Goal: Task Accomplishment & Management: Complete application form

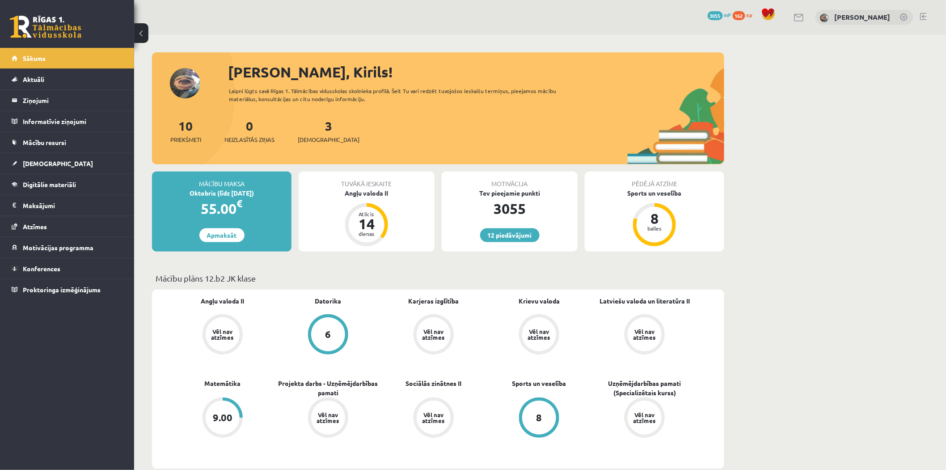
click at [525, 126] on div "10 Priekšmeti 0 Neizlasītās ziņas 3 Ieskaites" at bounding box center [438, 140] width 572 height 48
click at [77, 156] on link "[DEMOGRAPHIC_DATA]" at bounding box center [67, 163] width 111 height 21
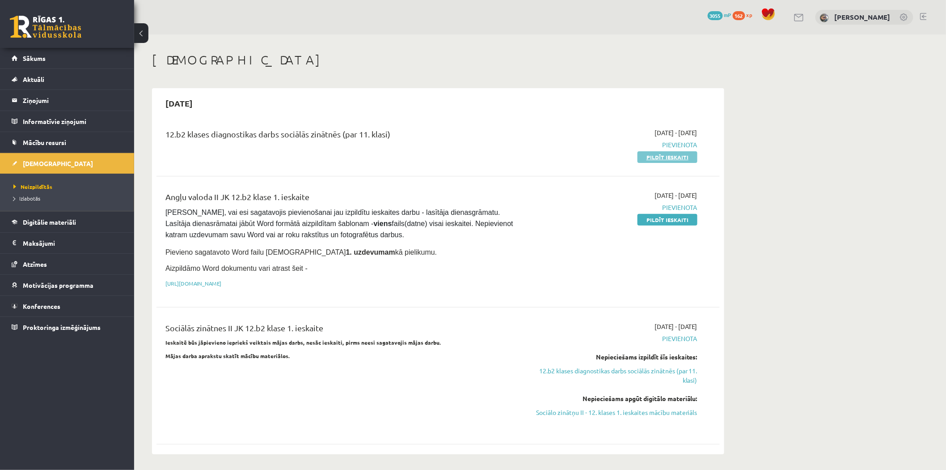
click at [656, 159] on link "Pildīt ieskaiti" at bounding box center [668, 157] width 60 height 12
click at [649, 157] on link "Pildīt ieskaiti" at bounding box center [668, 157] width 60 height 12
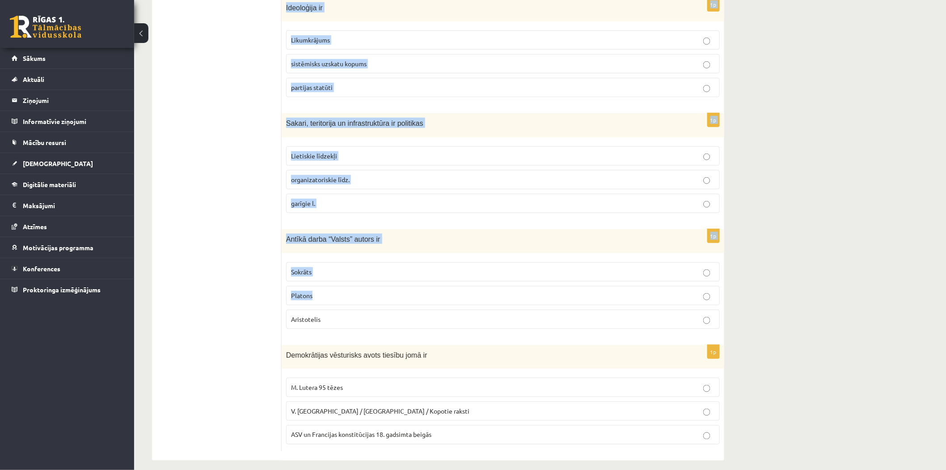
scroll to position [297, 0]
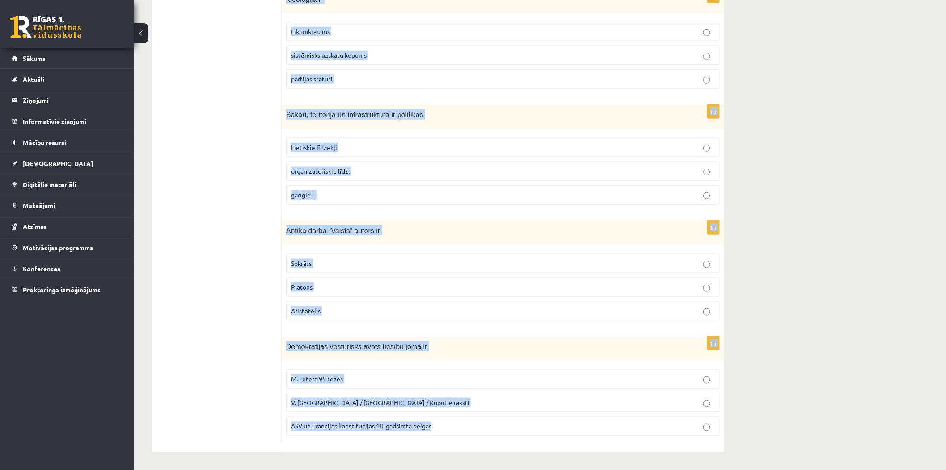
drag, startPoint x: 284, startPoint y: 176, endPoint x: 475, endPoint y: 434, distance: 321.0
click at [475, 434] on form "1p Sociālas grupas pazīme ir Nodarbošanās veids individuālisms piederība reliģi…" at bounding box center [503, 154] width 425 height 578
copy form "Sociālas grupas pazīme ir Nodarbošanās veids individuālisms piederība reliģiska…"
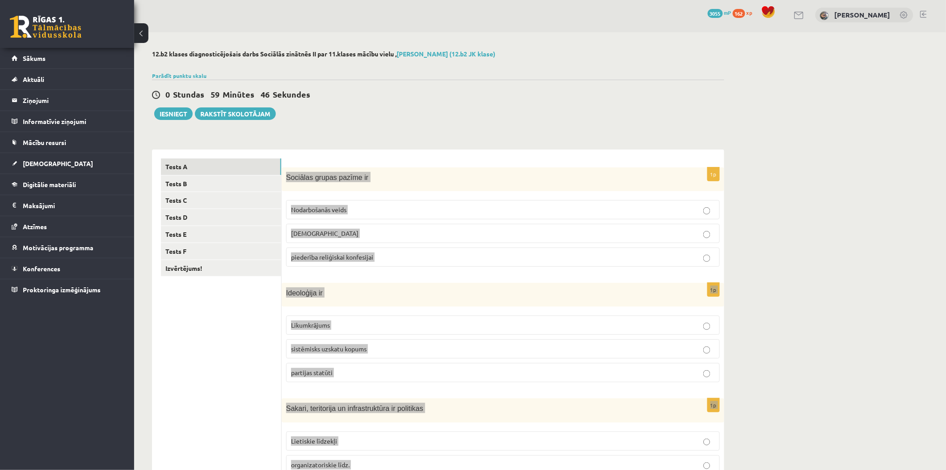
scroll to position [0, 0]
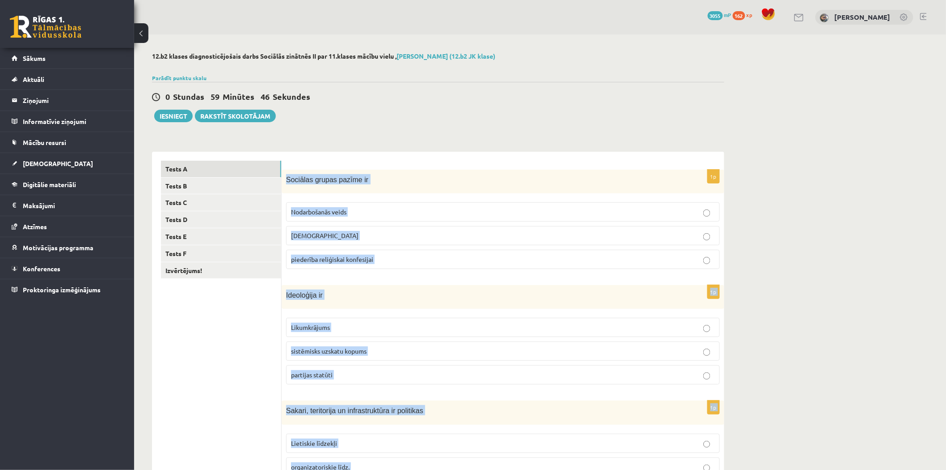
click at [787, 226] on div "**********" at bounding box center [540, 399] width 812 height 731
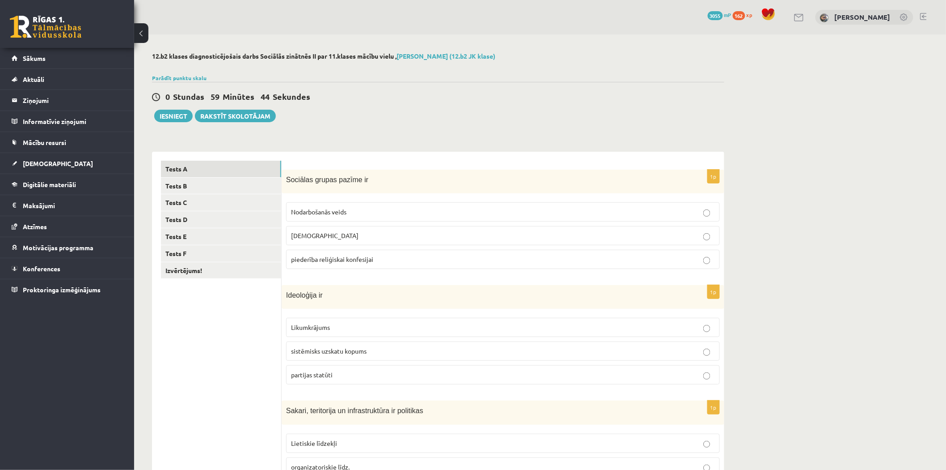
click at [409, 259] on p "piederība reliģiskai konfesijai" at bounding box center [503, 258] width 424 height 9
click at [400, 354] on p "sistēmisks uzskatu kopums" at bounding box center [503, 350] width 424 height 9
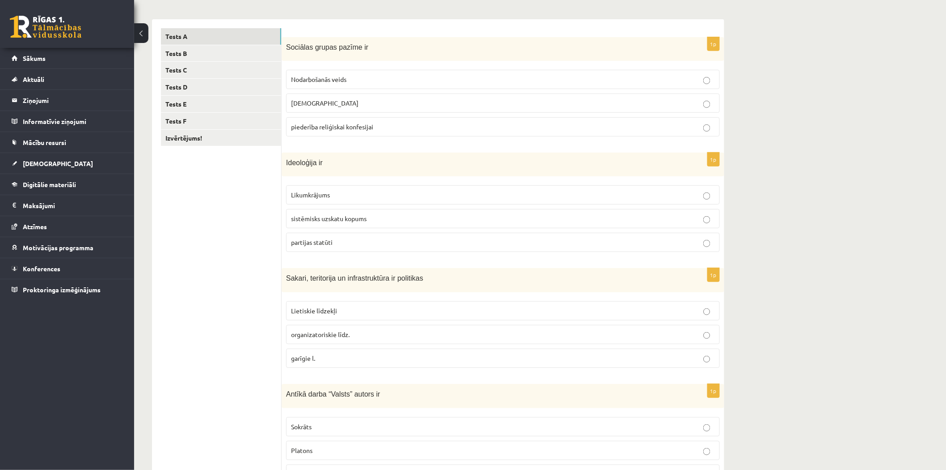
click at [330, 314] on p "Lietiskie līdzekļi" at bounding box center [503, 310] width 424 height 9
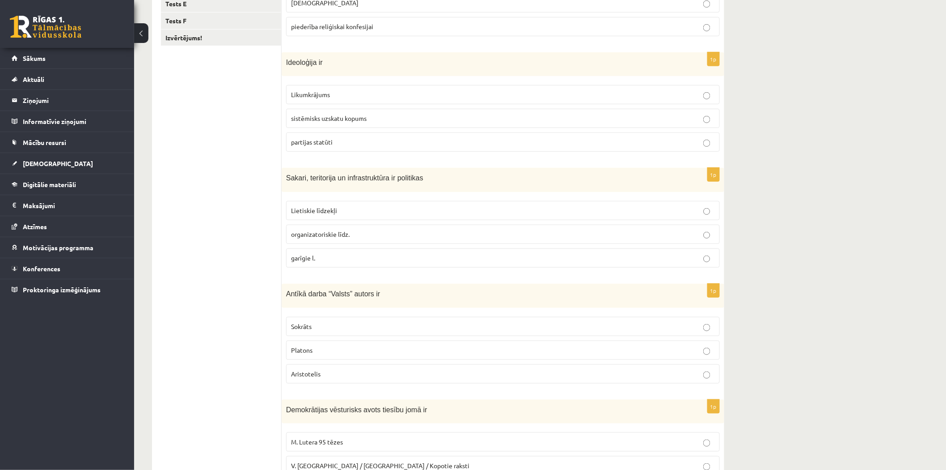
scroll to position [265, 0]
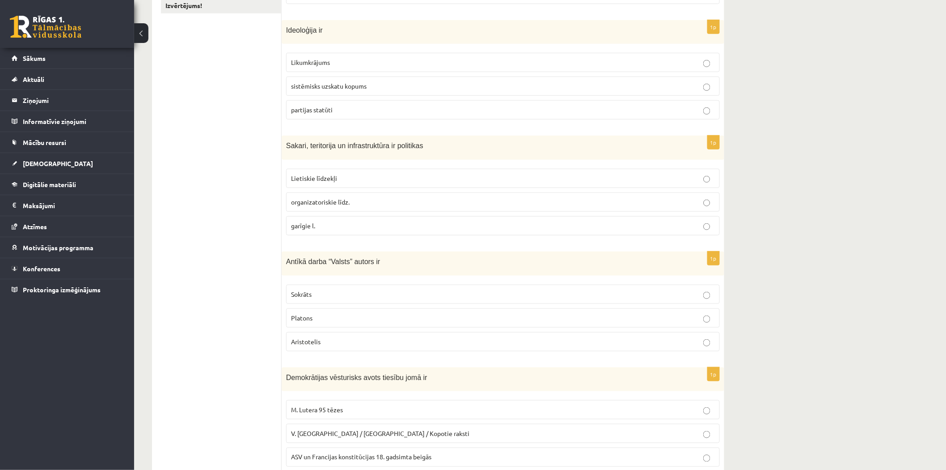
click at [319, 320] on p "Platons" at bounding box center [503, 317] width 424 height 9
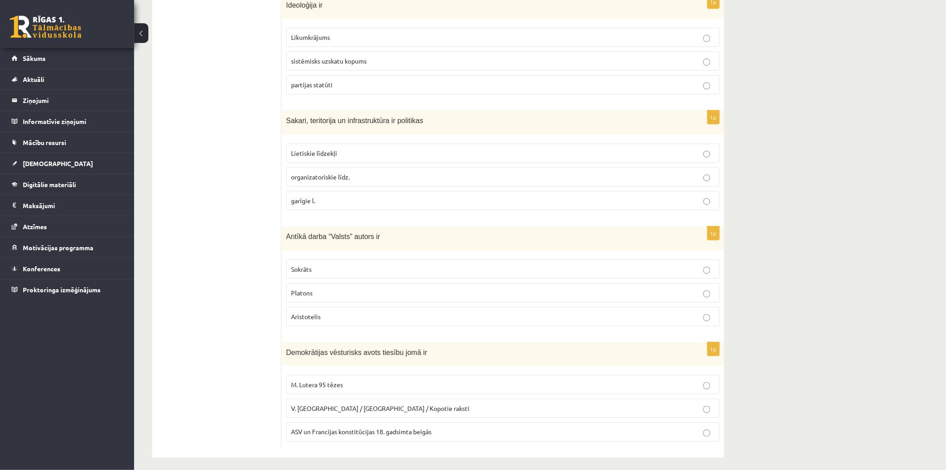
scroll to position [297, 0]
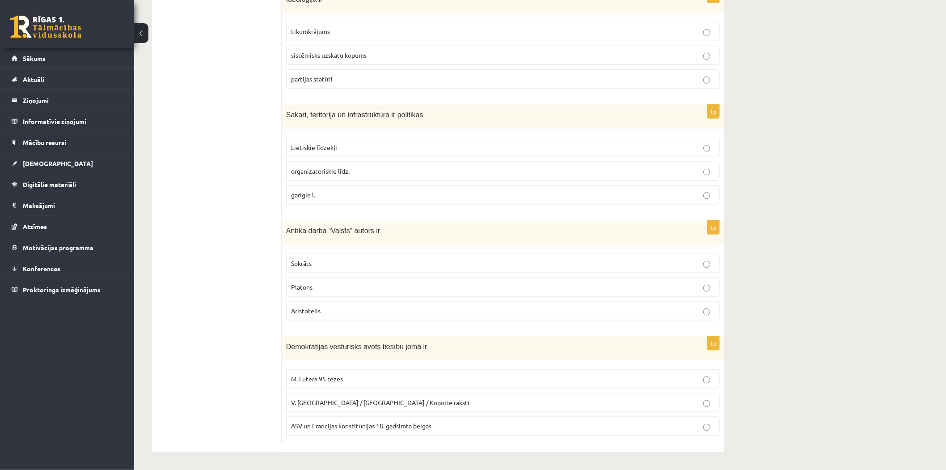
click at [369, 423] on span "ASV un Francijas konstitūcijas 18. gadsimta beigās" at bounding box center [361, 426] width 140 height 8
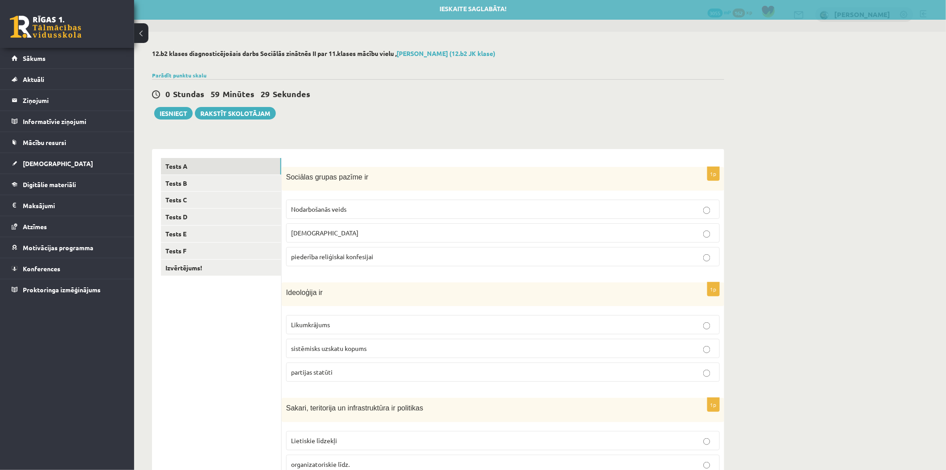
scroll to position [0, 0]
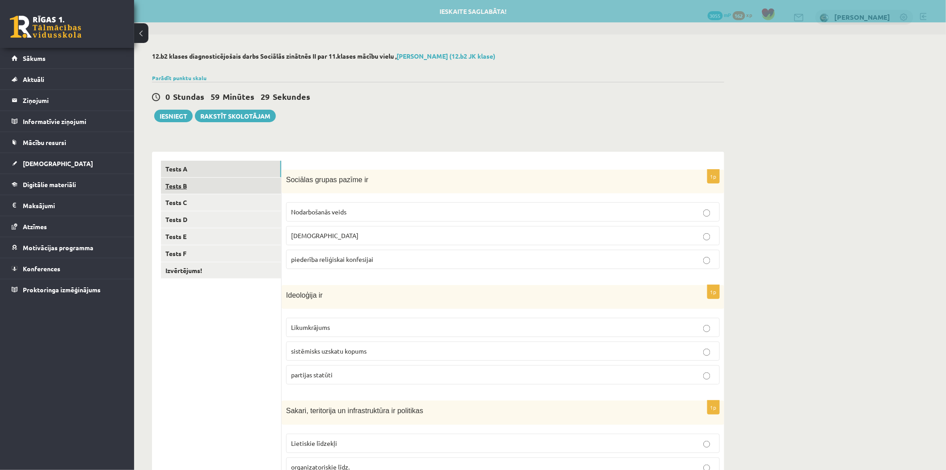
click at [212, 181] on link "Tests B" at bounding box center [221, 186] width 120 height 17
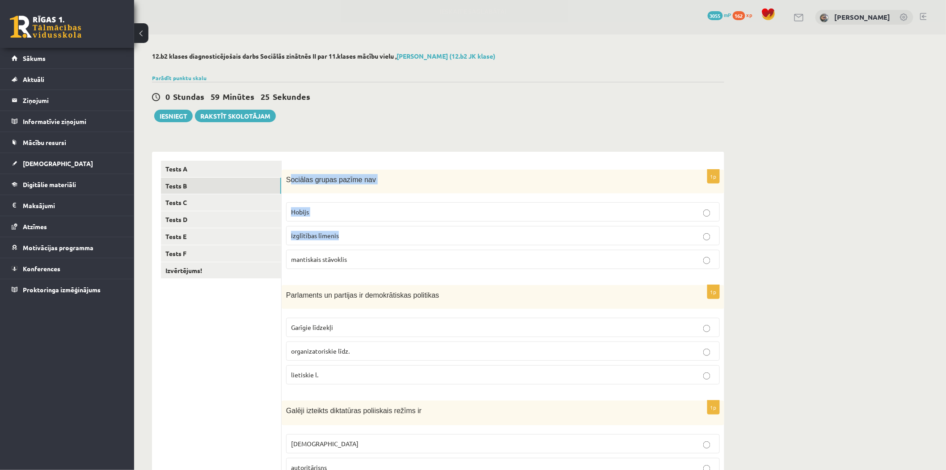
drag, startPoint x: 288, startPoint y: 174, endPoint x: 357, endPoint y: 155, distance: 71.1
click at [435, 222] on div "1p Sociālas grupas pazīme nav Hobijs izglītības līmenis mantiskais stāvoklis" at bounding box center [503, 222] width 443 height 106
click at [354, 151] on div "**********" at bounding box center [438, 445] width 572 height 605
click at [293, 164] on form "1p Sociālas grupas pazīme nav Hobijs izglītības līmenis mantiskais stāvoklis 1p…" at bounding box center [503, 450] width 425 height 578
click at [289, 171] on div "Sociālas grupas pazīme nav" at bounding box center [503, 181] width 443 height 24
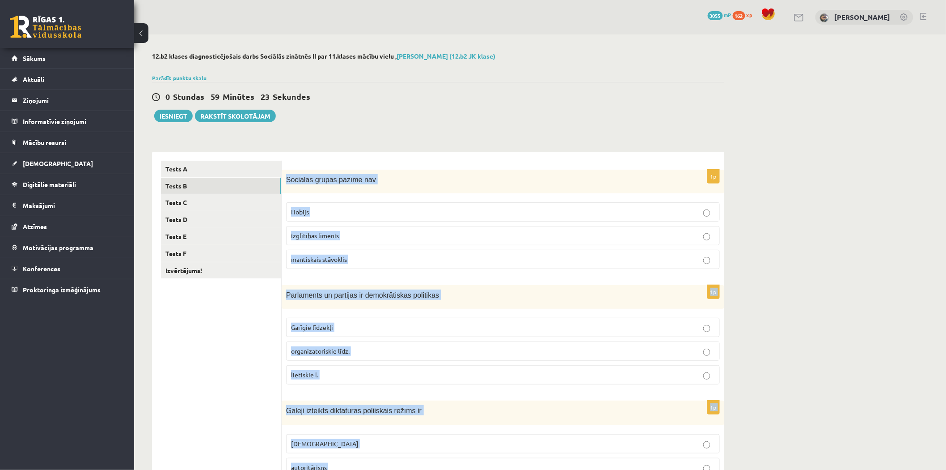
scroll to position [297, 0]
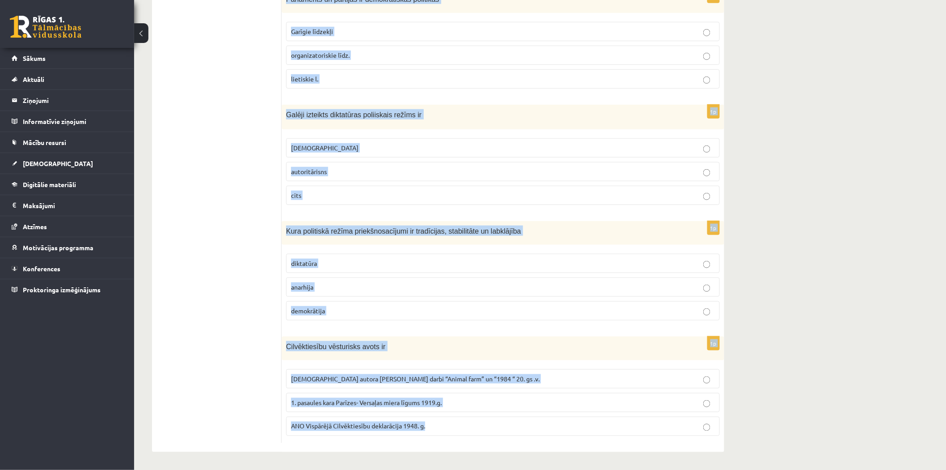
drag, startPoint x: 286, startPoint y: 178, endPoint x: 541, endPoint y: 459, distance: 379.6
click at [541, 459] on div "**********" at bounding box center [438, 104] width 608 height 731
copy form "Sociālas grupas pazīme nav Hobijs izglītības līmenis mantiskais stāvoklis 1p Pa…"
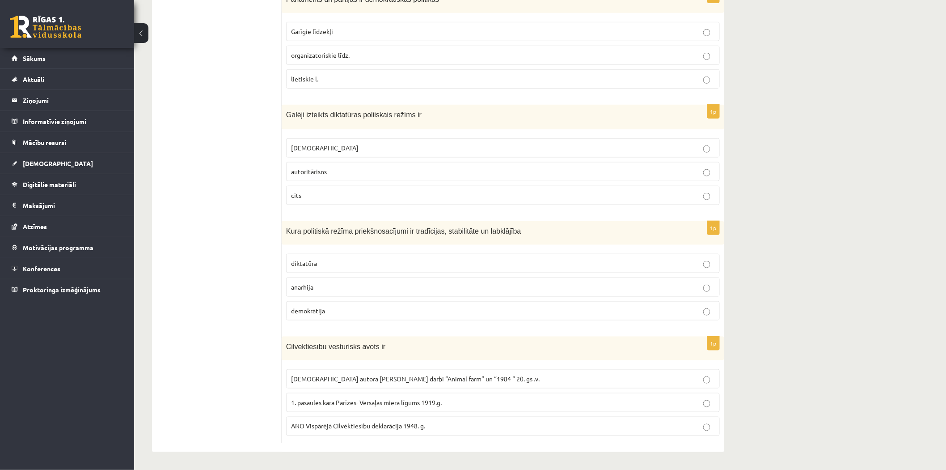
click at [186, 210] on ul "Tests A Tests B Tests C Tests D Tests E Tests F Izvērtējums!" at bounding box center [221, 154] width 121 height 578
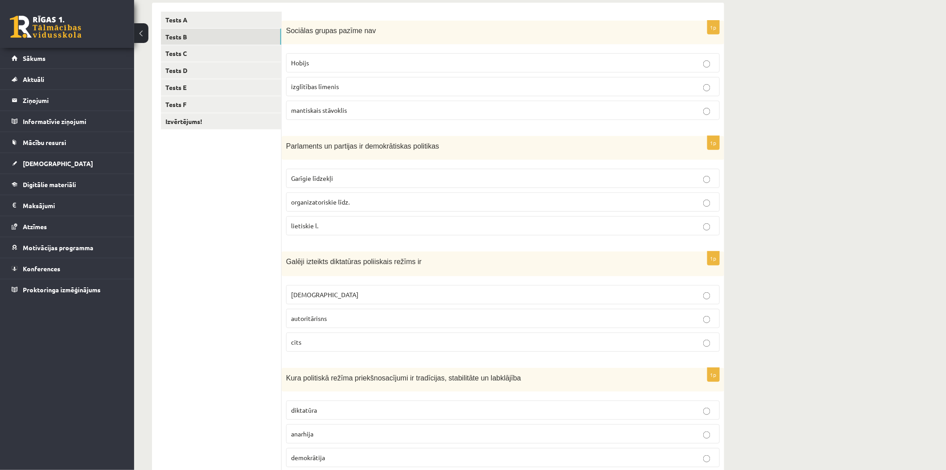
scroll to position [0, 0]
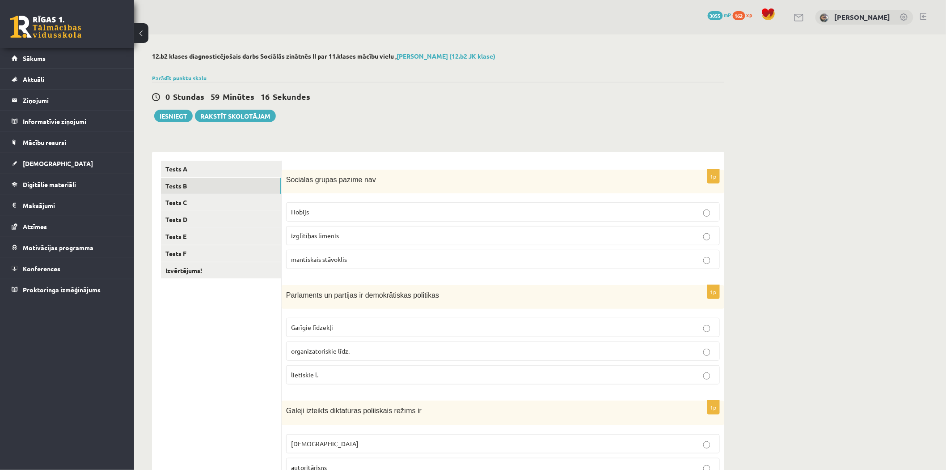
click at [386, 207] on fieldset "Hobijs izglītības līmenis mantiskais stāvoklis" at bounding box center [503, 235] width 434 height 74
click at [385, 208] on p "Hobijs" at bounding box center [503, 211] width 424 height 9
drag, startPoint x: 341, startPoint y: 352, endPoint x: 305, endPoint y: 343, distance: 36.7
click at [341, 352] on span "organizatoriskie līdz." at bounding box center [320, 351] width 59 height 8
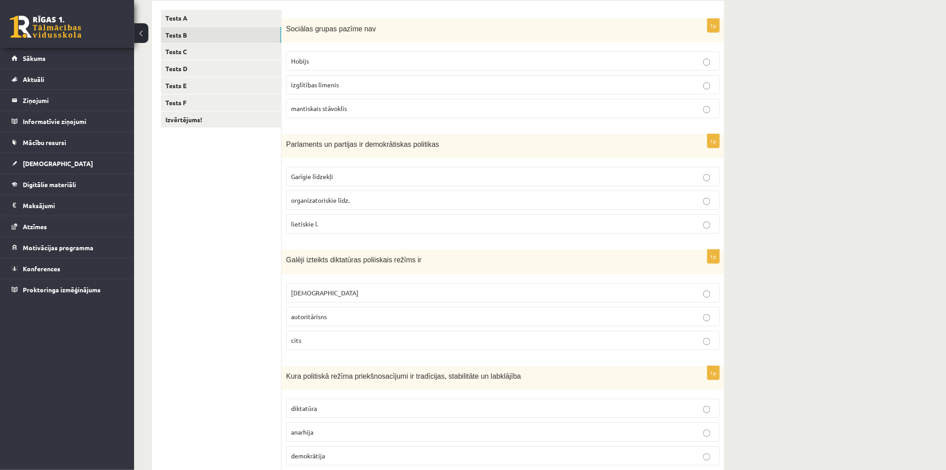
scroll to position [199, 0]
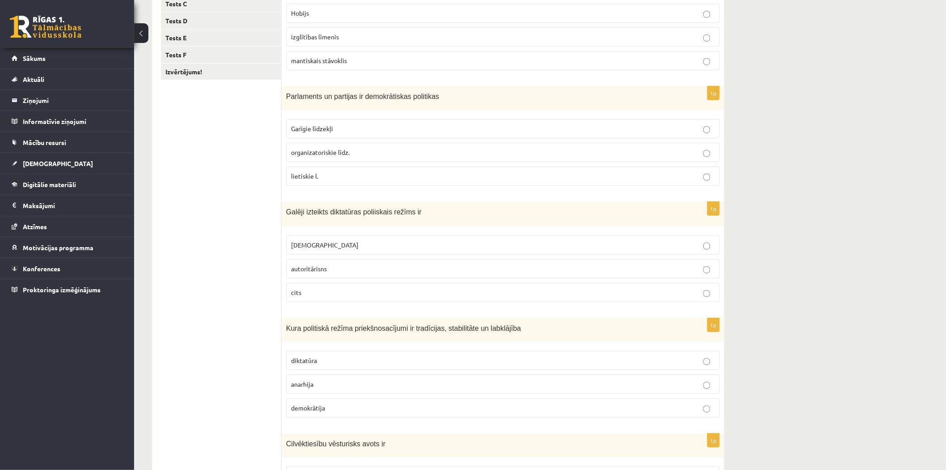
click at [348, 250] on label "totalitārisms" at bounding box center [503, 244] width 434 height 19
click at [321, 404] on span "demokrātija" at bounding box center [308, 407] width 34 height 8
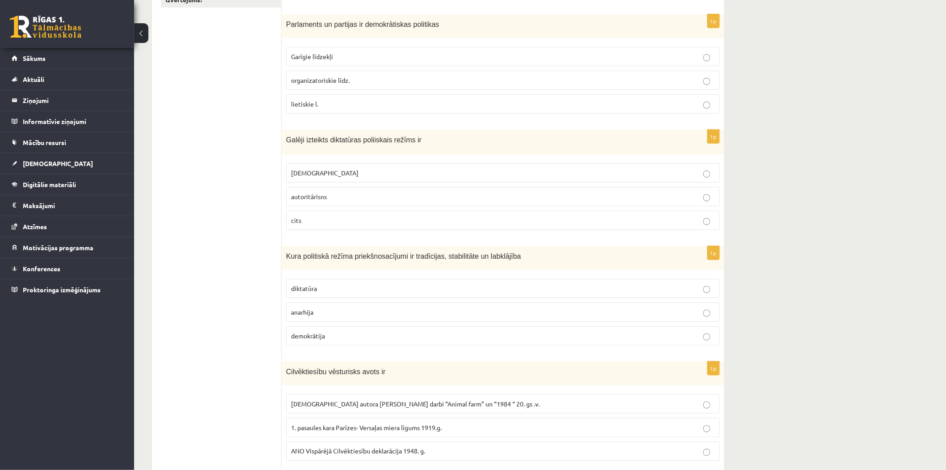
scroll to position [297, 0]
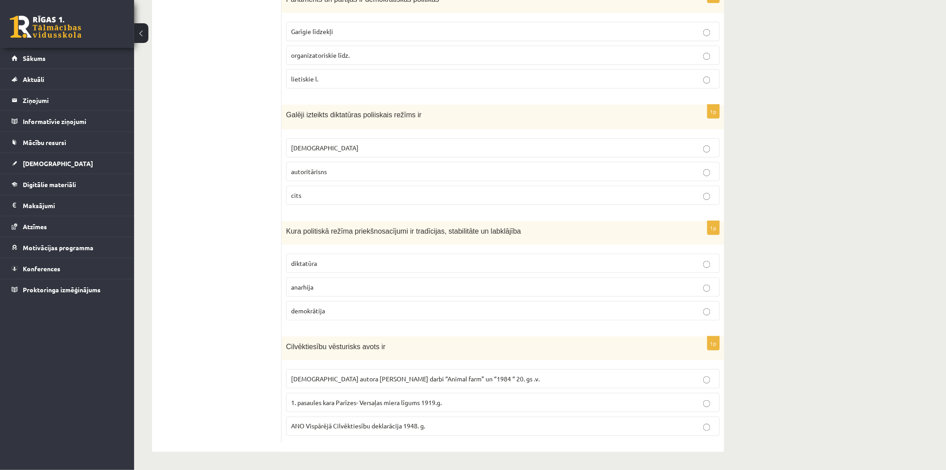
click at [385, 424] on span "ANO Vispārējā Cilvēktiesību deklarācija 1948. g." at bounding box center [358, 426] width 134 height 8
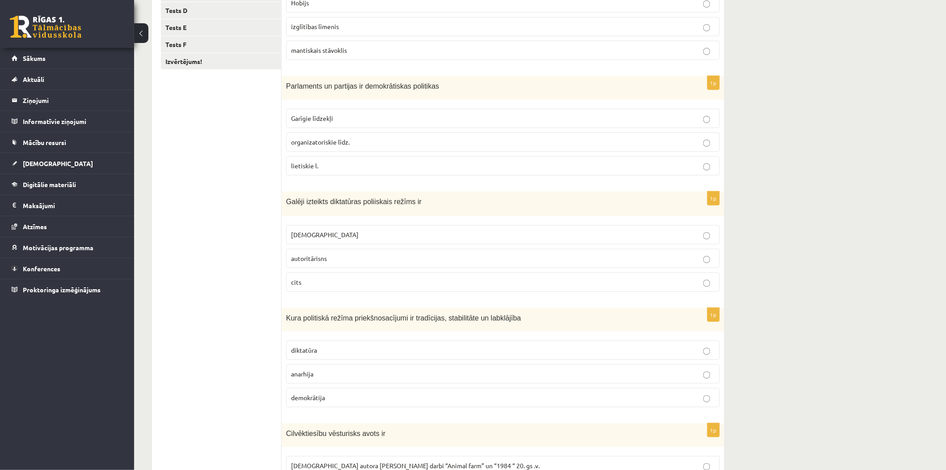
scroll to position [0, 0]
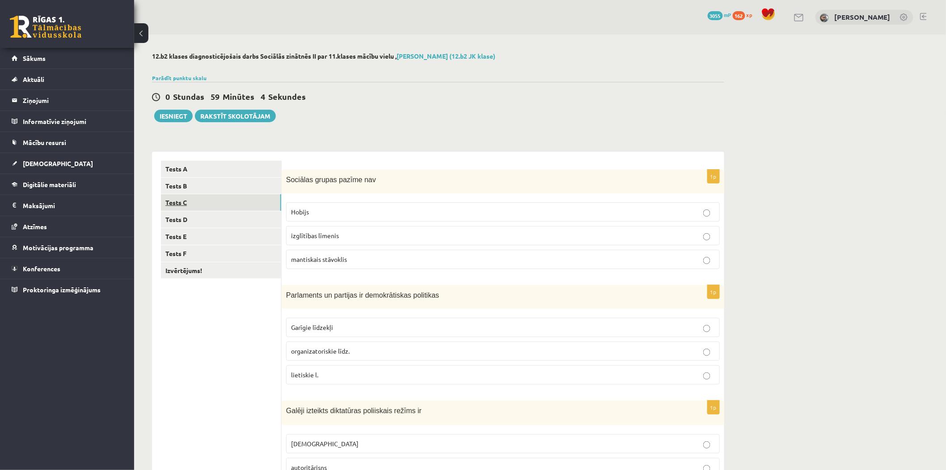
click at [220, 202] on link "Tests C" at bounding box center [221, 202] width 120 height 17
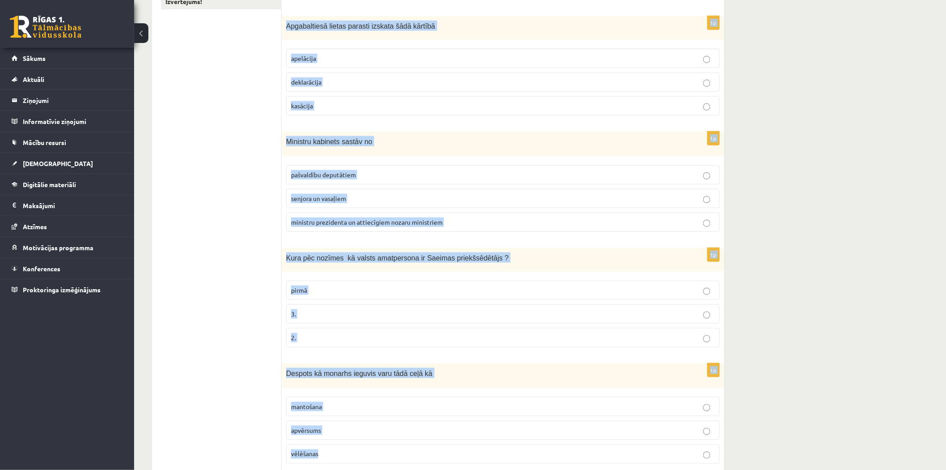
scroll to position [297, 0]
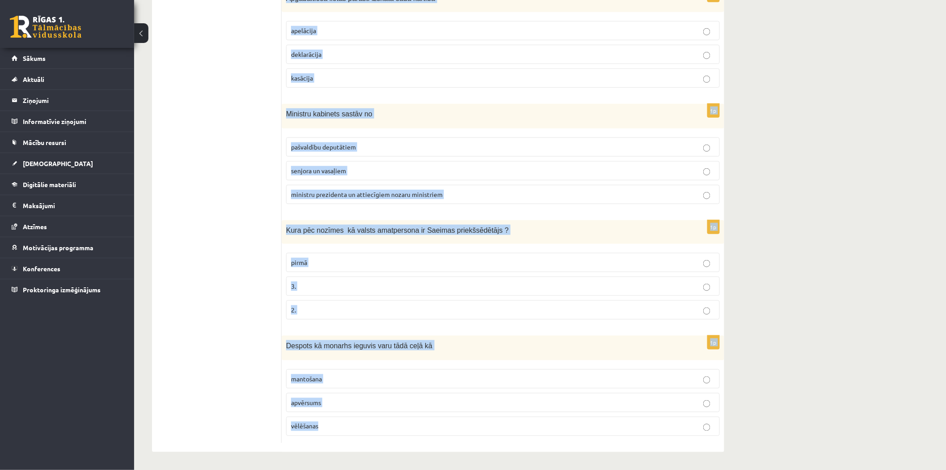
drag, startPoint x: 283, startPoint y: 175, endPoint x: 480, endPoint y: 439, distance: 329.8
click at [480, 439] on form "1p Finanšu oligarhijas redzamākie pārstāvji ir bankas darbinieki turīgi lielīpa…" at bounding box center [503, 153] width 425 height 579
copy form "Finanšu oligarhijas redzamākie pārstāvji ir bankas darbinieki turīgi lielīpašni…"
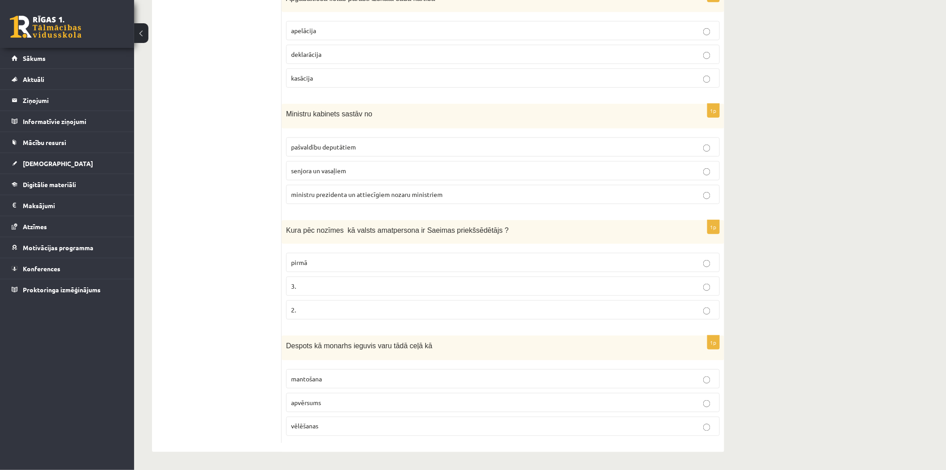
click at [204, 212] on ul "Tests A Tests B Tests C Tests D Tests E Tests F Izvērtējums!" at bounding box center [221, 153] width 121 height 579
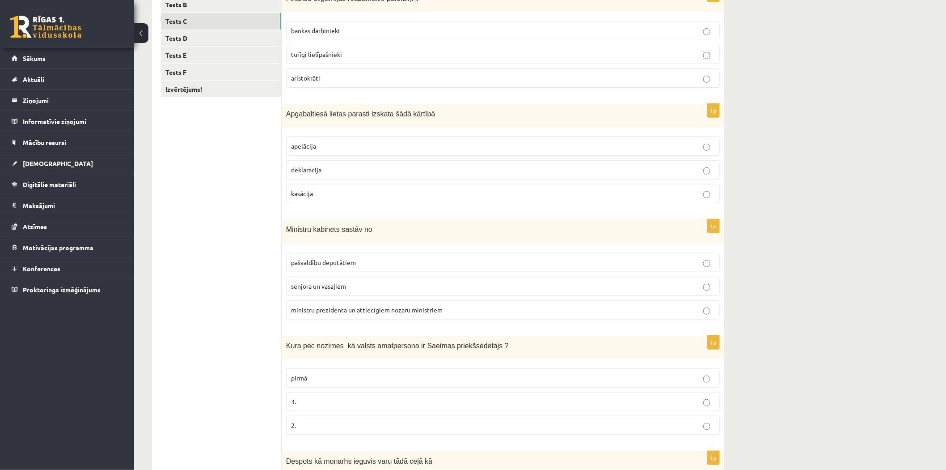
scroll to position [0, 0]
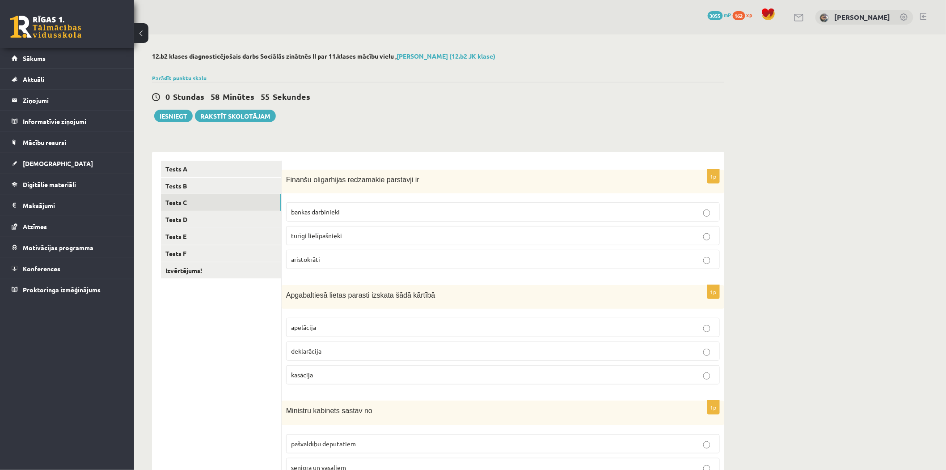
click at [337, 235] on span "turīgi lielīpašnieki" at bounding box center [316, 235] width 51 height 8
click at [333, 333] on label "apelācija" at bounding box center [503, 327] width 434 height 19
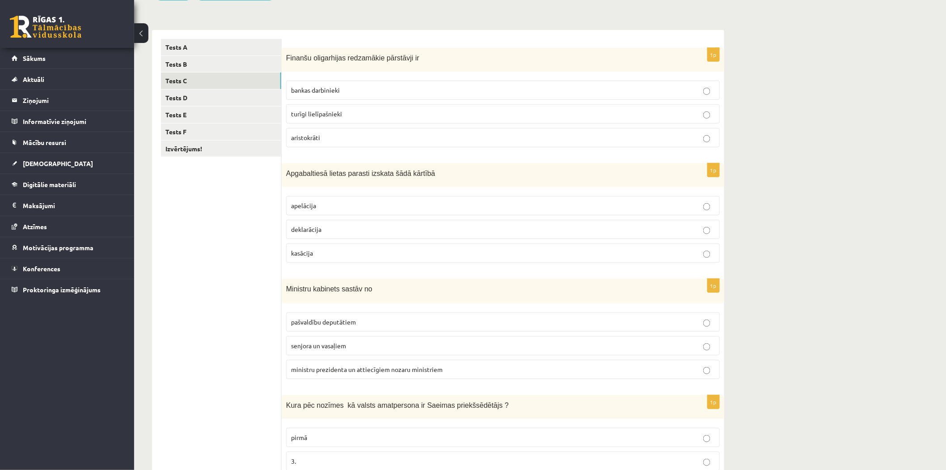
scroll to position [132, 0]
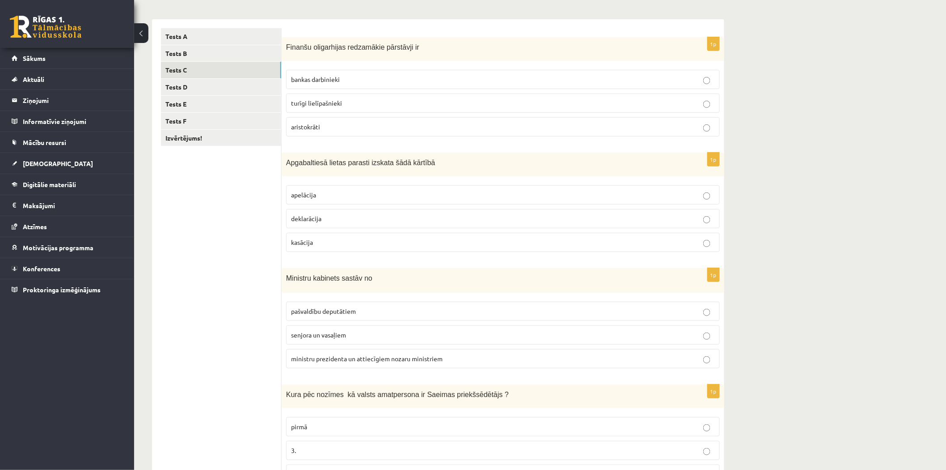
click at [343, 354] on p "ministru prezidenta un attiecīgiem nozaru ministriem" at bounding box center [503, 358] width 424 height 9
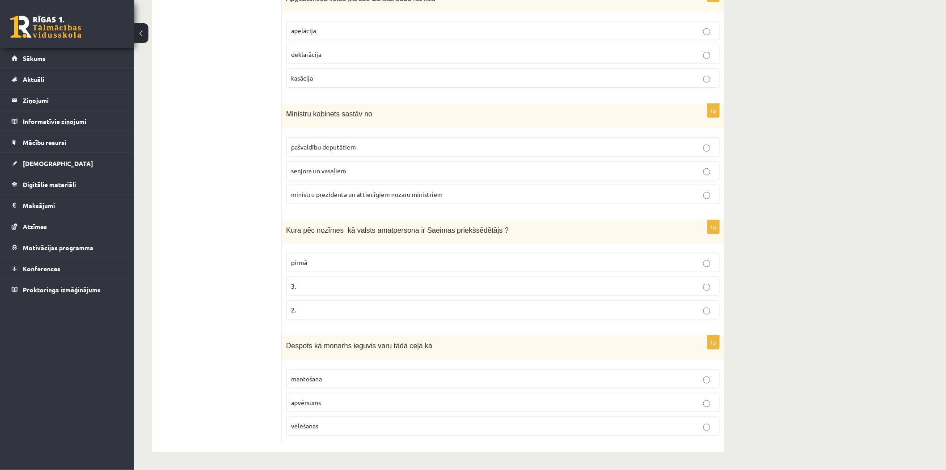
scroll to position [297, 0]
click at [314, 263] on p "pirmā" at bounding box center [503, 262] width 424 height 9
click at [320, 403] on span "apvērsums" at bounding box center [306, 402] width 30 height 8
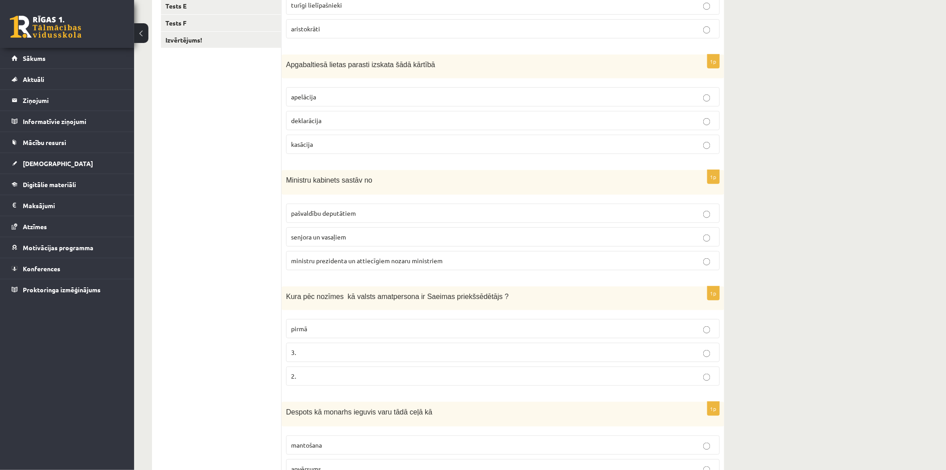
scroll to position [0, 0]
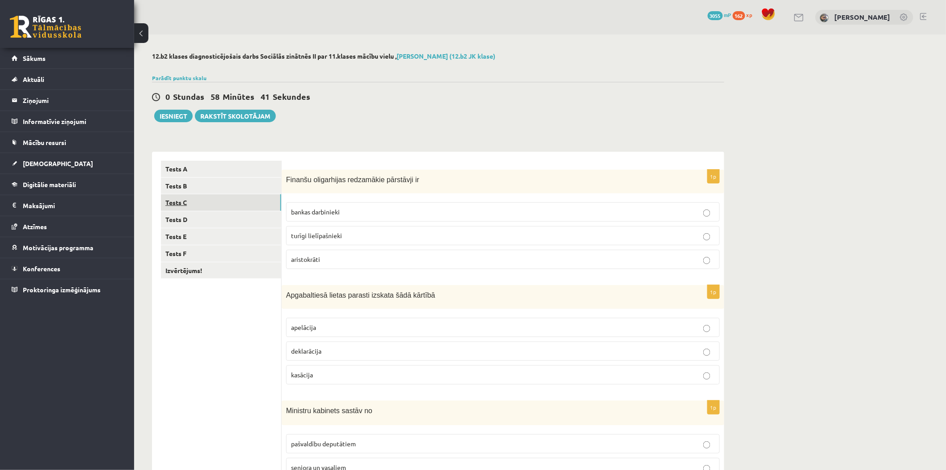
click at [247, 211] on link "Tests C" at bounding box center [221, 202] width 120 height 17
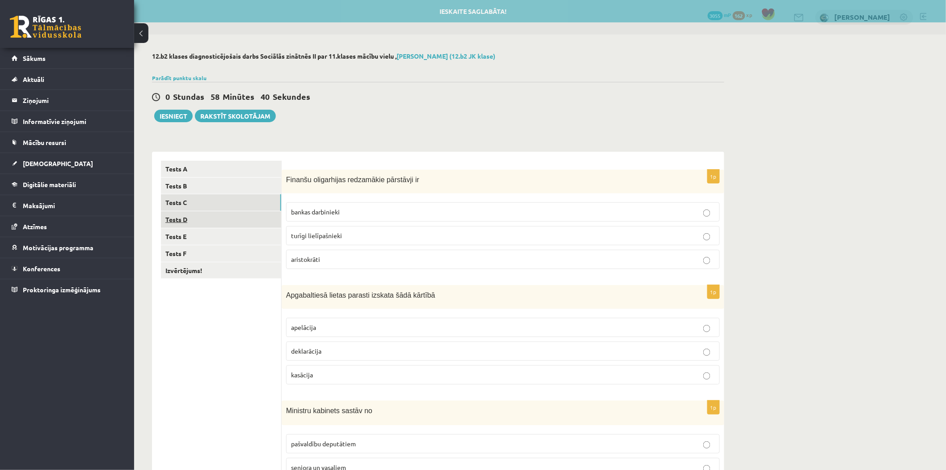
click at [226, 215] on link "Tests D" at bounding box center [221, 219] width 120 height 17
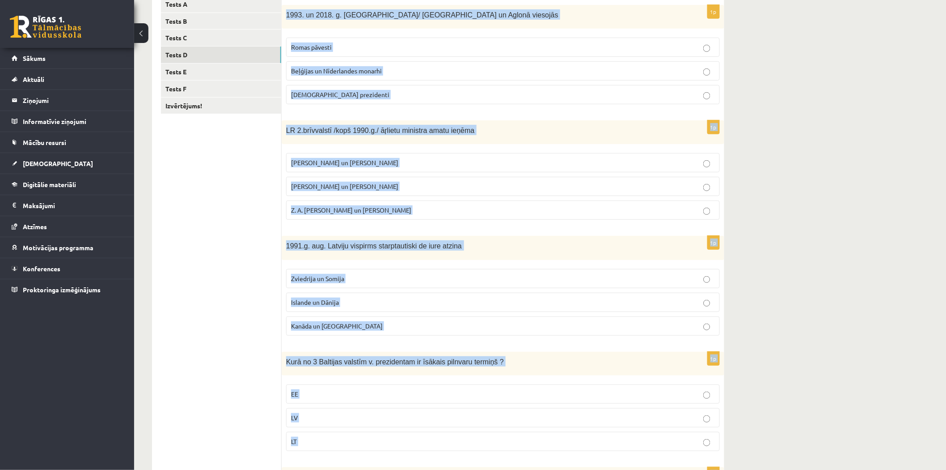
scroll to position [296, 0]
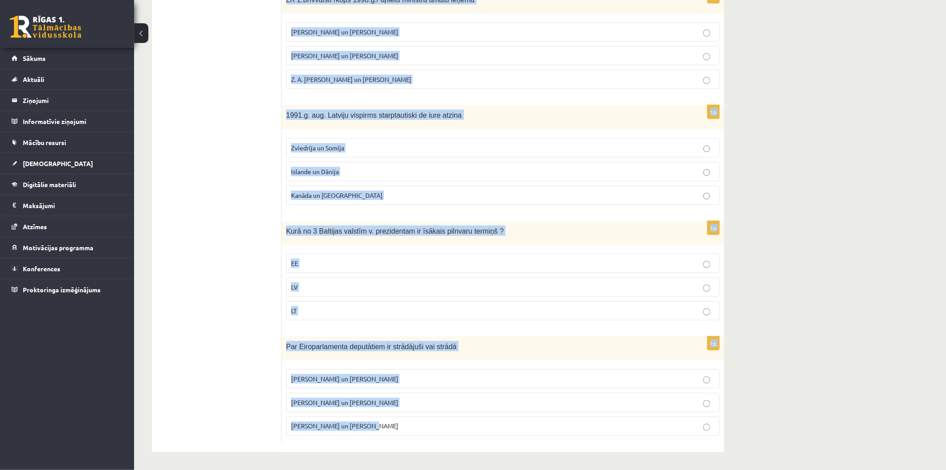
drag, startPoint x: 284, startPoint y: 175, endPoint x: 496, endPoint y: 451, distance: 347.4
click at [496, 451] on div "1p 1993. un 2018. g. Latvijā/ Rīgā un Aglonā viesojās Romas pāvesti Beļģijas un…" at bounding box center [503, 153] width 443 height 595
copy form "1993. un 2018. g. Latvijā/ Rīgā un Aglonā viesojās Romas pāvesti Beļģijas un Nī…"
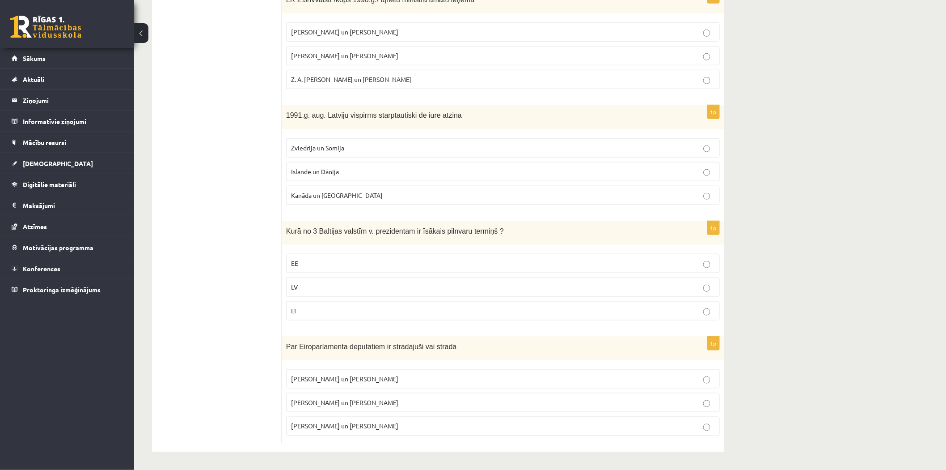
click at [224, 243] on ul "Tests A Tests B Tests C Tests D Tests E Tests F Izvērtējums!" at bounding box center [221, 153] width 121 height 577
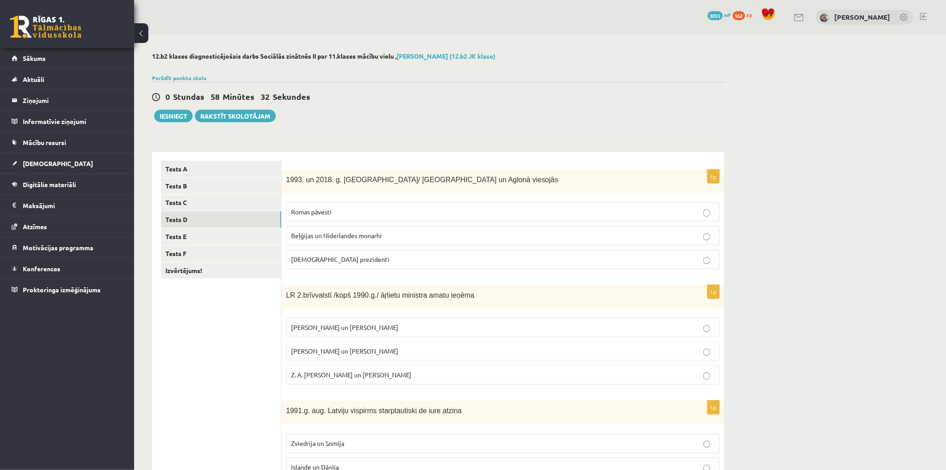
click at [356, 205] on label "Romas pāvesti" at bounding box center [503, 211] width 434 height 19
click at [324, 356] on label "A. Pabriks un J Jurkāns" at bounding box center [503, 350] width 434 height 19
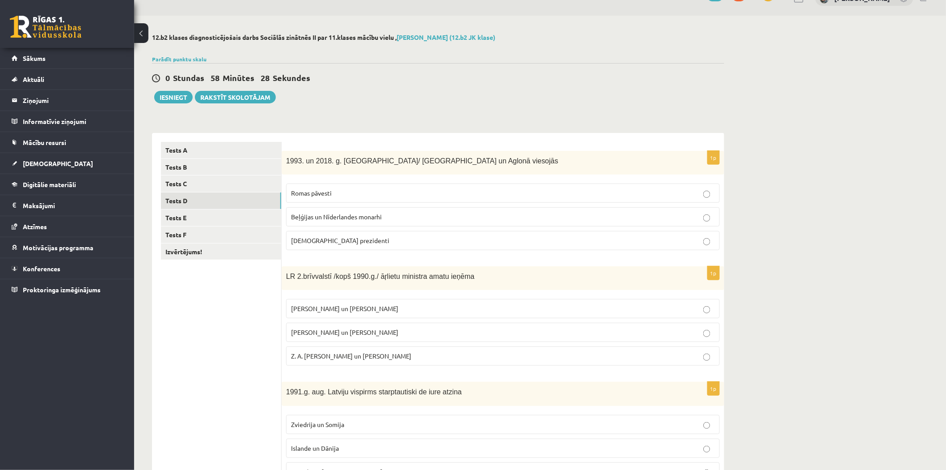
scroll to position [132, 0]
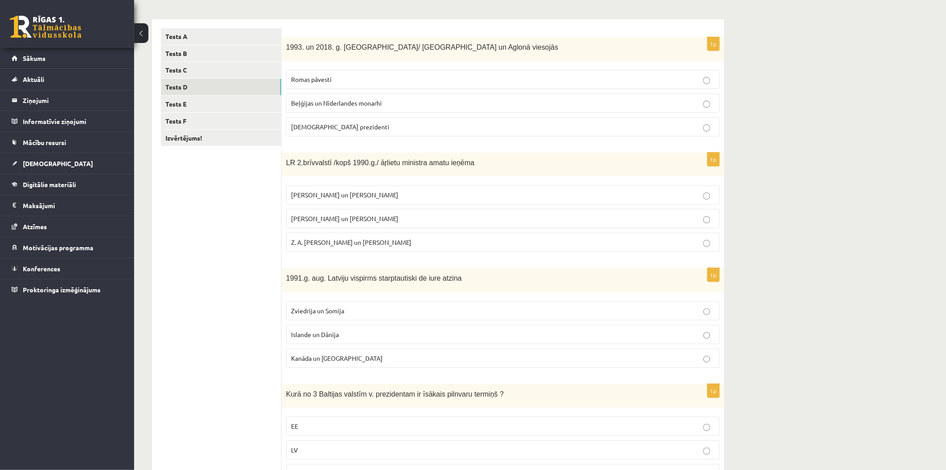
click at [353, 336] on p "Islande un Dānija" at bounding box center [503, 334] width 424 height 9
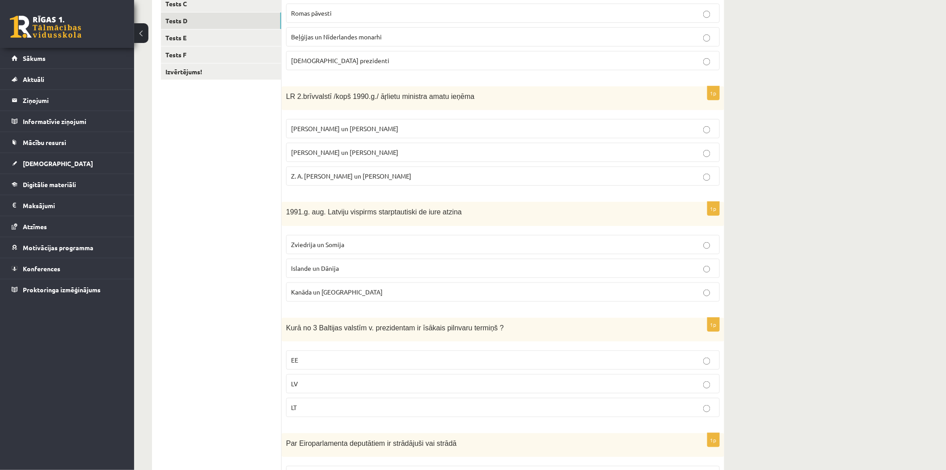
click at [305, 385] on p "LV" at bounding box center [503, 383] width 424 height 9
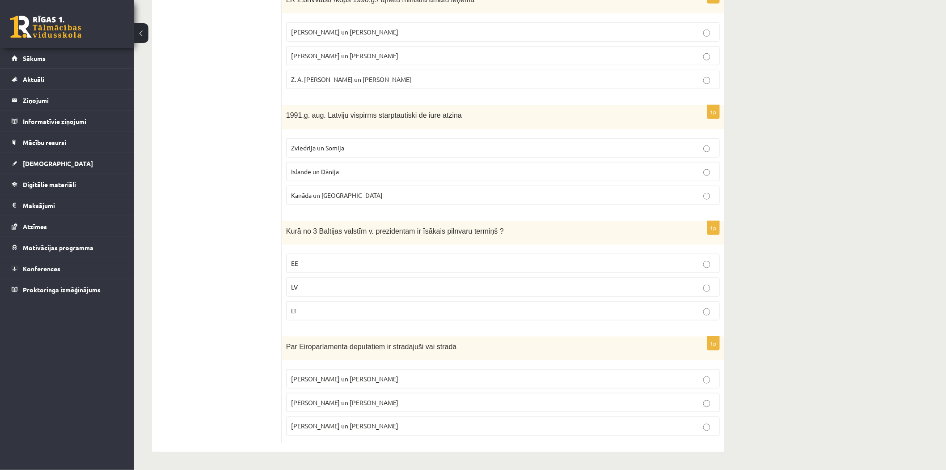
scroll to position [296, 0]
click at [328, 398] on p "I. Vaidere un N. Ušakovs" at bounding box center [503, 402] width 424 height 9
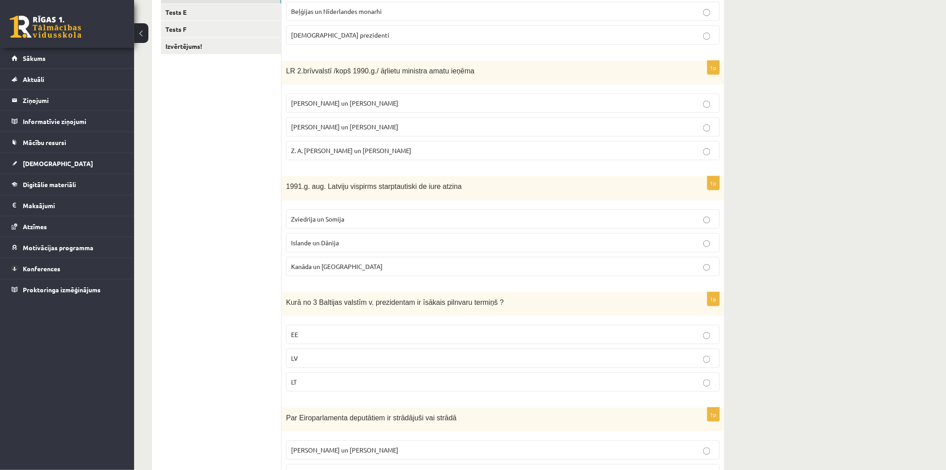
scroll to position [0, 0]
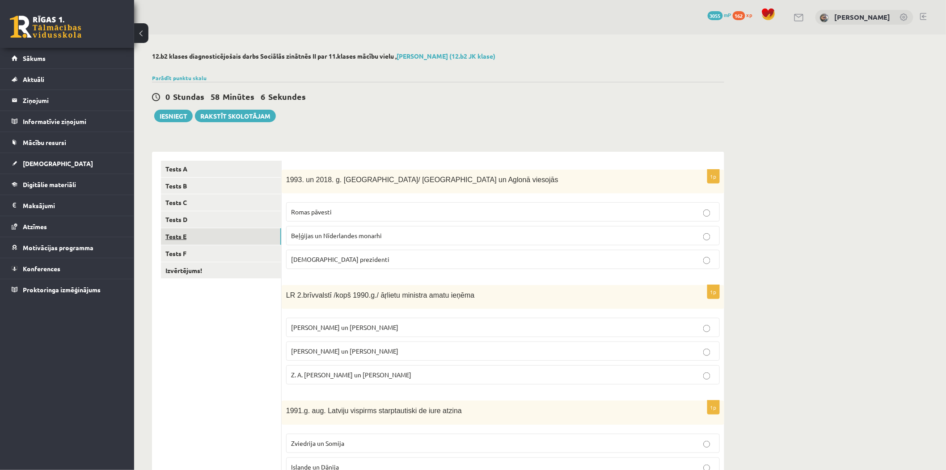
click at [240, 238] on link "Tests E" at bounding box center [221, 236] width 120 height 17
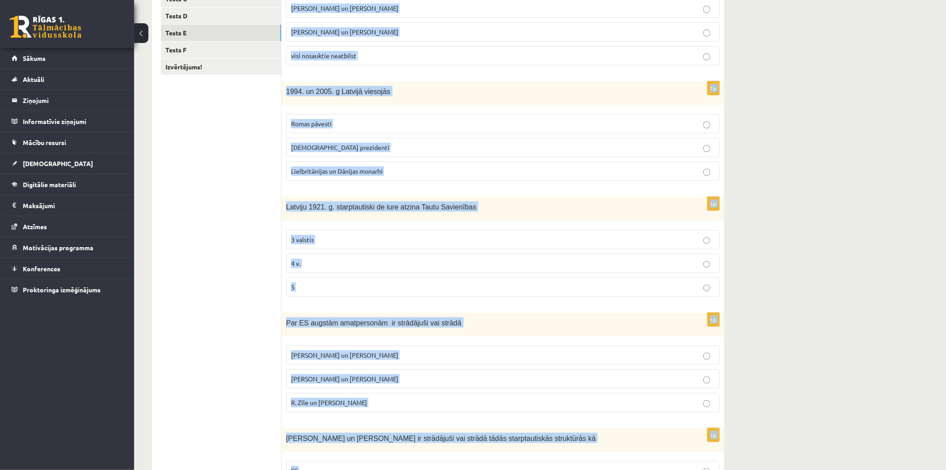
scroll to position [296, 0]
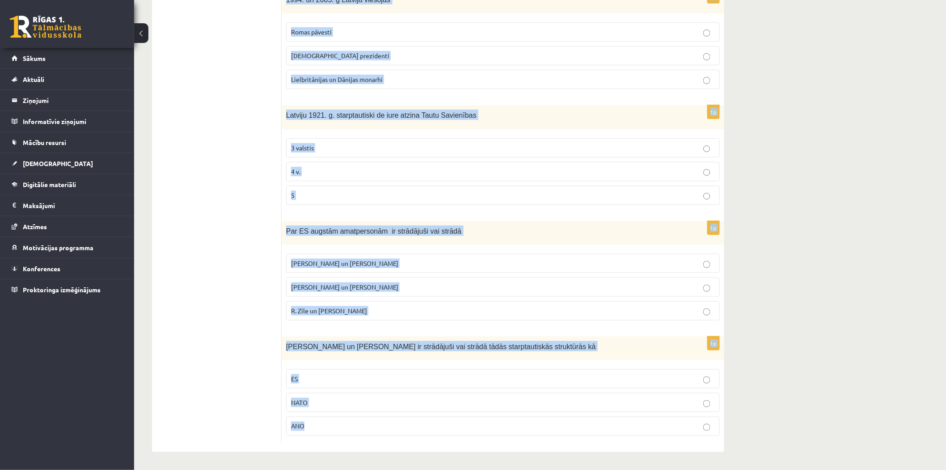
drag, startPoint x: 287, startPoint y: 175, endPoint x: 470, endPoint y: 463, distance: 341.4
click at [470, 463] on div "**********" at bounding box center [438, 104] width 608 height 730
copy form "LR 1. brīvvalstī 1918.-40.g. ārlietu ministru amatu ieņēma Z. Meierovics un V. …"
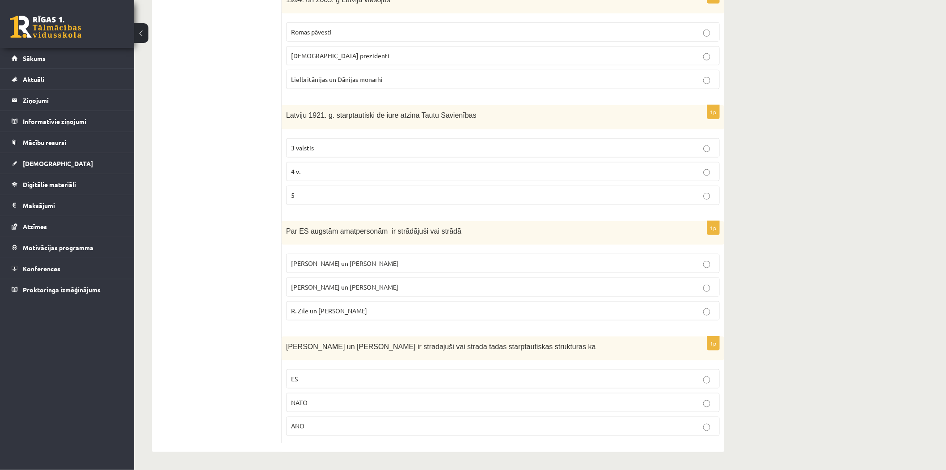
click at [222, 309] on ul "Tests A Tests B Tests C Tests D Tests E Tests F Izvērtējums!" at bounding box center [221, 153] width 121 height 577
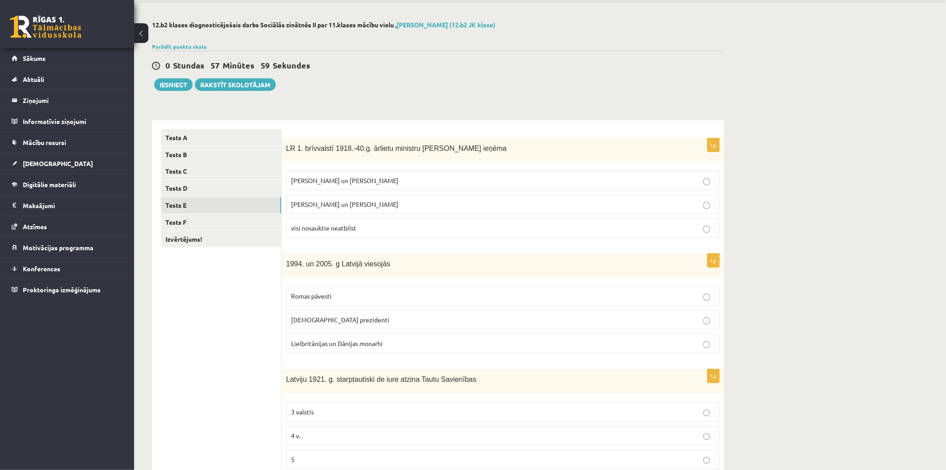
scroll to position [66, 0]
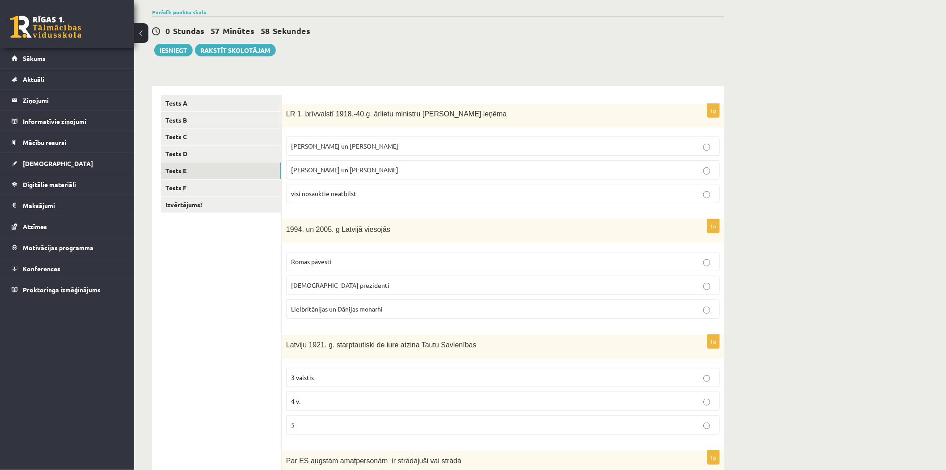
click at [348, 142] on span "Z. Meierovics un V. Munters" at bounding box center [344, 146] width 107 height 8
click at [341, 284] on p "ASV prezidenti" at bounding box center [503, 284] width 424 height 9
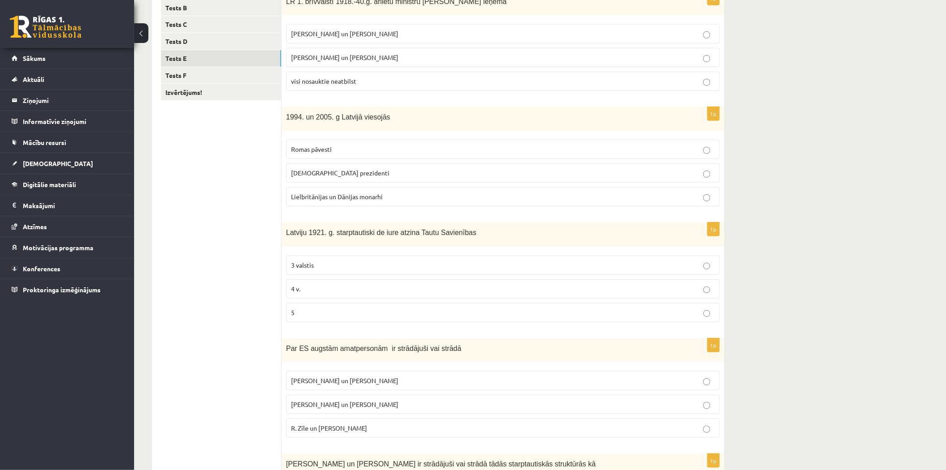
scroll to position [199, 0]
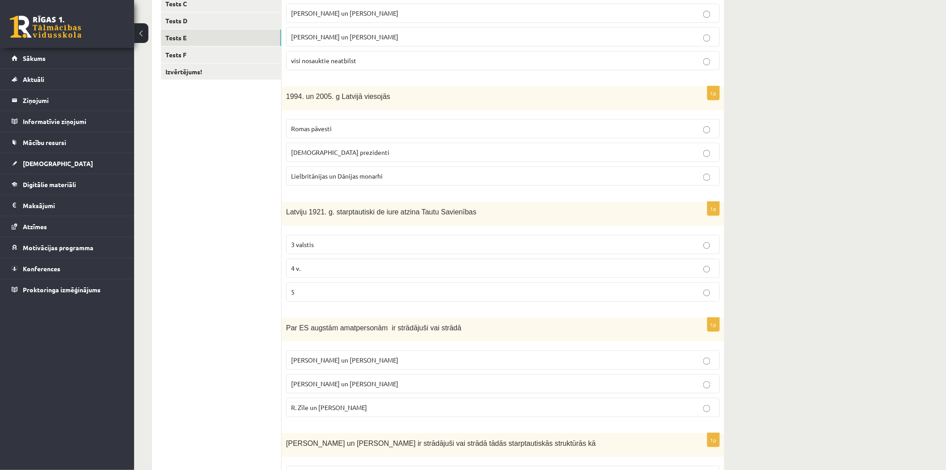
click at [313, 263] on p "4 v." at bounding box center [503, 267] width 424 height 9
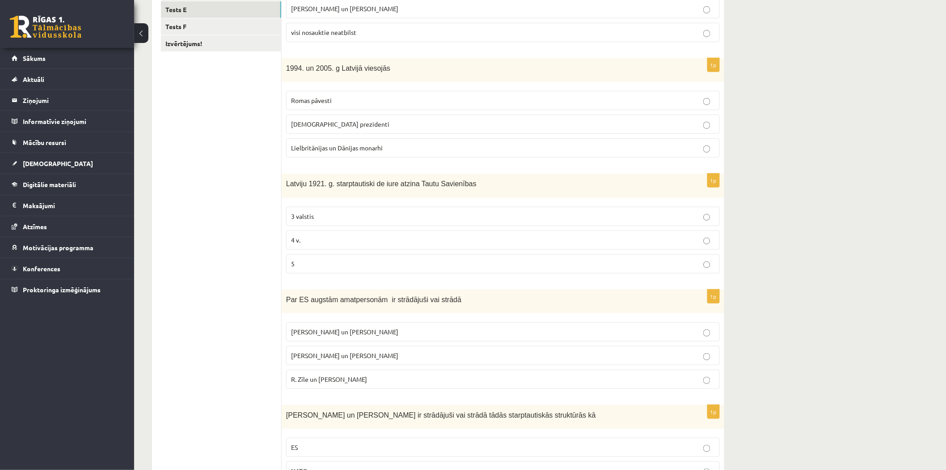
scroll to position [296, 0]
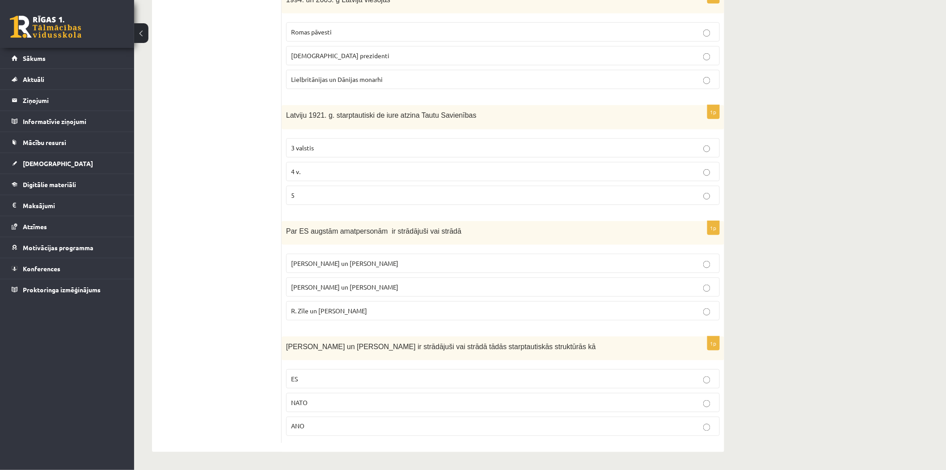
click at [340, 306] on p "R. Zīle un V.Dombrovskis" at bounding box center [503, 310] width 424 height 9
click at [317, 382] on p "ES" at bounding box center [503, 378] width 424 height 9
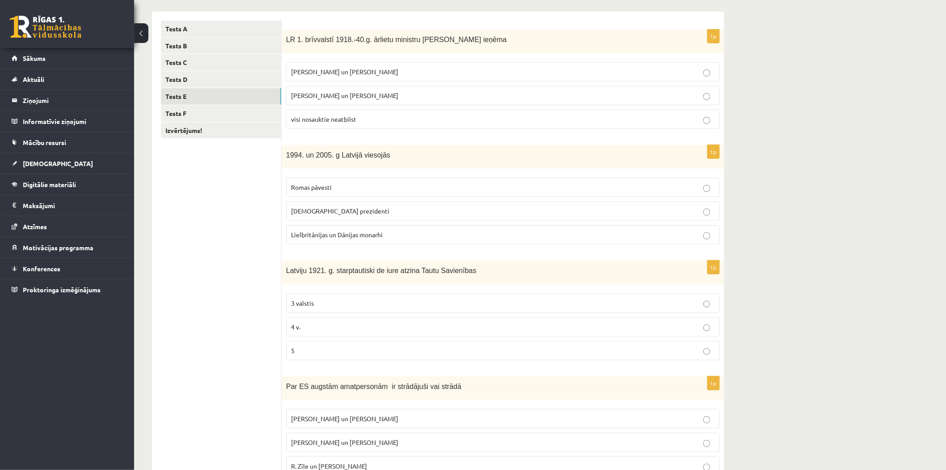
scroll to position [0, 0]
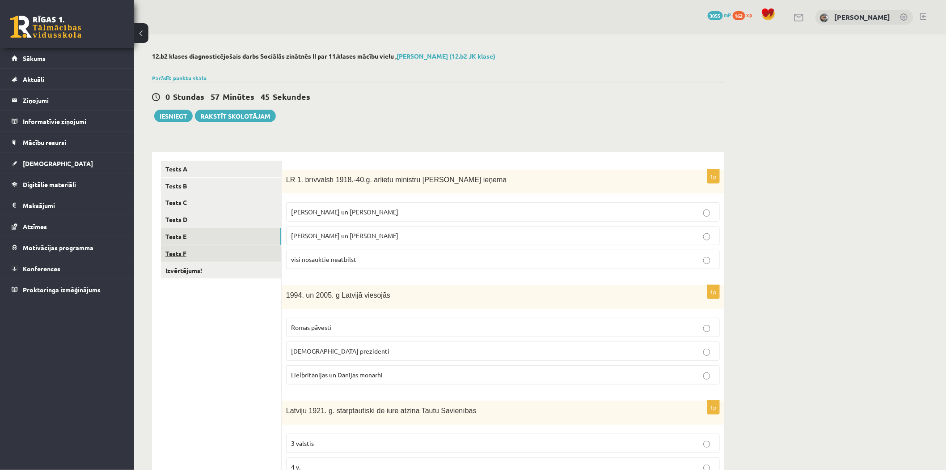
click at [224, 247] on link "Tests F" at bounding box center [221, 253] width 120 height 17
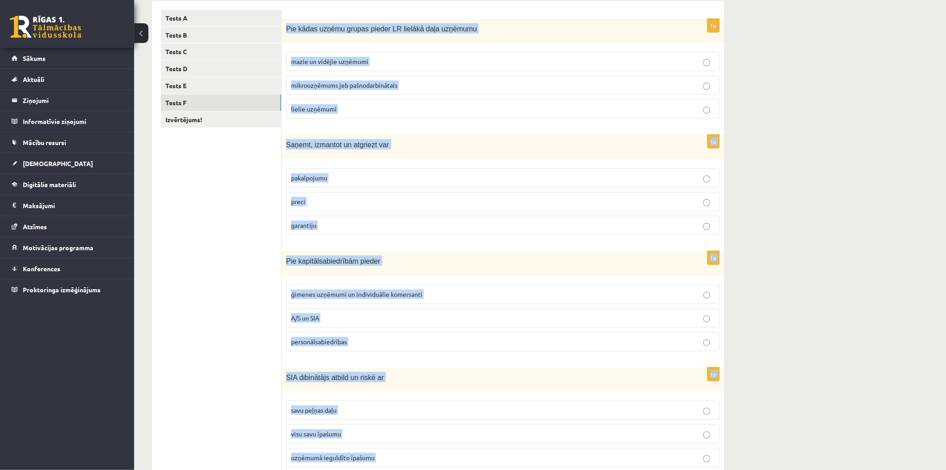
scroll to position [299, 0]
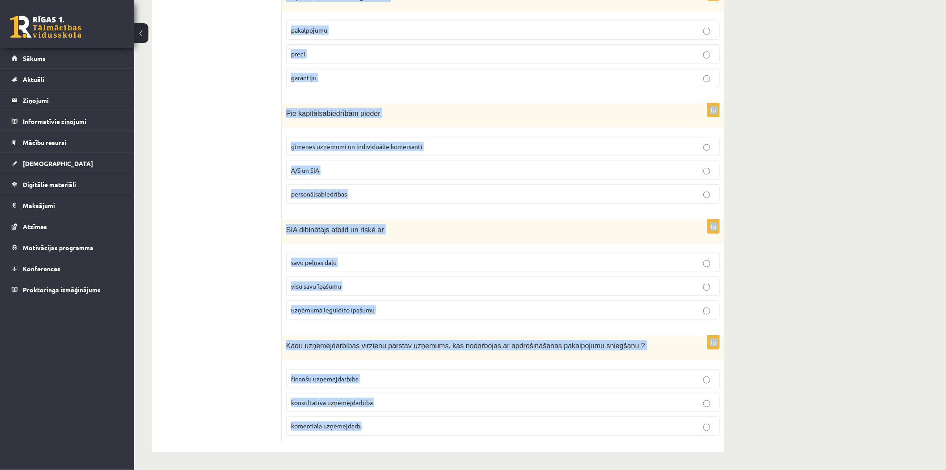
drag, startPoint x: 285, startPoint y: 177, endPoint x: 475, endPoint y: 462, distance: 343.0
copy form "Pie kādas uzņēmu grupas pieder LR lielākā daļa uzņēmumu mazie un vidējie uzņēmu…"
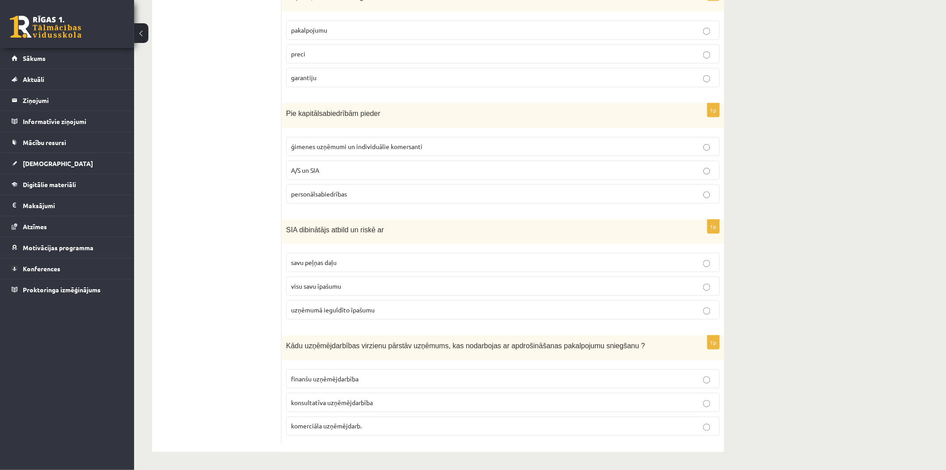
click at [213, 184] on ul "Tests A Tests B Tests C Tests D Tests E Tests F Izvērtējums!" at bounding box center [221, 152] width 121 height 580
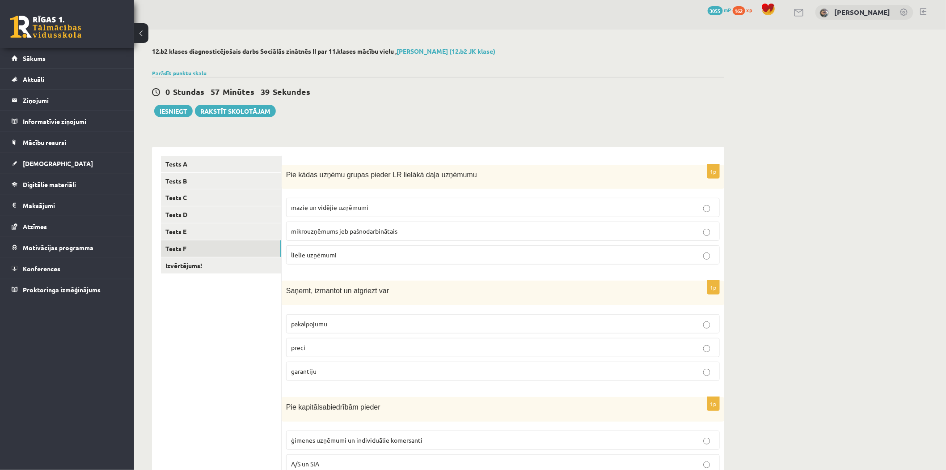
scroll to position [0, 0]
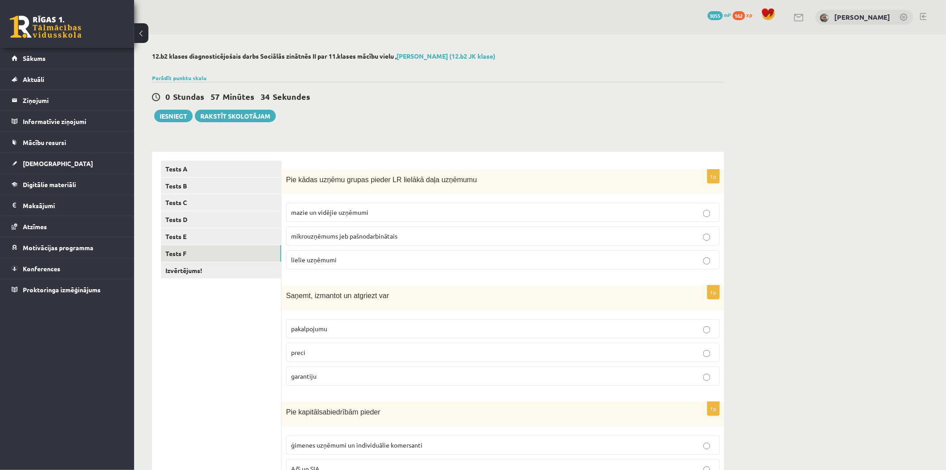
click at [367, 211] on span "mazie un vidējie uzņēmumi" at bounding box center [329, 212] width 77 height 8
click at [324, 359] on label "preci" at bounding box center [503, 352] width 434 height 19
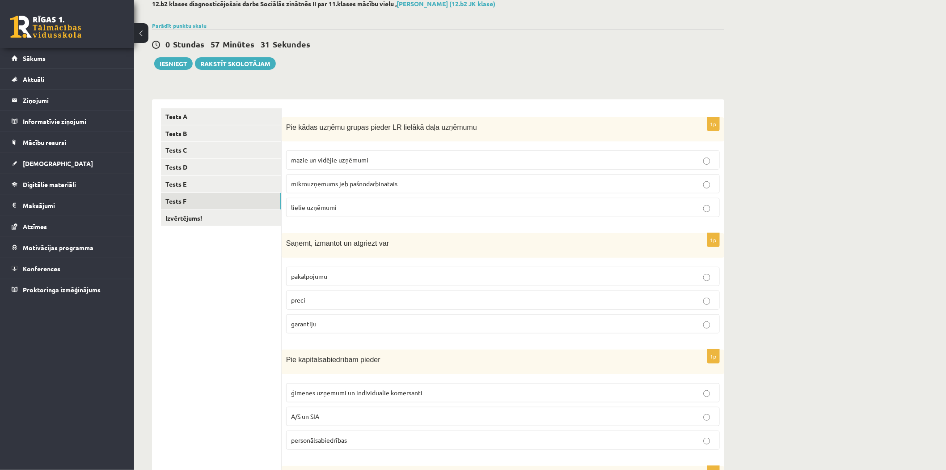
scroll to position [132, 0]
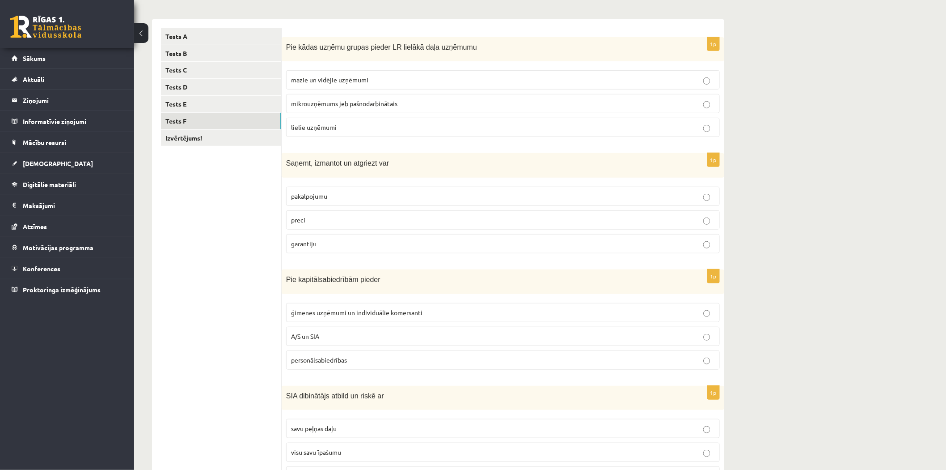
click at [331, 330] on label "A/S un SIA" at bounding box center [503, 335] width 434 height 19
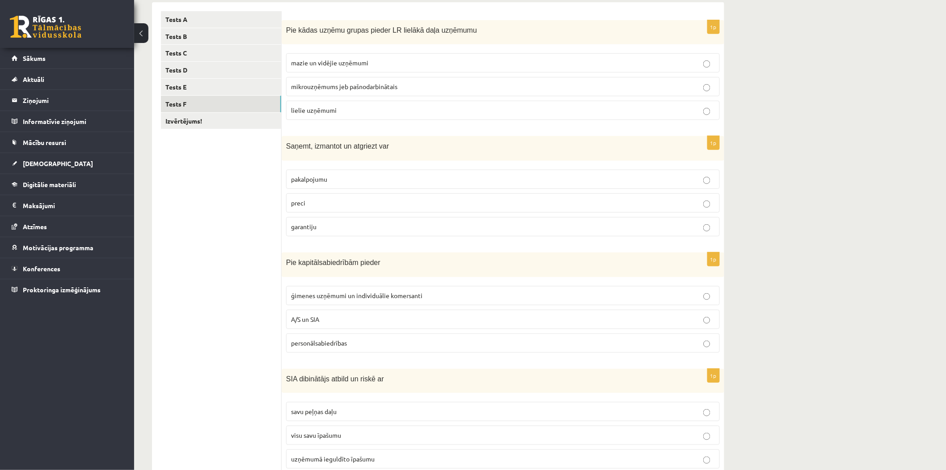
scroll to position [299, 0]
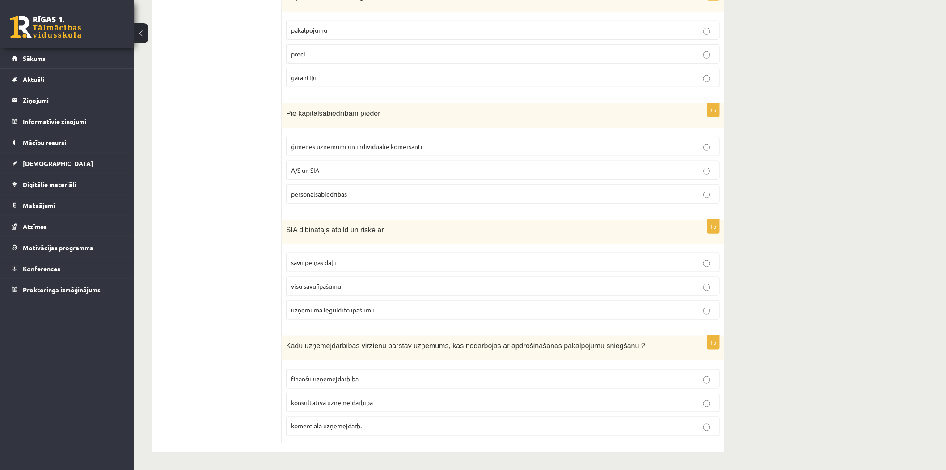
click at [336, 311] on span "uzņēmumā ieguldīto īpašumu" at bounding box center [333, 309] width 84 height 8
click at [321, 371] on label "finanšu uzņēmējdarbība" at bounding box center [503, 378] width 434 height 19
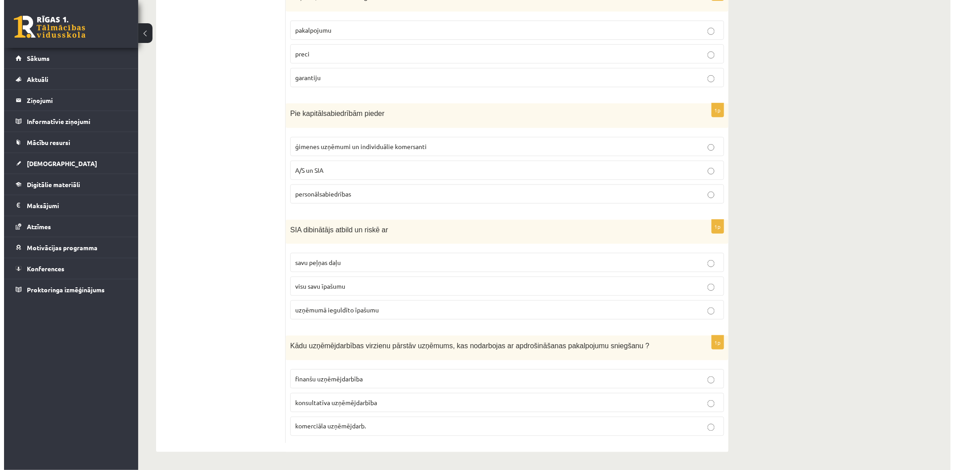
scroll to position [0, 0]
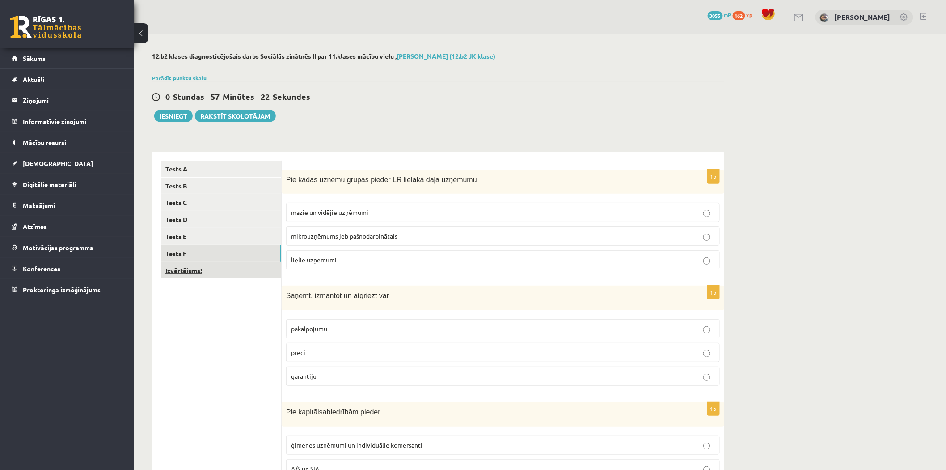
click at [230, 266] on link "Izvērtējums!" at bounding box center [221, 270] width 120 height 17
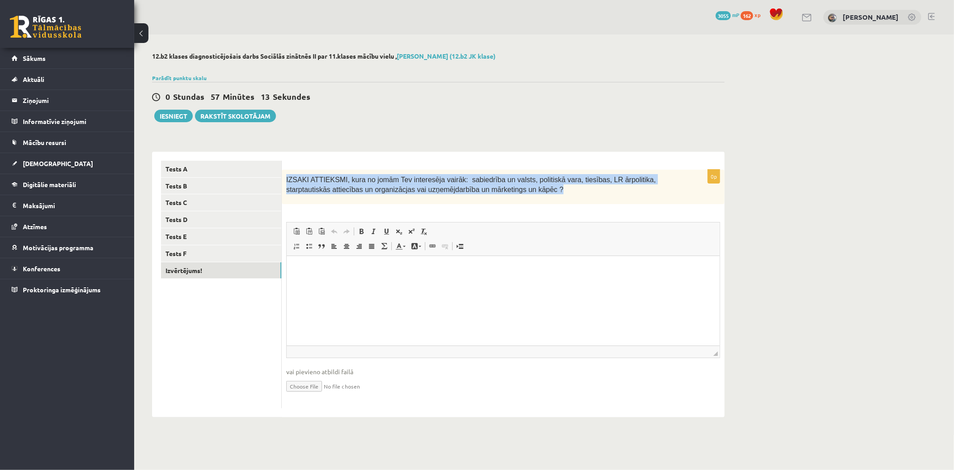
drag, startPoint x: 284, startPoint y: 175, endPoint x: 467, endPoint y: 182, distance: 183.5
click at [497, 193] on div "IZSAKI ATTIEKSMI, kura no jomām Tev interesēja vairāk: sabiedrība un valsts, po…" at bounding box center [503, 186] width 443 height 34
copy span "IZSAKI ATTIEKSMI, kura no jomām Tev interesēja vairāk: sabiedrība un valsts, po…"
click at [463, 186] on span "IZSAKI ATTIEKSMI, kura no jomām Tev interesēja vairāk: sabiedrība un valsts, po…" at bounding box center [470, 185] width 369 height 18
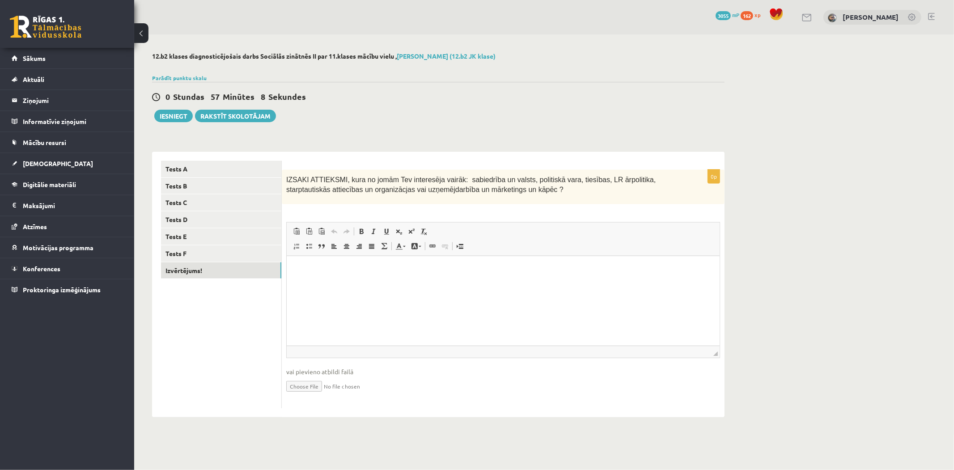
click at [542, 149] on div "**********" at bounding box center [438, 280] width 572 height 274
click at [361, 283] on html at bounding box center [502, 268] width 433 height 27
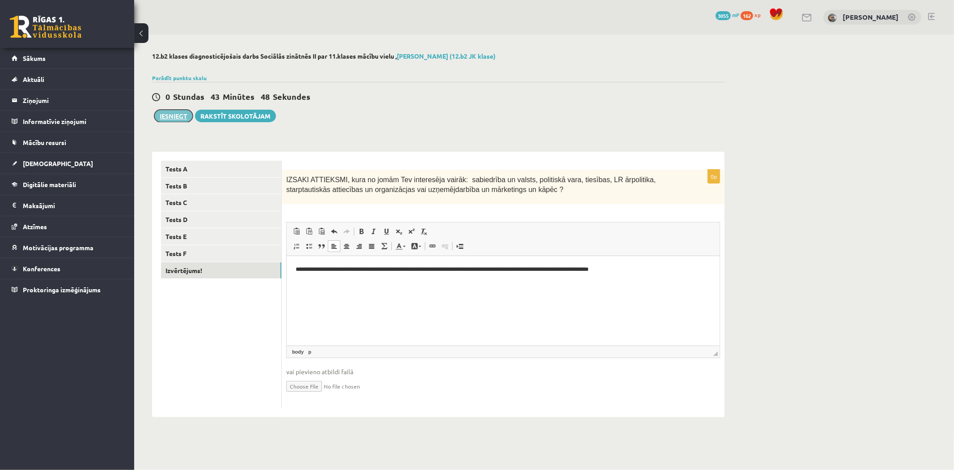
click at [175, 114] on button "Iesniegt" at bounding box center [173, 116] width 38 height 13
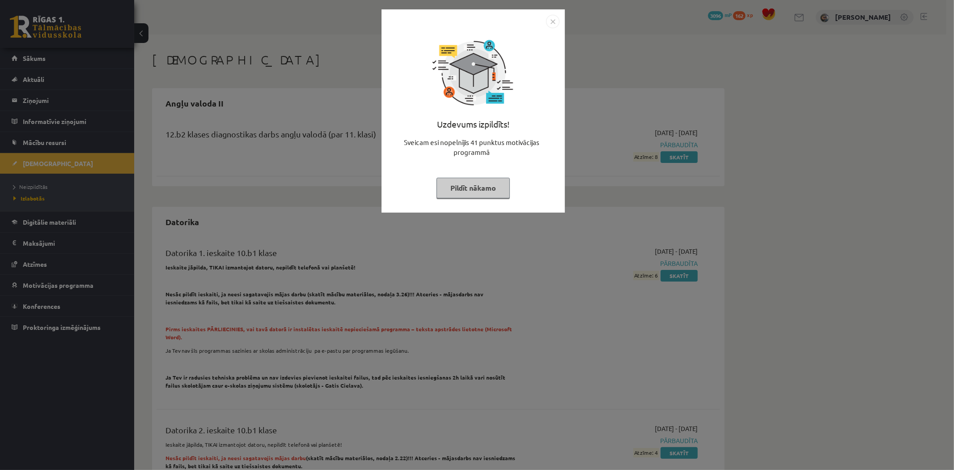
click at [505, 189] on button "Pildīt nākamo" at bounding box center [472, 188] width 73 height 21
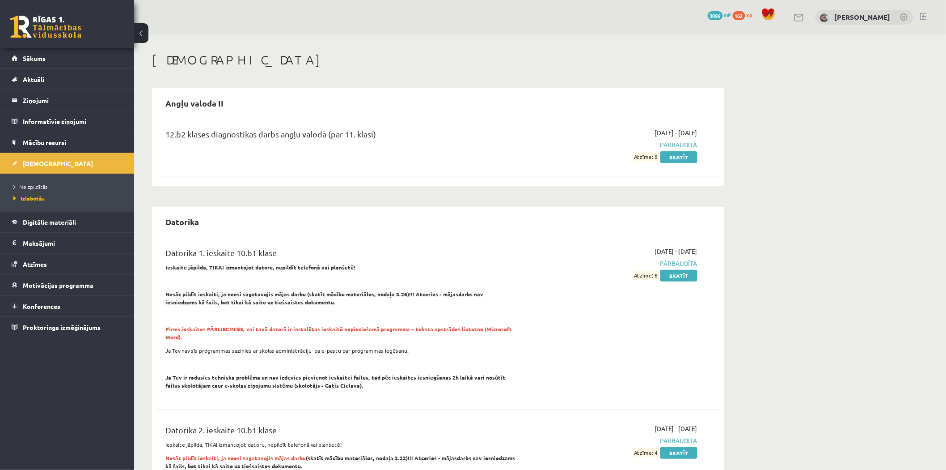
click at [82, 21] on div "0 Dāvanas 3096 mP 162 xp" at bounding box center [67, 24] width 134 height 48
click at [66, 26] on link at bounding box center [46, 27] width 72 height 22
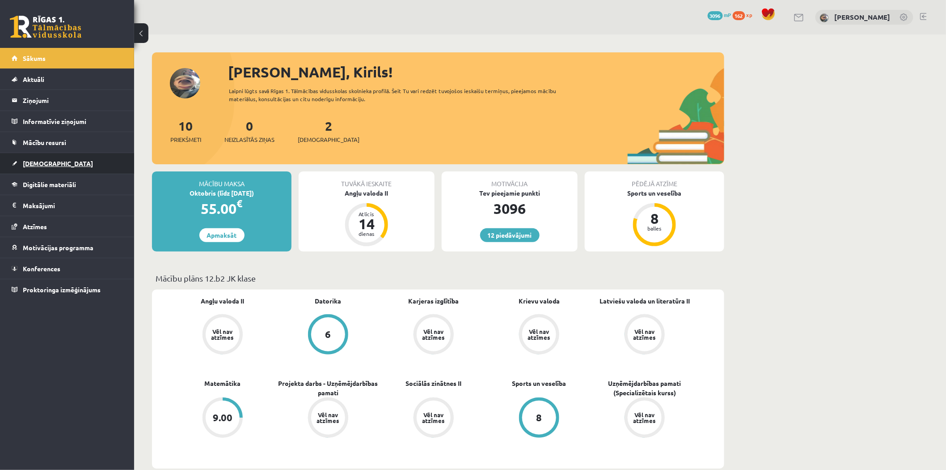
click at [84, 165] on link "[DEMOGRAPHIC_DATA]" at bounding box center [67, 163] width 111 height 21
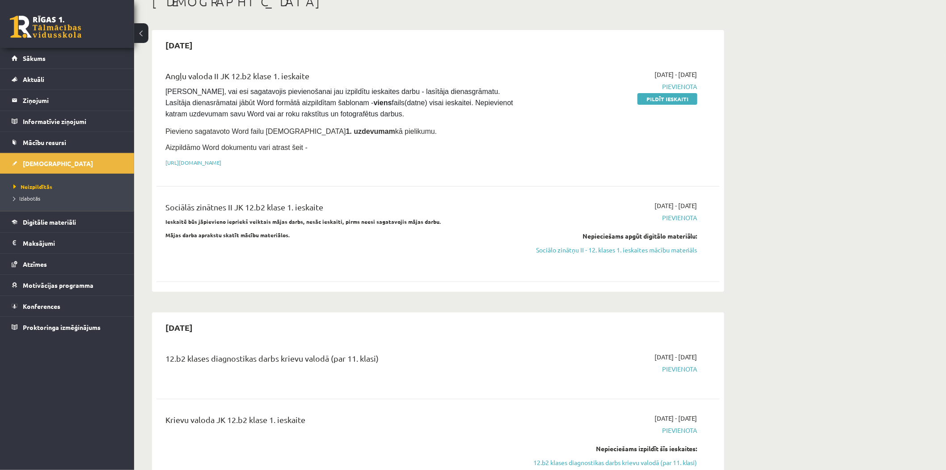
scroll to position [66, 0]
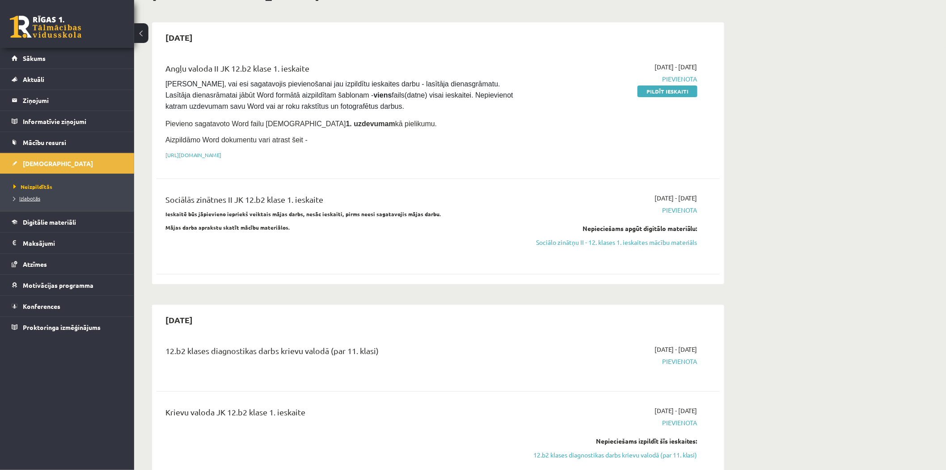
click at [41, 198] on link "Izlabotās" at bounding box center [69, 198] width 112 height 8
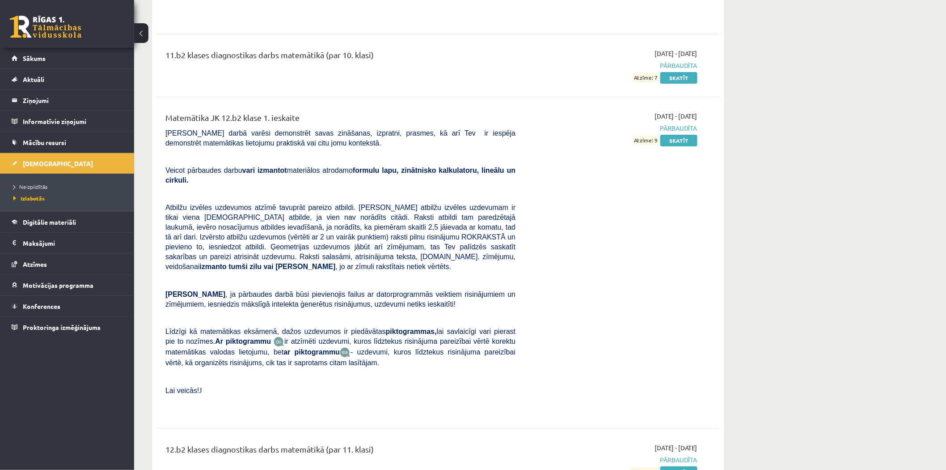
scroll to position [4372, 0]
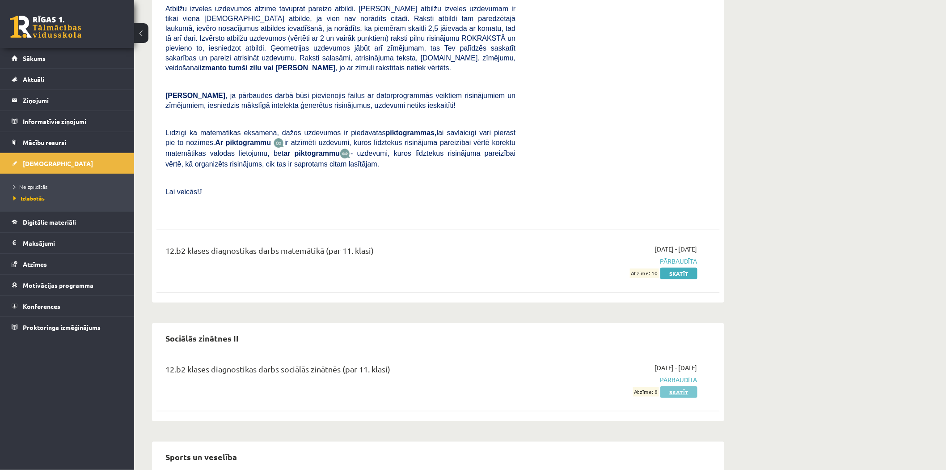
click at [676, 386] on link "Skatīt" at bounding box center [679, 392] width 37 height 12
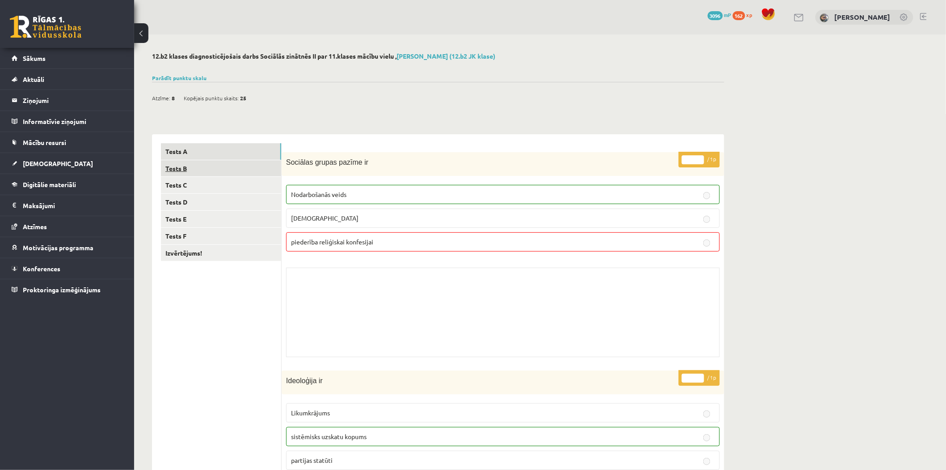
click at [191, 163] on link "Tests B" at bounding box center [221, 168] width 120 height 17
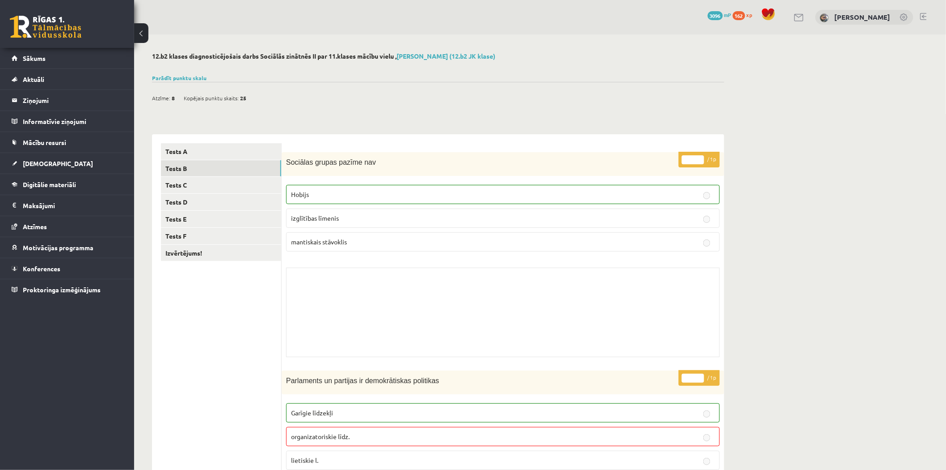
drag, startPoint x: 750, startPoint y: 182, endPoint x: 760, endPoint y: 215, distance: 34.8
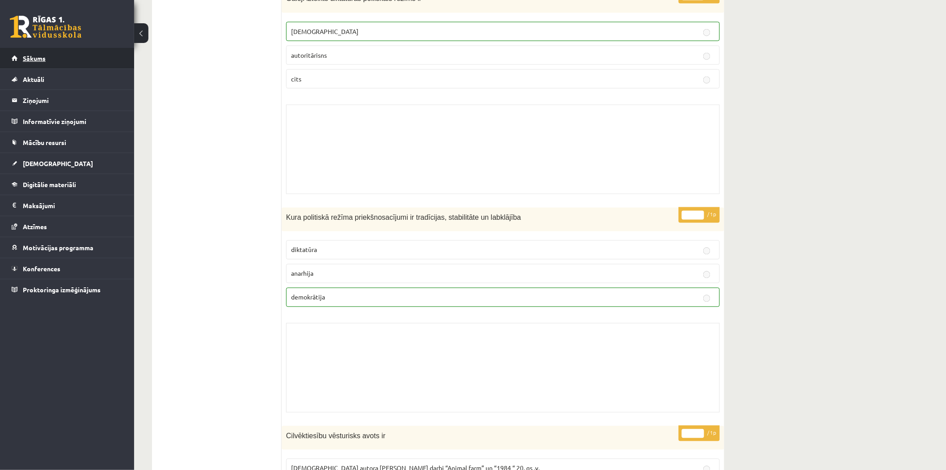
scroll to position [595, 0]
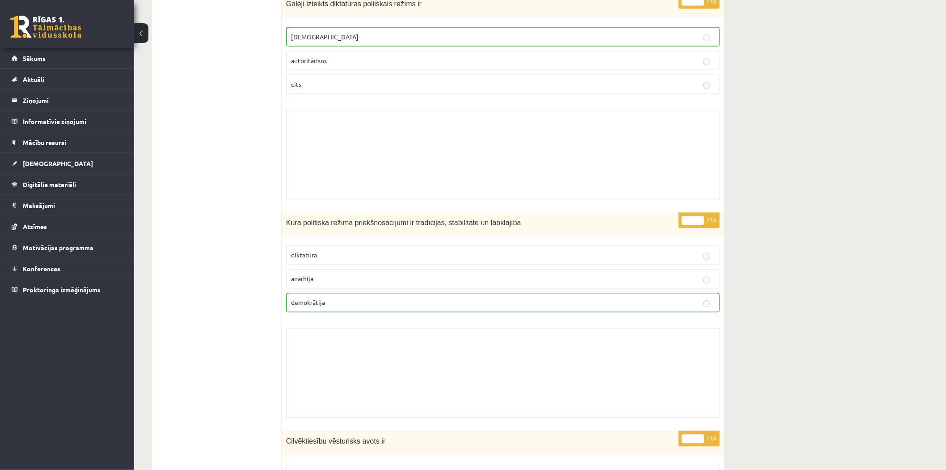
click at [80, 30] on link at bounding box center [46, 27] width 72 height 22
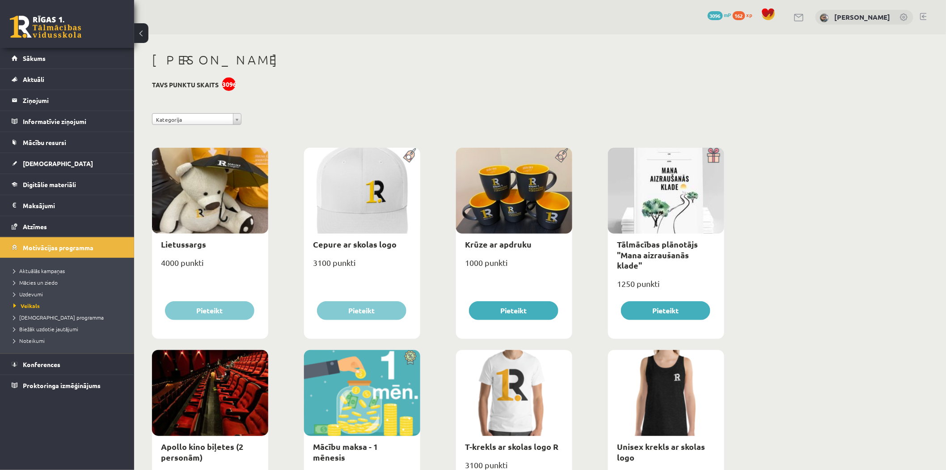
click at [35, 294] on span "Uzdevumi" at bounding box center [28, 293] width 30 height 7
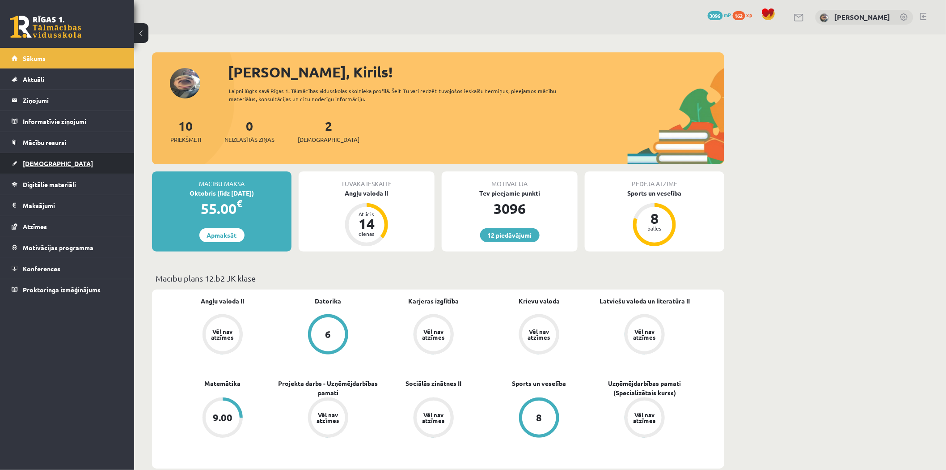
click at [57, 167] on link "[DEMOGRAPHIC_DATA]" at bounding box center [67, 163] width 111 height 21
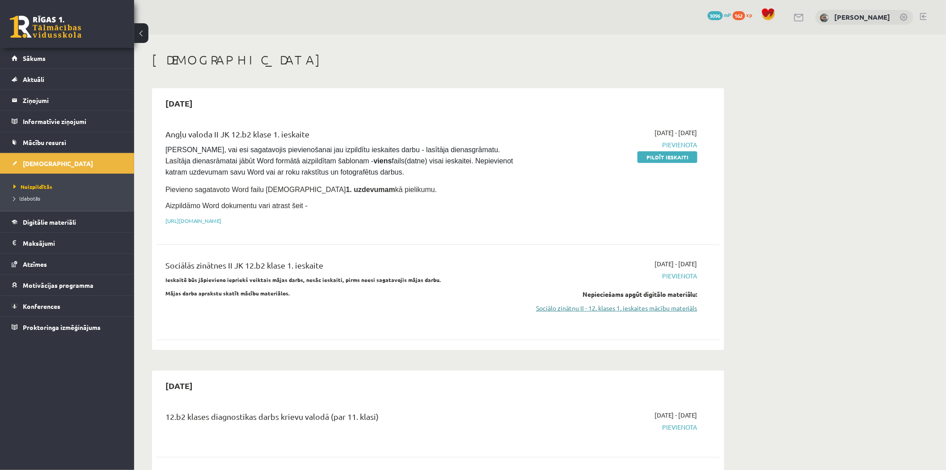
click at [630, 304] on link "Sociālo zinātņu II - 12. klases 1. ieskaites mācību materiāls" at bounding box center [613, 307] width 169 height 9
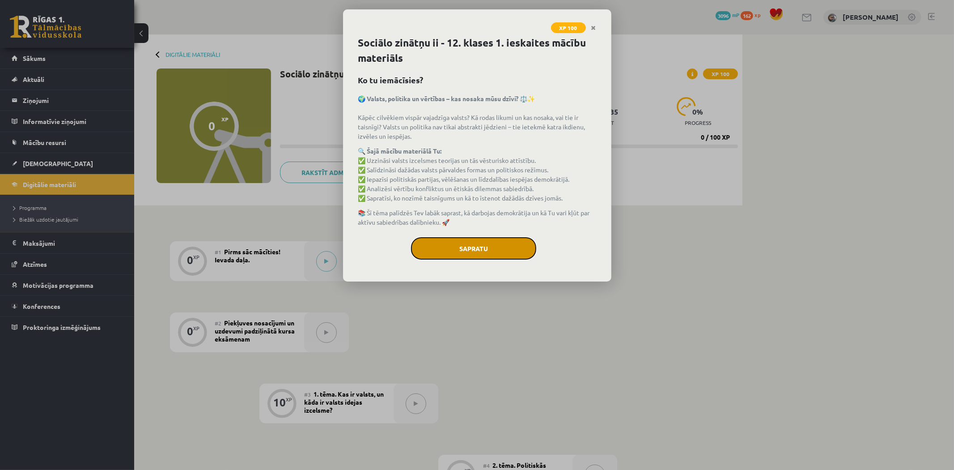
click at [479, 247] on button "Sapratu" at bounding box center [473, 248] width 125 height 22
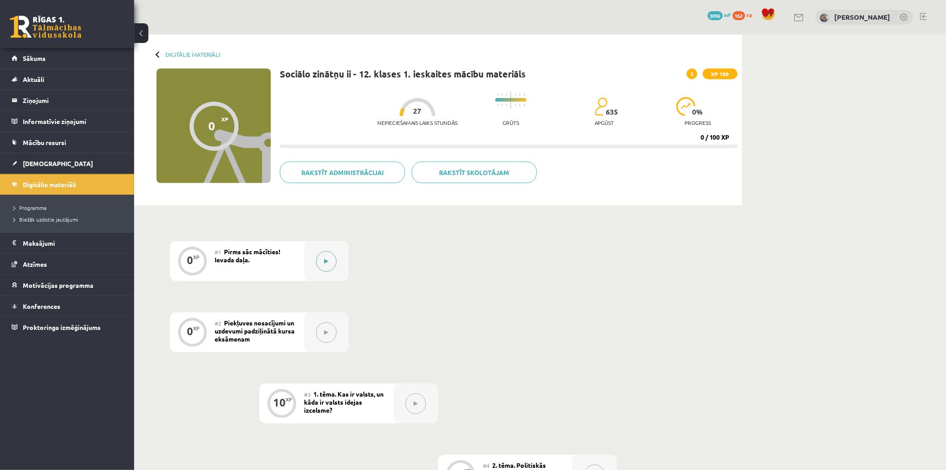
click at [334, 256] on button at bounding box center [326, 261] width 21 height 21
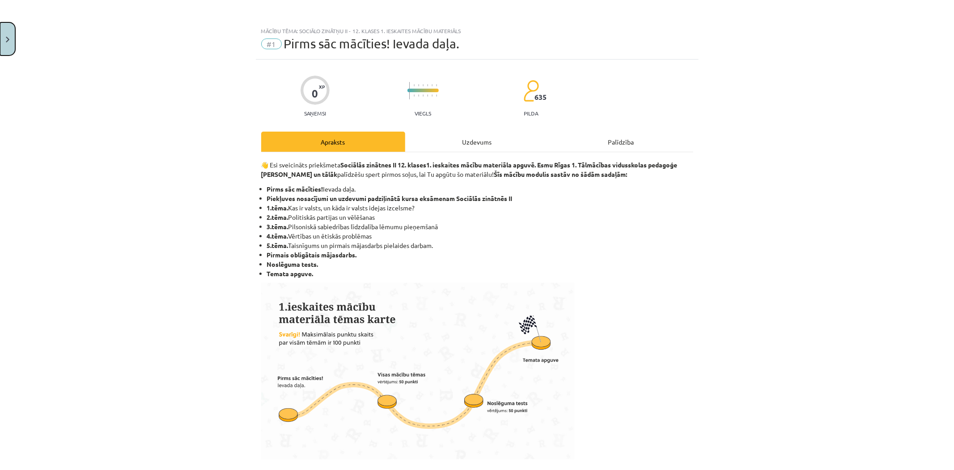
click at [10, 38] on button "Close" at bounding box center [7, 38] width 15 height 33
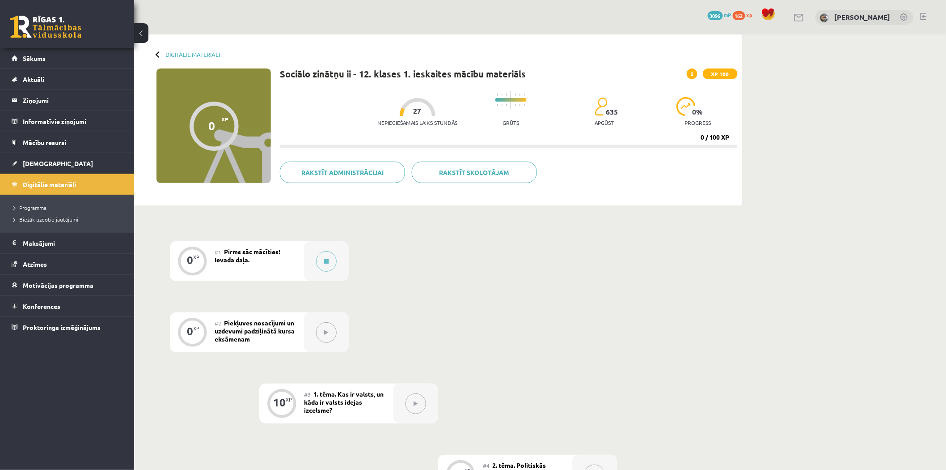
click at [262, 257] on div "#1 Pirms sāc mācīties! Ievada daļa." at bounding box center [259, 261] width 89 height 40
click at [320, 261] on button at bounding box center [326, 261] width 21 height 21
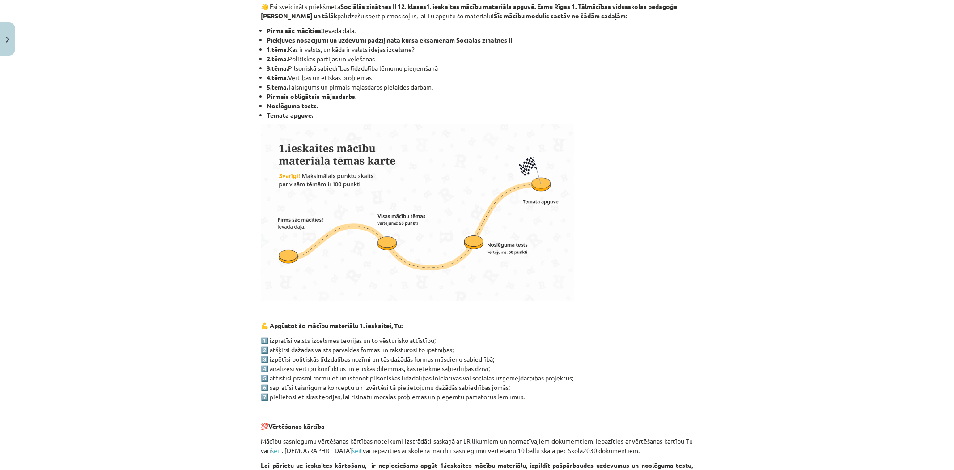
scroll to position [428, 0]
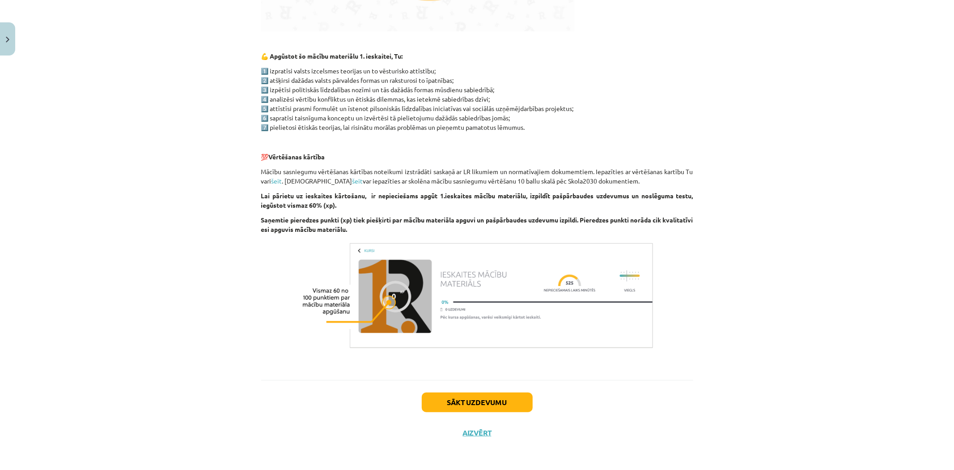
click at [518, 387] on div "Sākt uzdevumu Aizvērt" at bounding box center [477, 411] width 432 height 63
click at [516, 398] on button "Sākt uzdevumu" at bounding box center [477, 402] width 111 height 20
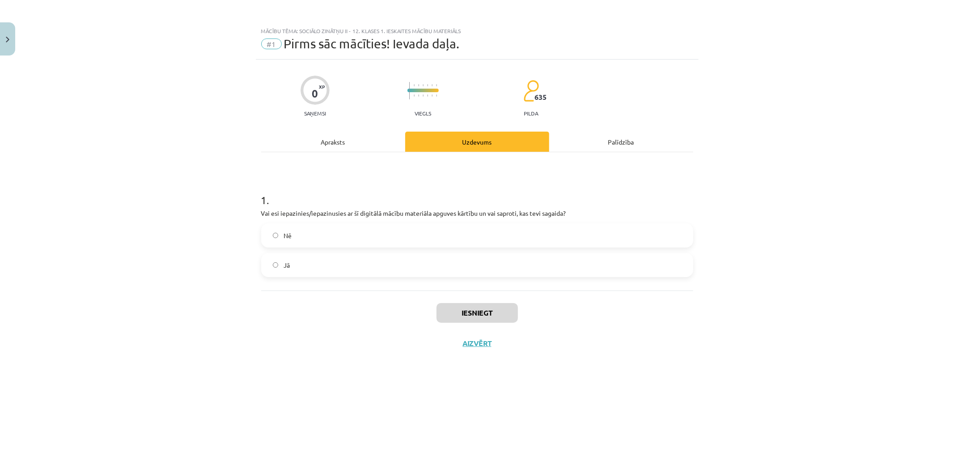
scroll to position [0, 0]
click at [352, 239] on label "Nē" at bounding box center [477, 235] width 430 height 22
click at [377, 263] on label "Jā" at bounding box center [477, 265] width 430 height 22
click at [457, 316] on button "Iesniegt" at bounding box center [476, 313] width 81 height 20
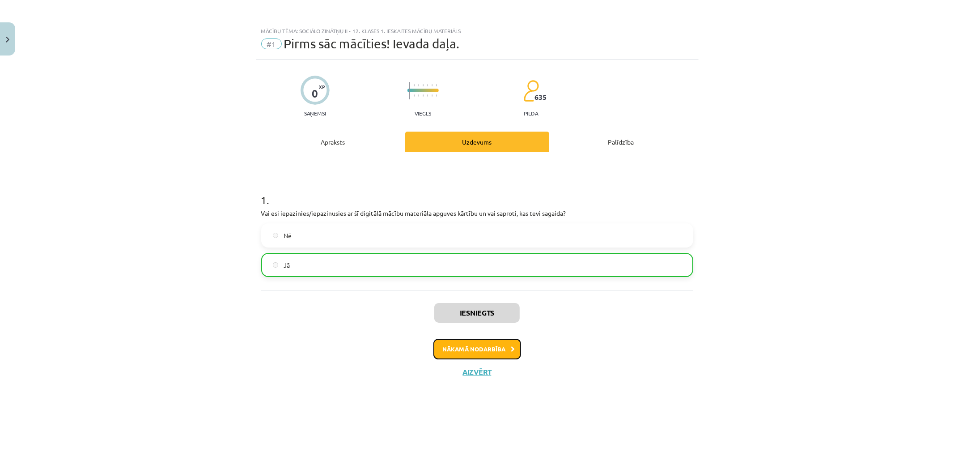
click at [492, 345] on button "Nākamā nodarbība" at bounding box center [477, 349] width 88 height 21
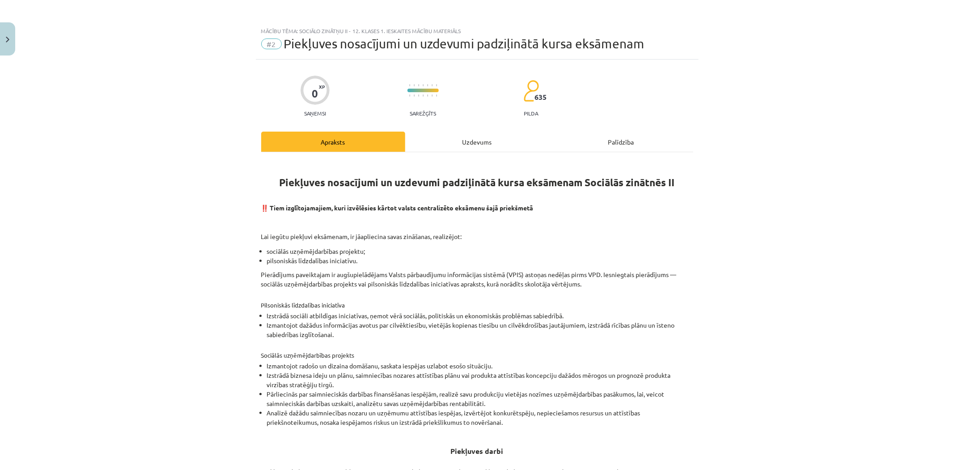
scroll to position [172, 0]
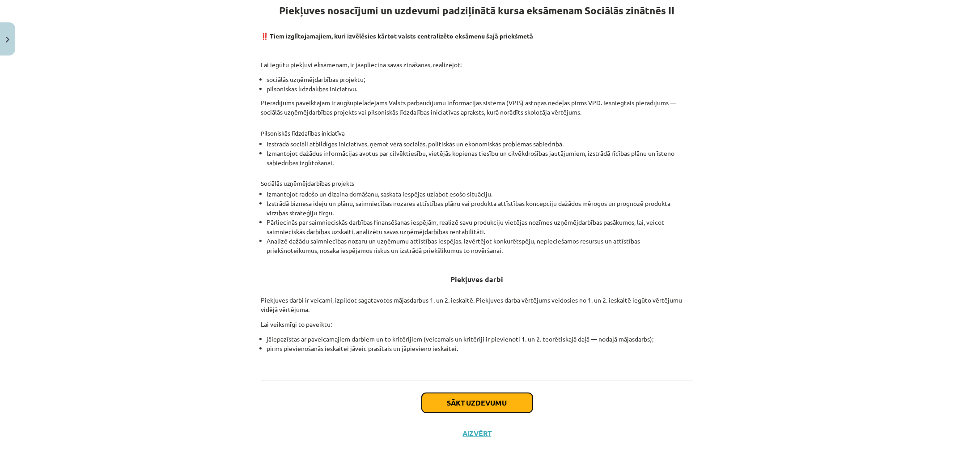
click at [494, 396] on button "Sākt uzdevumu" at bounding box center [477, 403] width 111 height 20
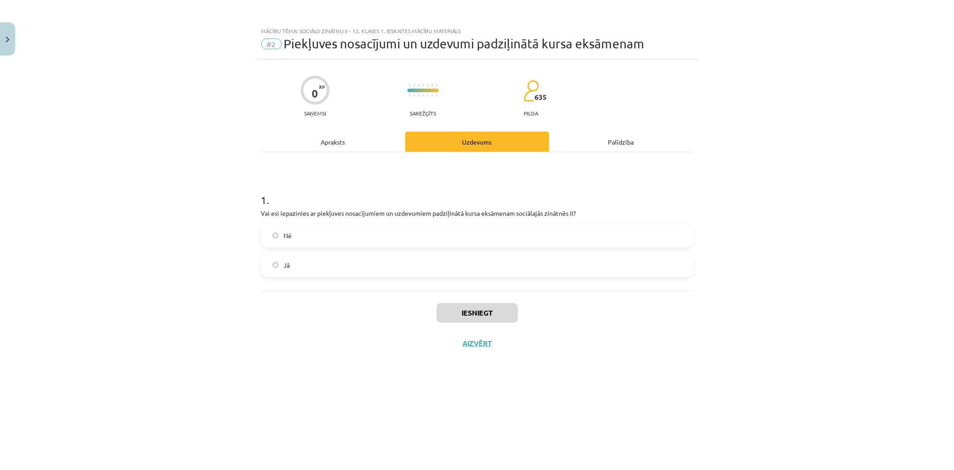
click at [419, 267] on label "Jā" at bounding box center [477, 265] width 430 height 22
click at [497, 303] on button "Iesniegt" at bounding box center [476, 313] width 81 height 20
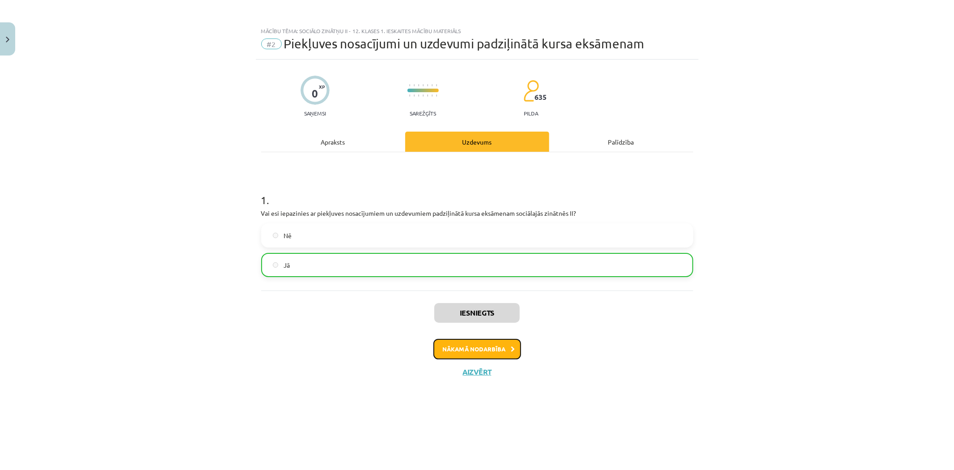
click at [505, 347] on button "Nākamā nodarbība" at bounding box center [477, 349] width 88 height 21
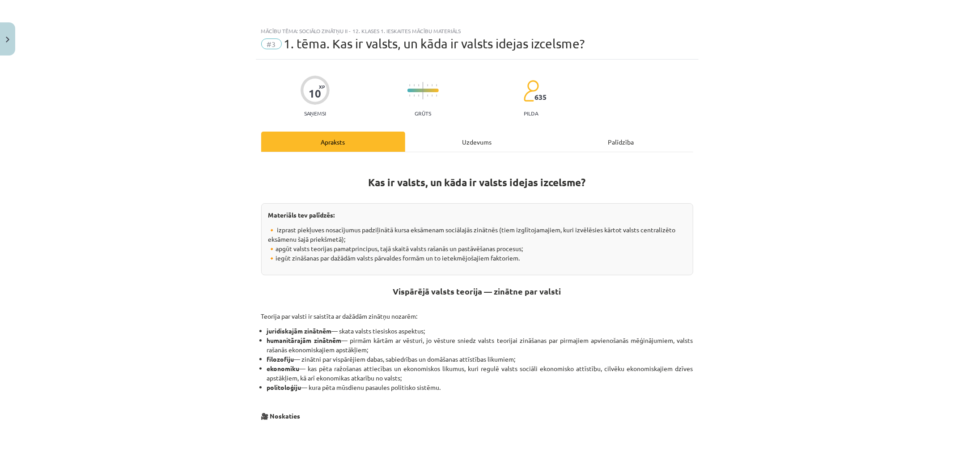
drag, startPoint x: 772, startPoint y: 140, endPoint x: 725, endPoint y: 369, distance: 234.1
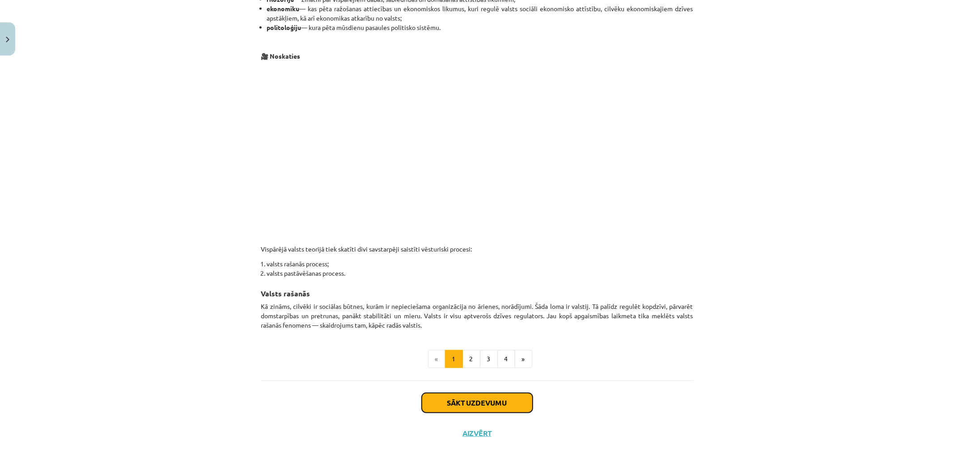
click at [486, 401] on button "Sākt uzdevumu" at bounding box center [477, 403] width 111 height 20
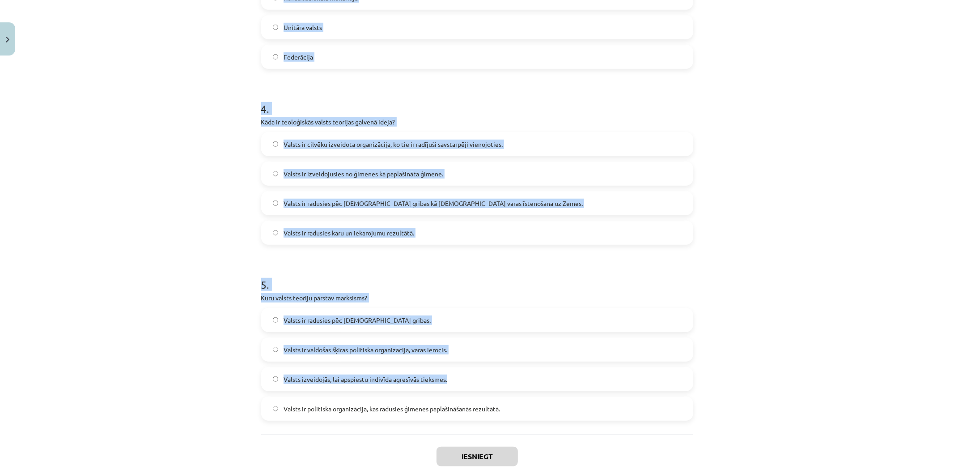
scroll to position [673, 0]
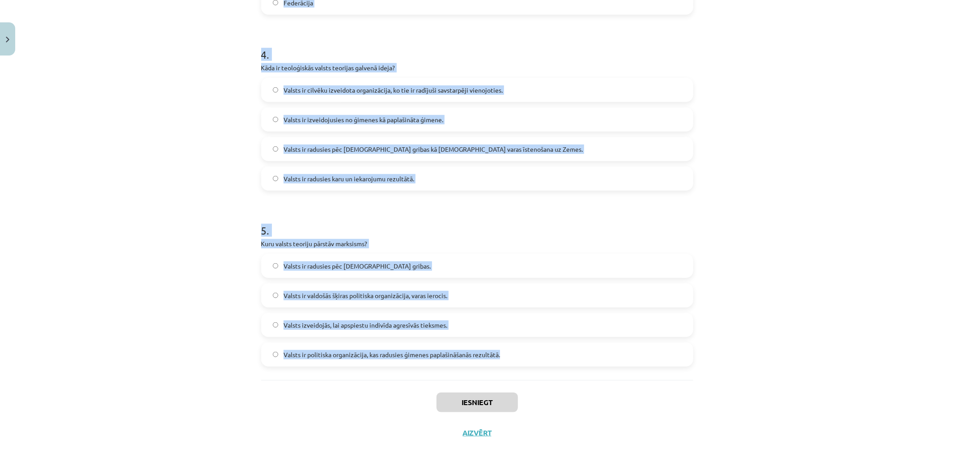
drag, startPoint x: 263, startPoint y: 170, endPoint x: 518, endPoint y: 369, distance: 323.1
copy form "1 . Kas raksturo autoritāru režīmu? Pilnīga varas dalīšana starp izpildvaru un …"
drag, startPoint x: 102, startPoint y: 248, endPoint x: 116, endPoint y: 251, distance: 14.6
click at [102, 248] on div "Mācību tēma: Sociālo zinātņu ii - 12. klases 1. ieskaites mācību materiāls #3 1…" at bounding box center [477, 235] width 954 height 470
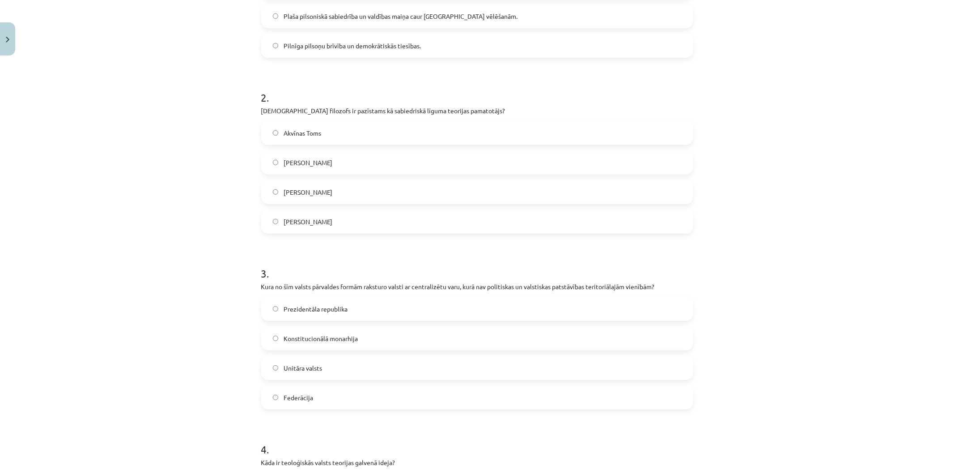
scroll to position [76, 0]
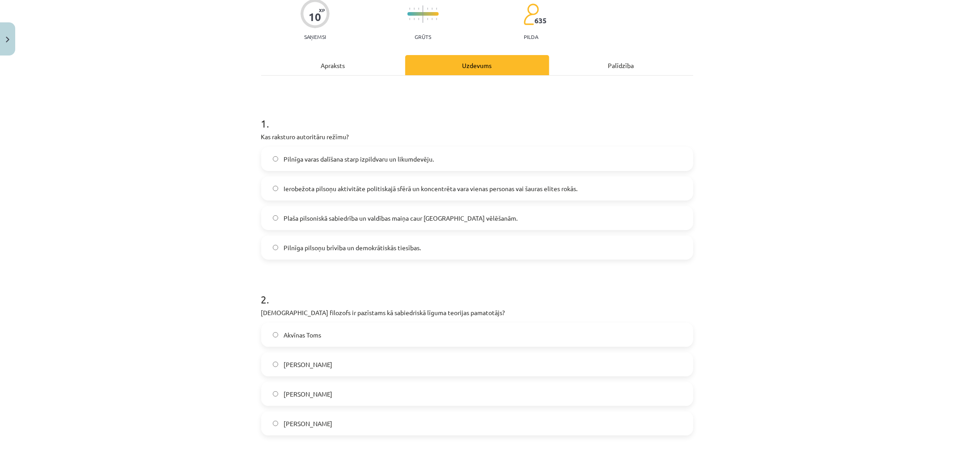
click at [336, 184] on span "Ierobežota pilsoņu aktivitāte politiskajā sfērā un koncentrēta vara vienas pers…" at bounding box center [431, 188] width 294 height 9
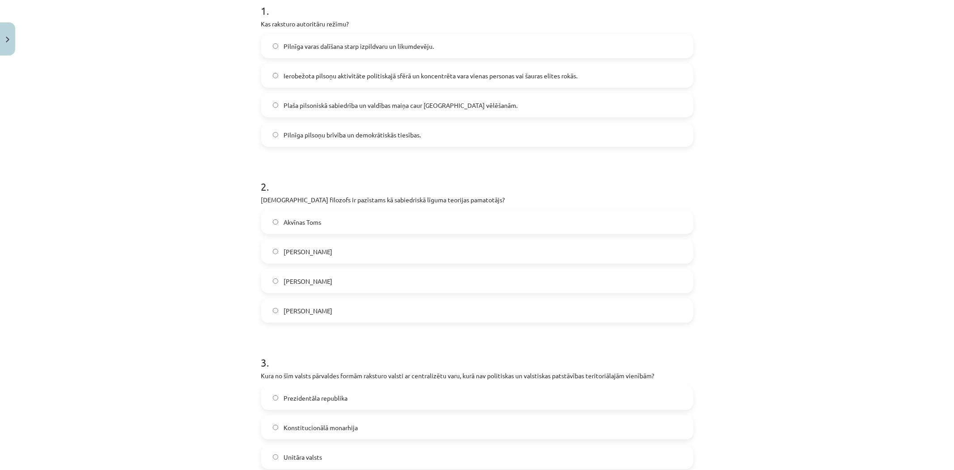
scroll to position [209, 0]
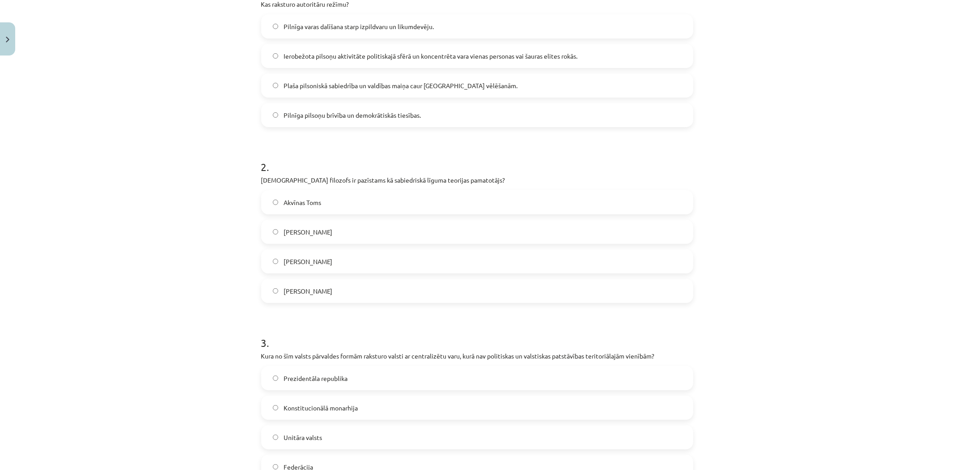
click at [329, 233] on label "Tomass Hobss" at bounding box center [477, 231] width 430 height 22
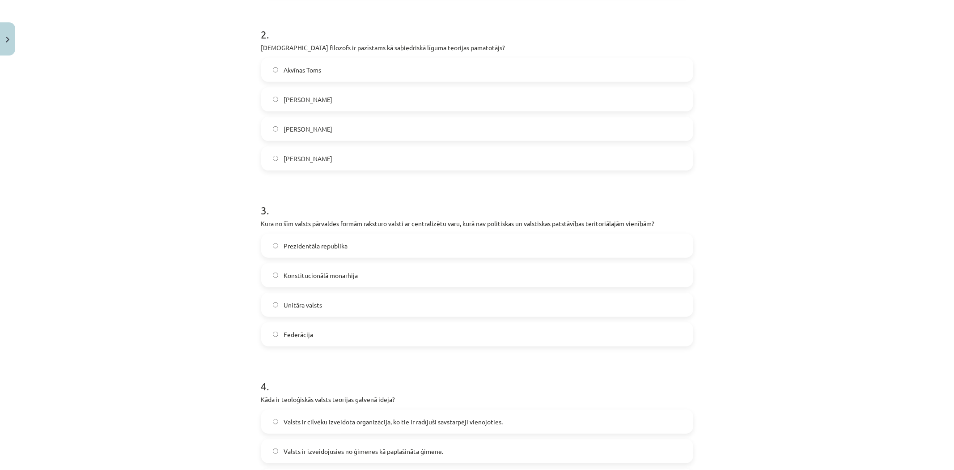
drag, startPoint x: 318, startPoint y: 311, endPoint x: 225, endPoint y: 300, distance: 94.1
click at [318, 311] on label "Unitāra valsts" at bounding box center [477, 304] width 430 height 22
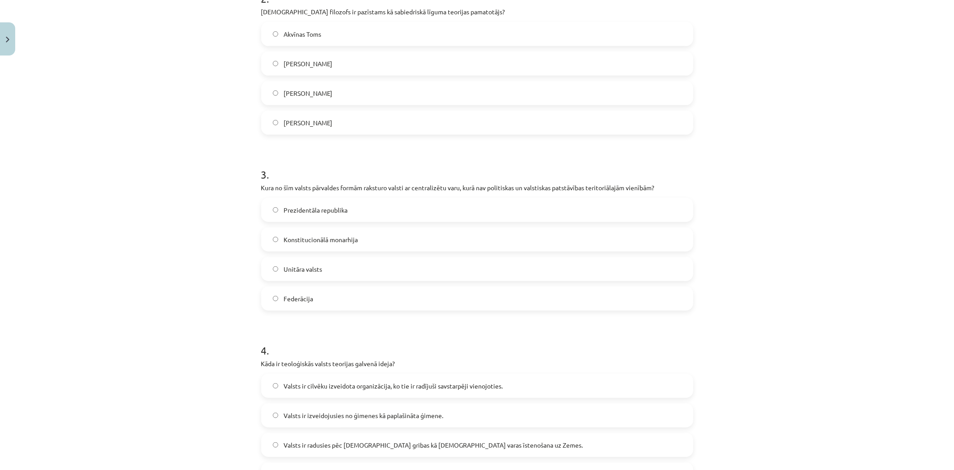
scroll to position [540, 0]
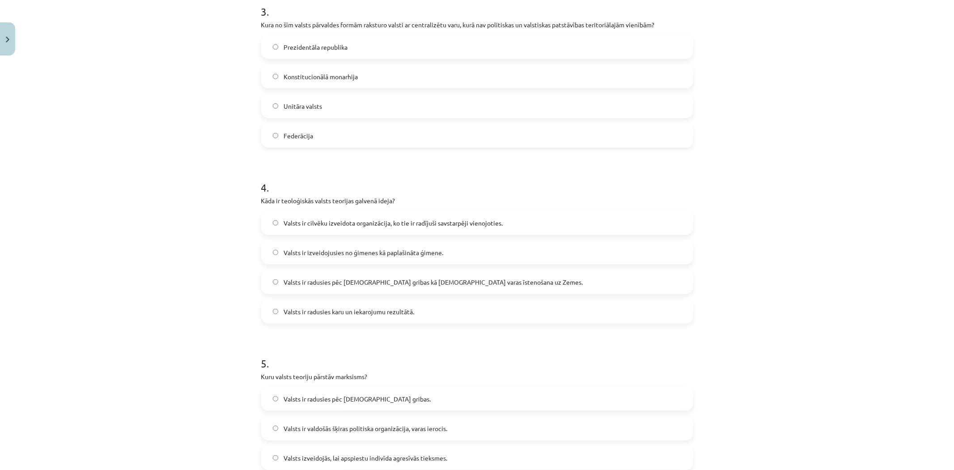
click at [343, 288] on label "Valsts ir radusies pēc Dieva gribas kā dievišķās varas īstenošana uz Zemes." at bounding box center [477, 282] width 430 height 22
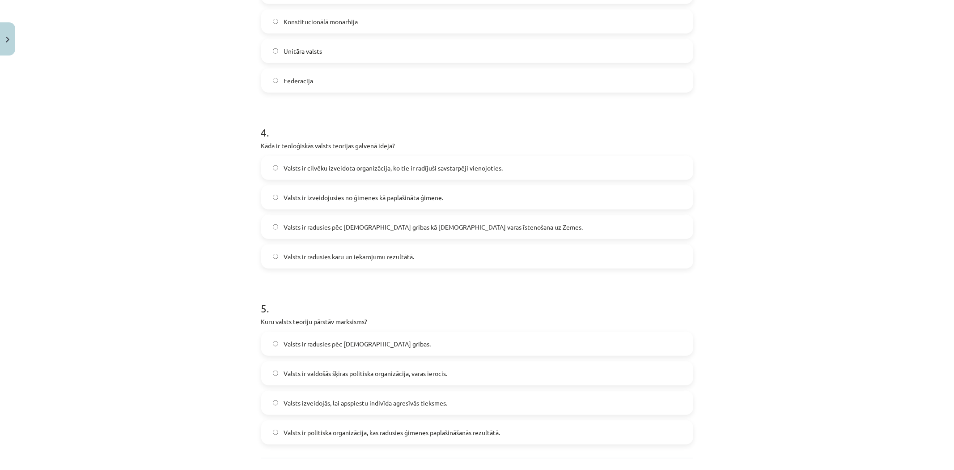
scroll to position [606, 0]
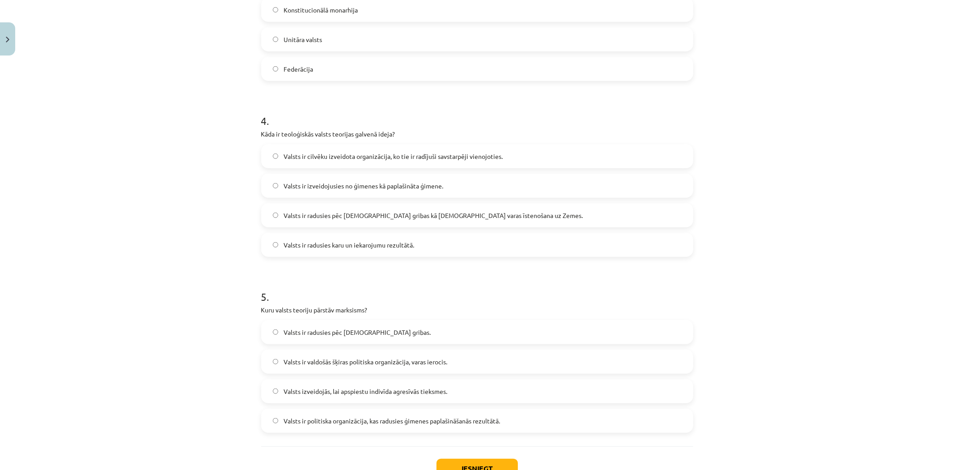
click at [321, 361] on span "Valsts ir valdošās šķiras politiska organizācija, varas ierocis." at bounding box center [366, 361] width 164 height 9
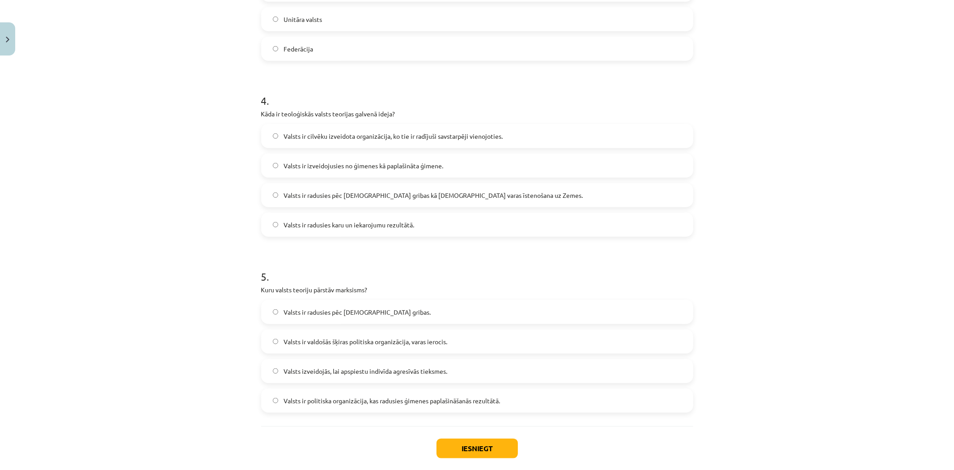
scroll to position [673, 0]
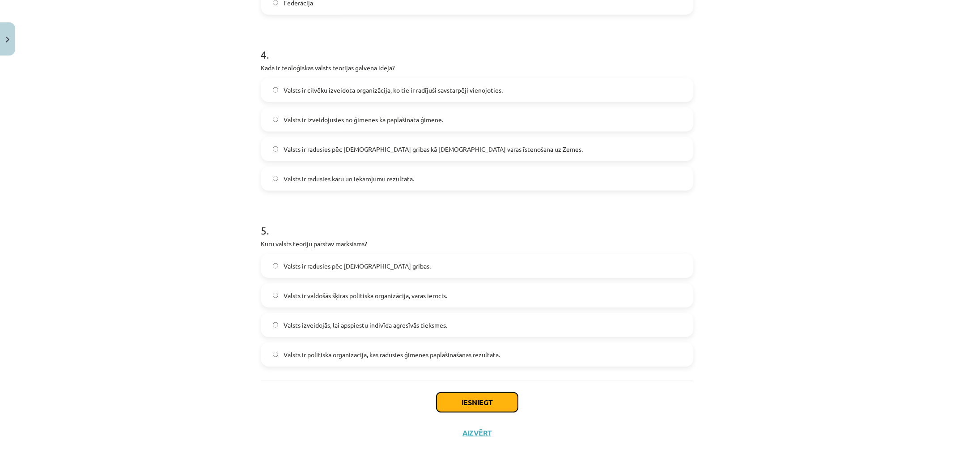
click at [490, 397] on button "Iesniegt" at bounding box center [476, 402] width 81 height 20
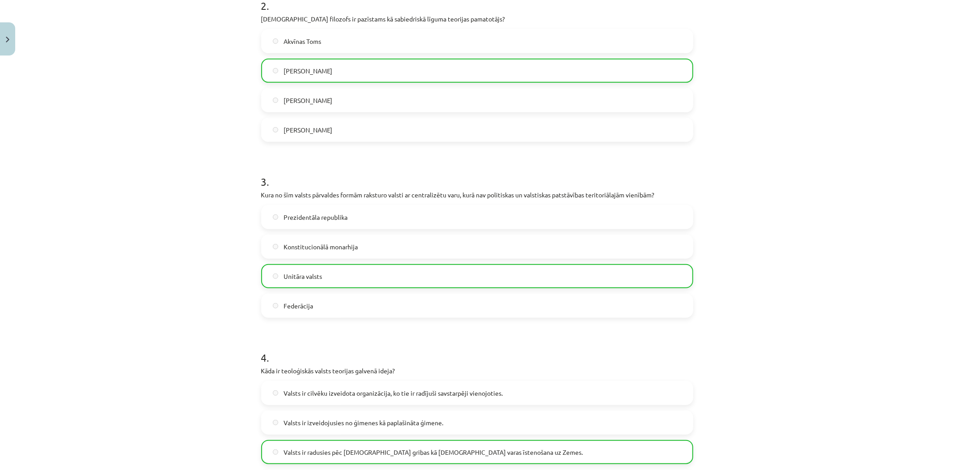
drag, startPoint x: 233, startPoint y: 157, endPoint x: 233, endPoint y: 189, distance: 31.8
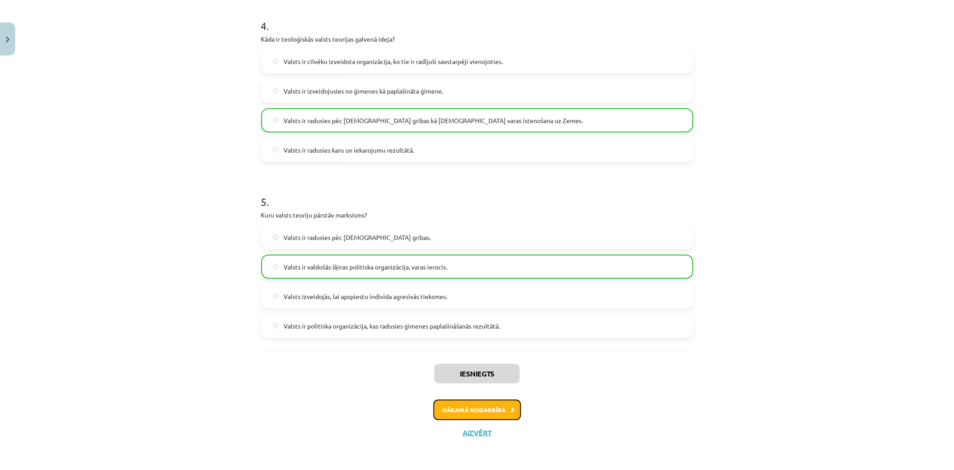
click at [452, 403] on button "Nākamā nodarbība" at bounding box center [477, 409] width 88 height 21
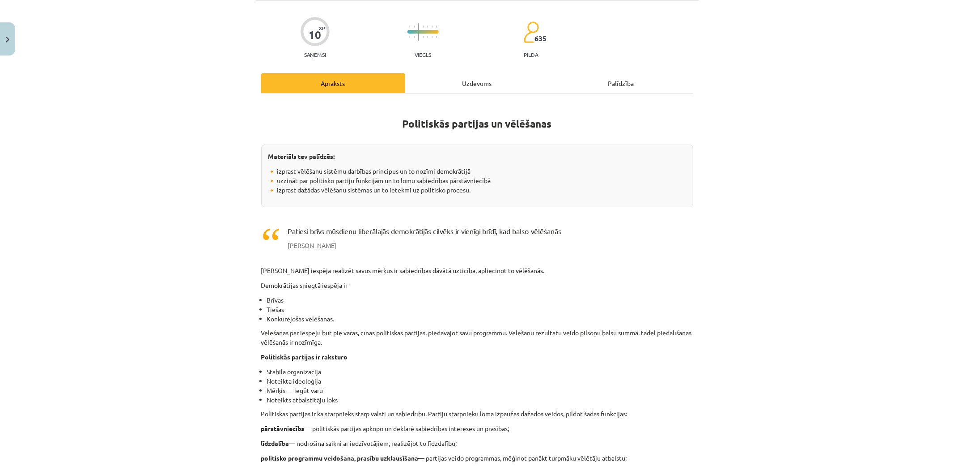
scroll to position [22, 0]
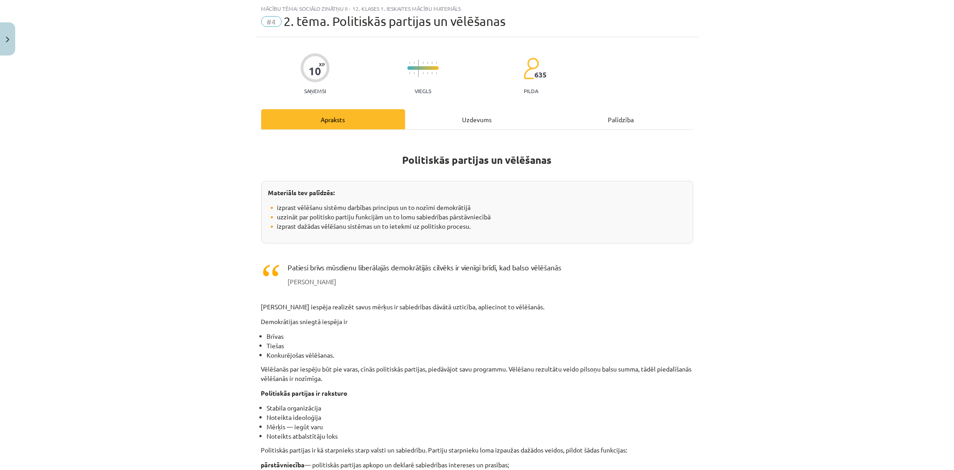
drag, startPoint x: 276, startPoint y: 212, endPoint x: 269, endPoint y: 224, distance: 14.2
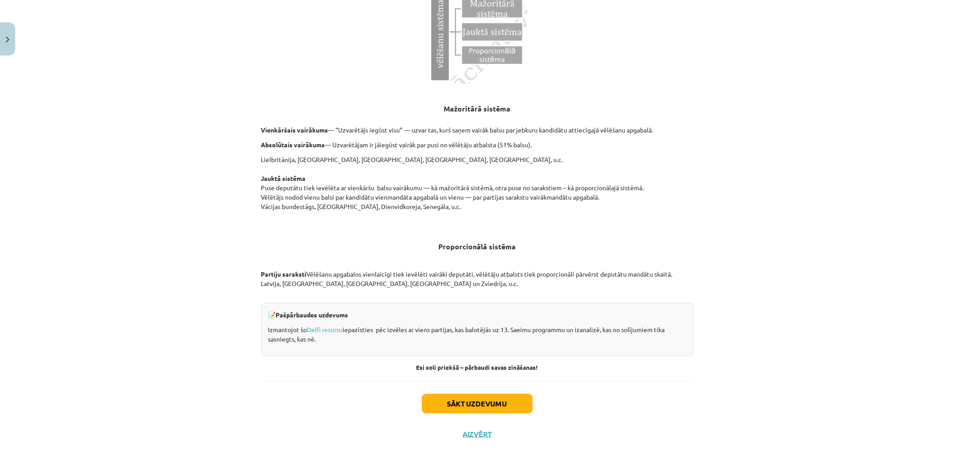
click at [477, 391] on div "Sākt uzdevumu Aizvērt" at bounding box center [477, 412] width 432 height 63
click at [479, 398] on button "Sākt uzdevumu" at bounding box center [477, 404] width 111 height 20
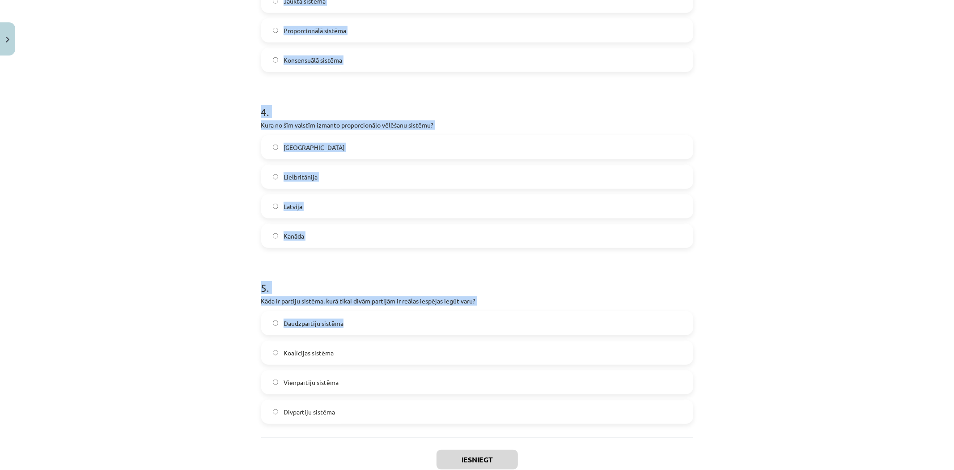
scroll to position [606, 0]
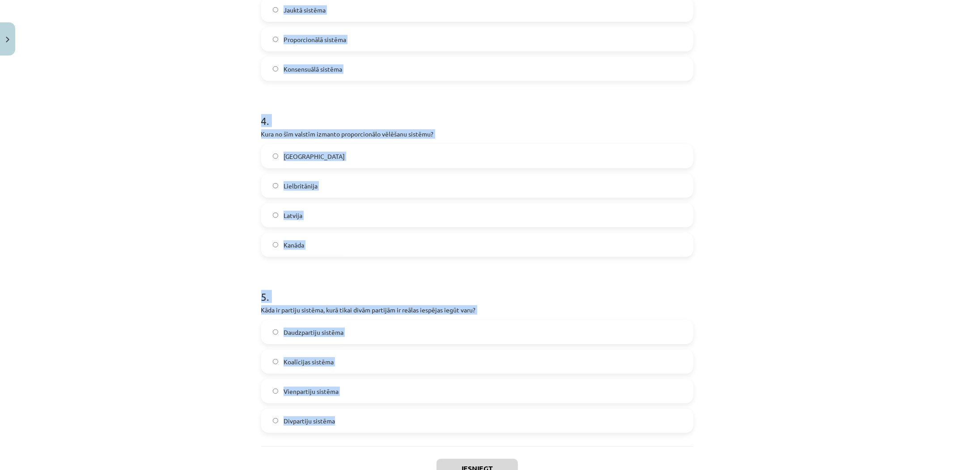
drag, startPoint x: 363, startPoint y: 211, endPoint x: 430, endPoint y: 414, distance: 213.8
click at [432, 423] on div "Mācību tēma: Sociālo zinātņu ii - 12. klases 1. ieskaites mācību materiāls #4 2…" at bounding box center [477, 235] width 954 height 470
copy form "1 . Kura no sekojošajām ir demokrātijas pamatiespēja? Vēlēšanas, kuras rīko tik…"
click at [166, 245] on div "Mācību tēma: Sociālo zinātņu ii - 12. klases 1. ieskaites mācību materiāls #4 2…" at bounding box center [477, 235] width 954 height 470
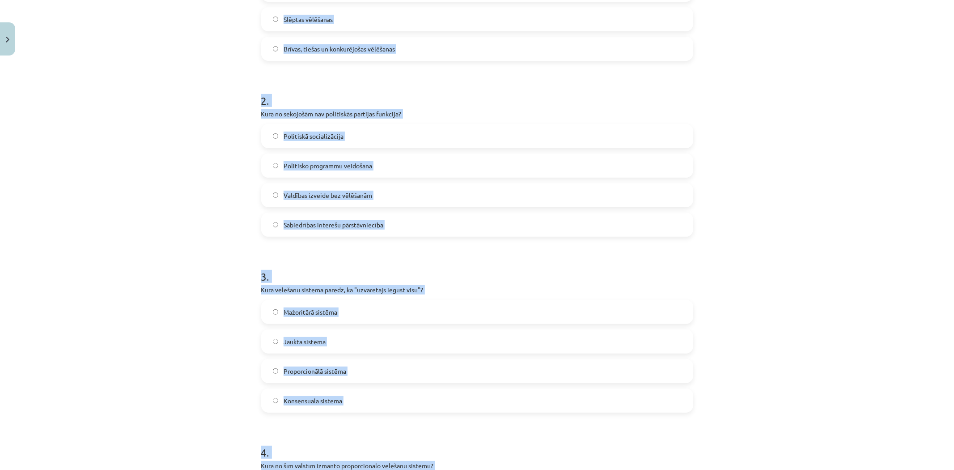
click at [200, 208] on div "Mācību tēma: Sociālo zinātņu ii - 12. klases 1. ieskaites mācību materiāls #4 2…" at bounding box center [477, 235] width 954 height 470
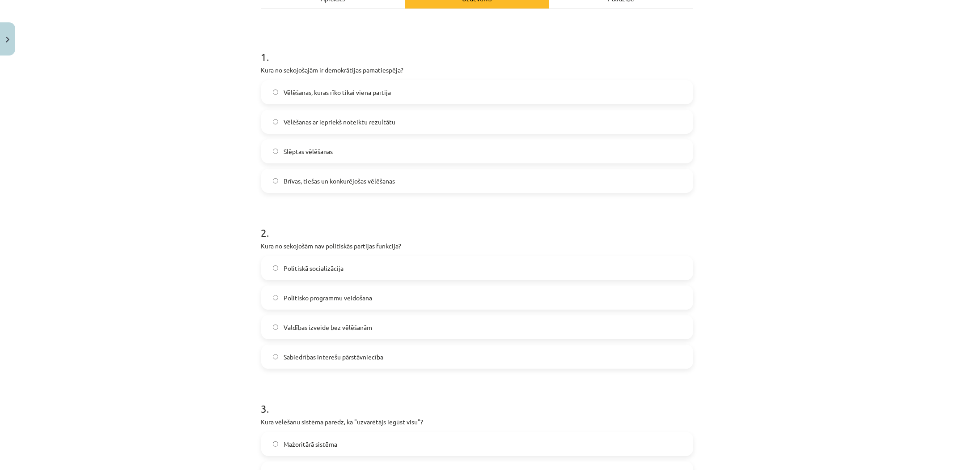
scroll to position [142, 0]
click at [332, 179] on span "Brīvas, tiešas un konkurējošas vēlēšanas" at bounding box center [339, 181] width 111 height 9
click at [325, 331] on span "Valdības izveide bez vēlēšanām" at bounding box center [328, 327] width 89 height 9
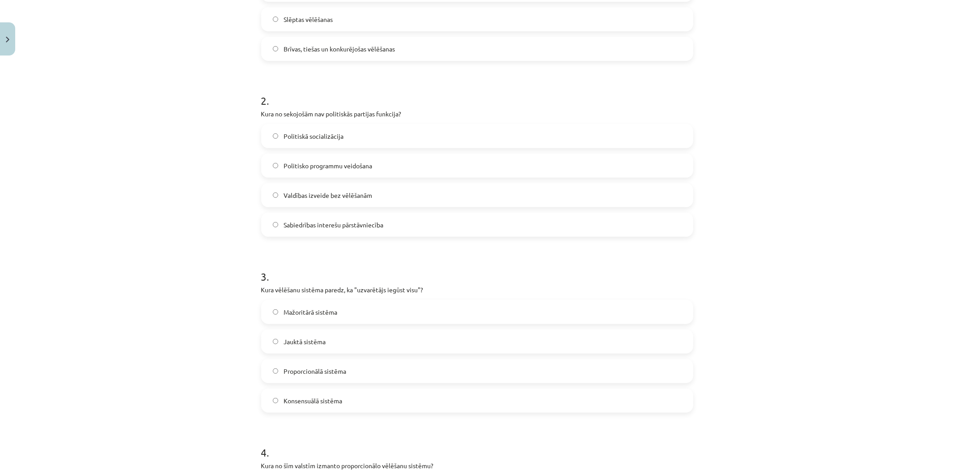
click at [321, 309] on span "Mažoritārā sistēma" at bounding box center [311, 311] width 54 height 9
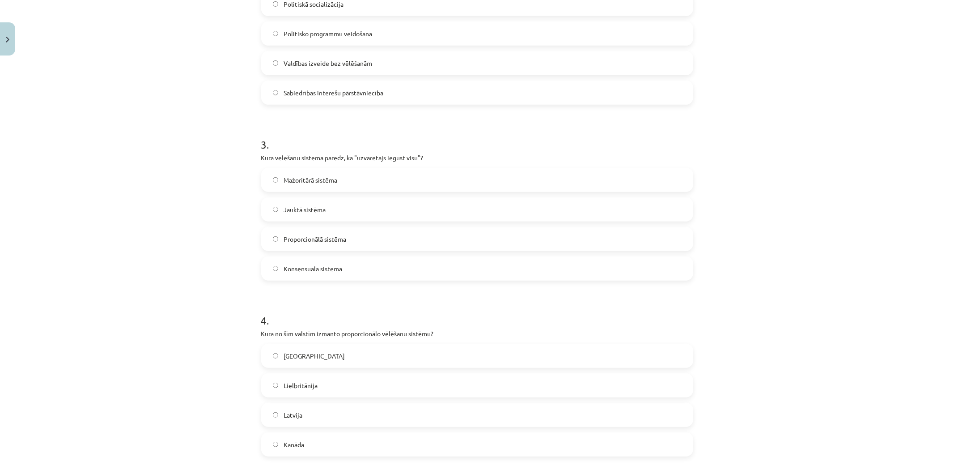
scroll to position [408, 0]
click at [309, 415] on label "Latvija" at bounding box center [477, 413] width 430 height 22
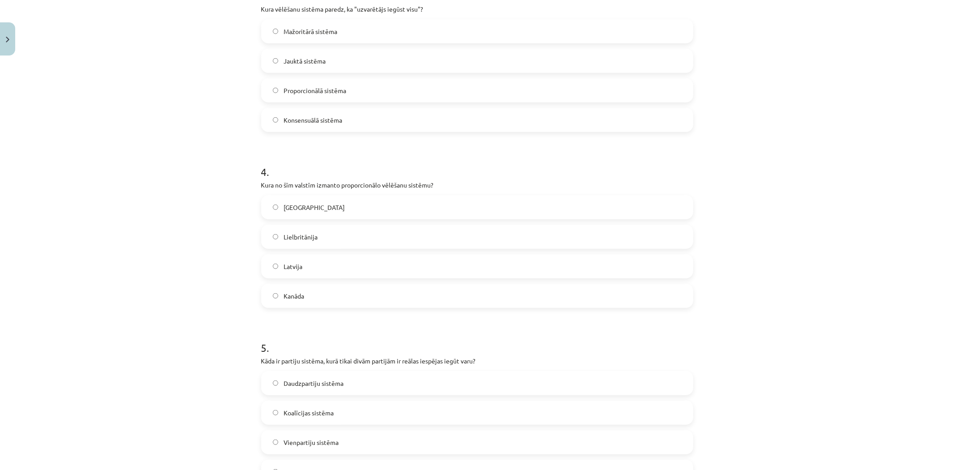
scroll to position [606, 0]
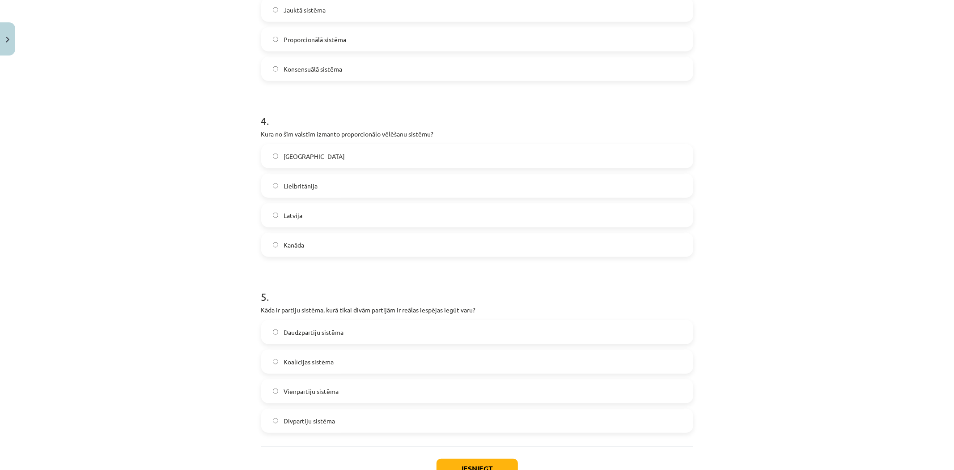
click at [322, 335] on span "Daudzpartiju sistēma" at bounding box center [314, 331] width 60 height 9
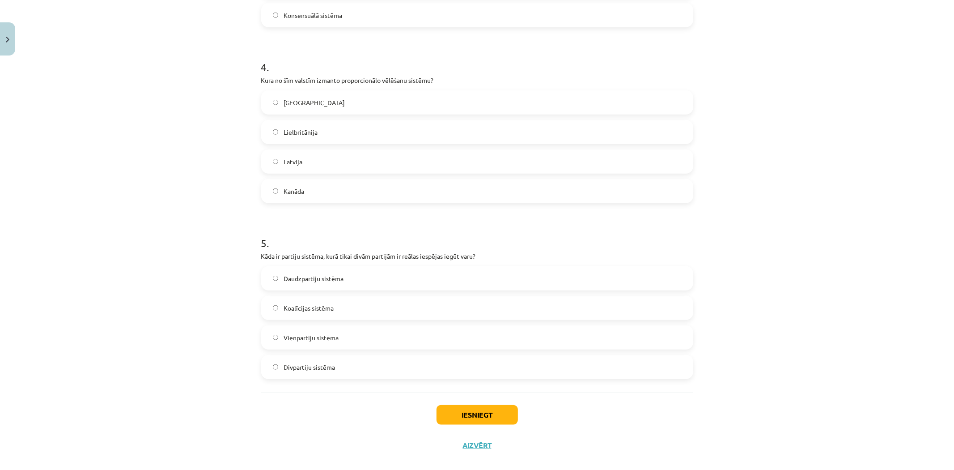
scroll to position [673, 0]
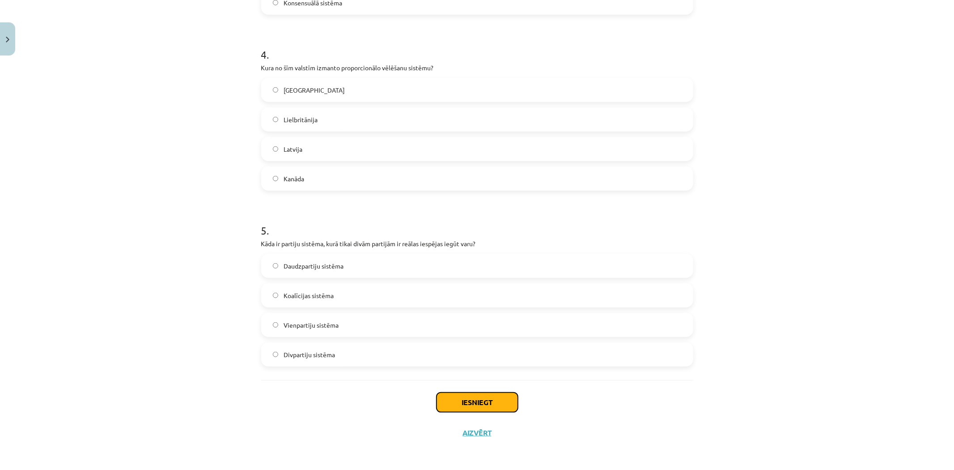
click at [470, 401] on button "Iesniegt" at bounding box center [476, 402] width 81 height 20
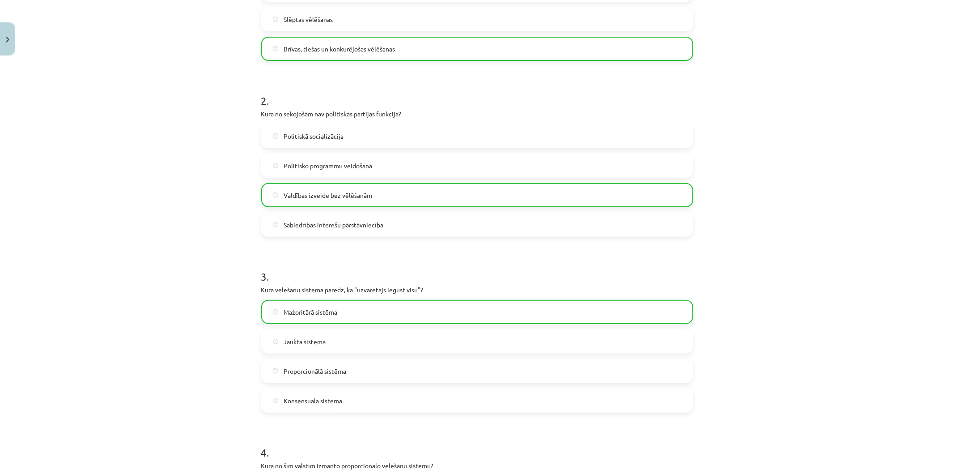
scroll to position [76, 0]
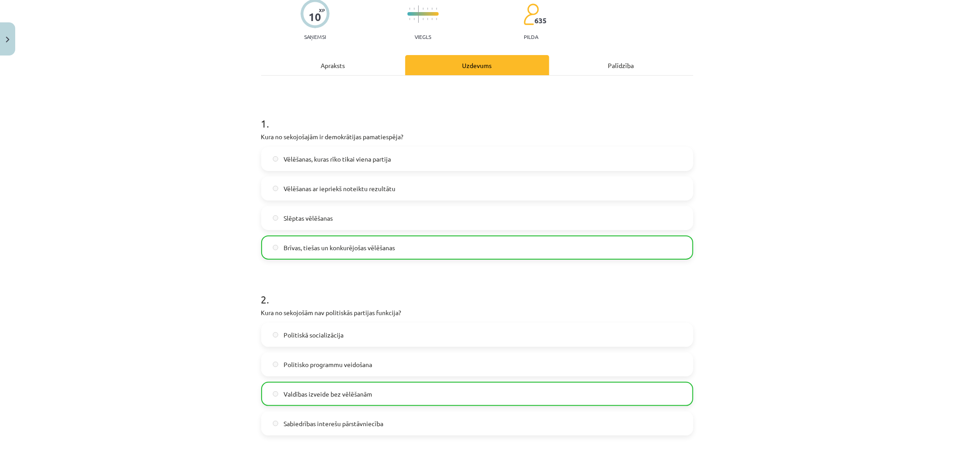
drag, startPoint x: 212, startPoint y: 242, endPoint x: 214, endPoint y: 262, distance: 20.2
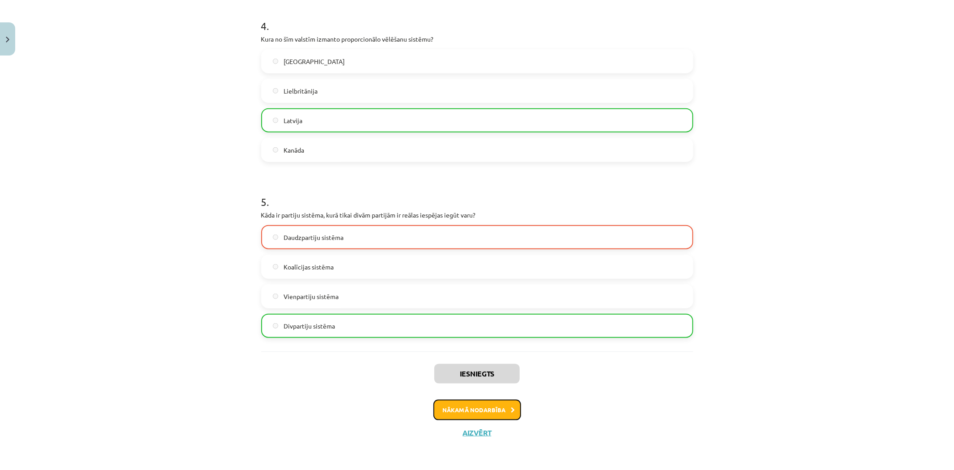
click at [458, 405] on button "Nākamā nodarbība" at bounding box center [477, 409] width 88 height 21
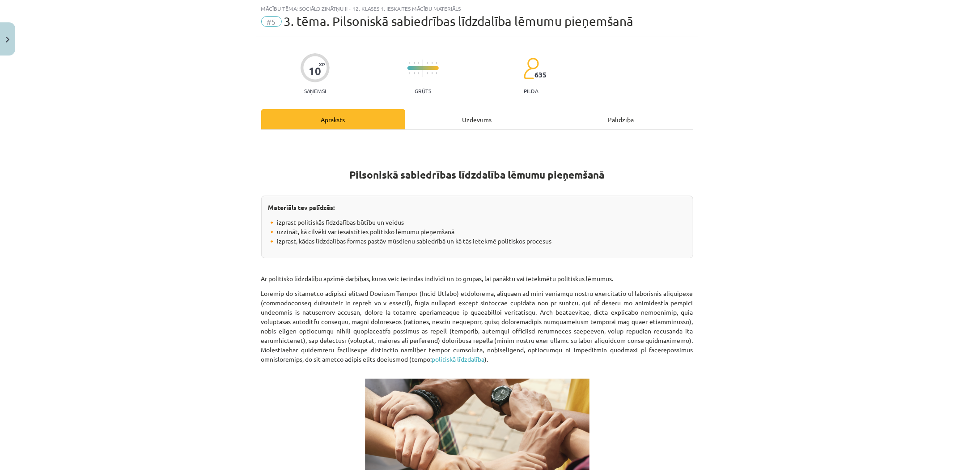
drag, startPoint x: 236, startPoint y: 225, endPoint x: 225, endPoint y: 336, distance: 110.9
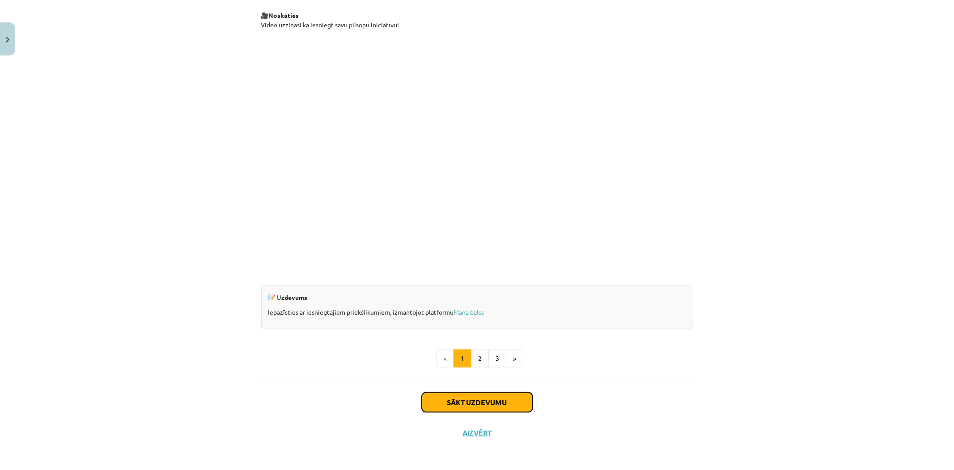
click at [444, 402] on button "Sākt uzdevumu" at bounding box center [477, 402] width 111 height 20
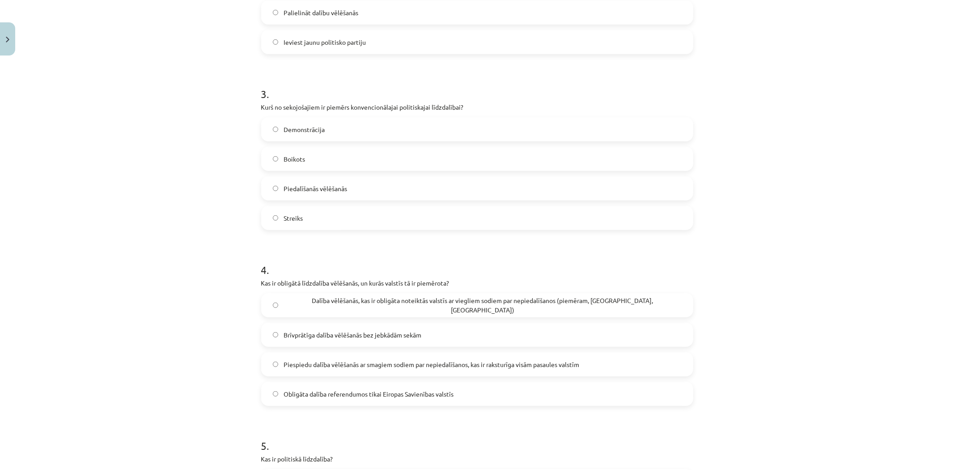
scroll to position [673, 0]
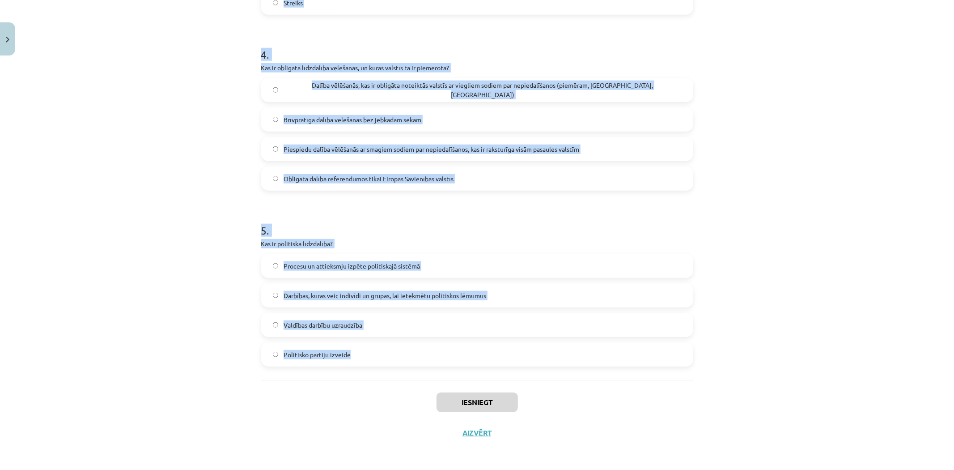
drag, startPoint x: 259, startPoint y: 172, endPoint x: 460, endPoint y: 357, distance: 272.5
copy form "1 . Kura no sekojošajām līdzdalības formām ir uzskatāma par nekonvencionālu pol…"
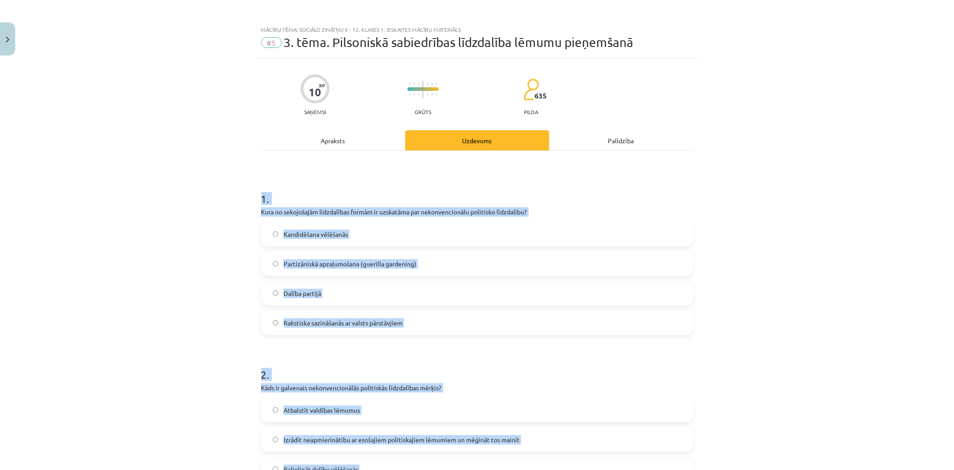
scroll to position [0, 0]
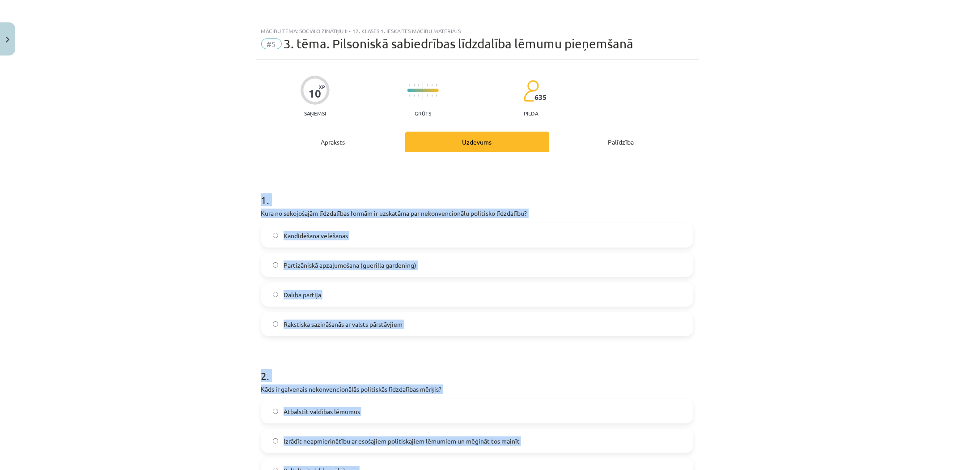
click at [171, 315] on div "Mācību tēma: Sociālo zinātņu ii - 12. klases 1. ieskaites mācību materiāls #5 3…" at bounding box center [477, 235] width 954 height 470
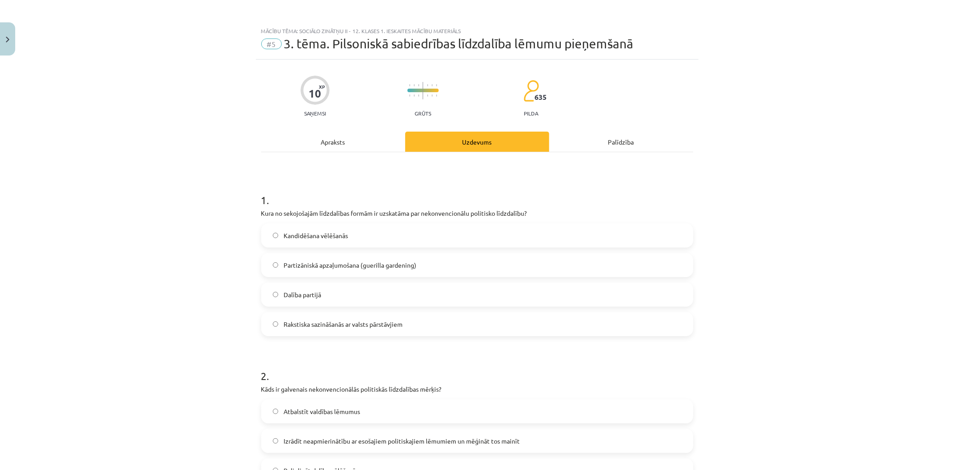
click at [333, 257] on label "Partizāniskā apzaļumošana (guerilla gardening)" at bounding box center [477, 265] width 430 height 22
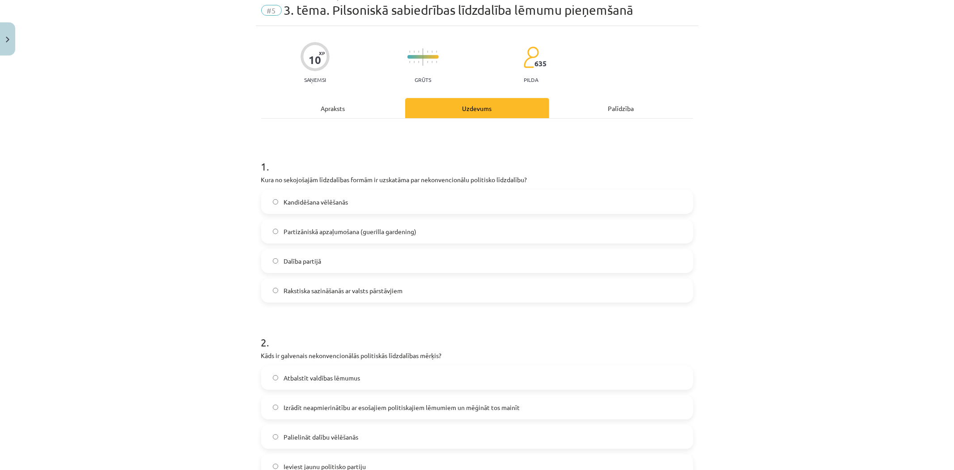
scroll to position [199, 0]
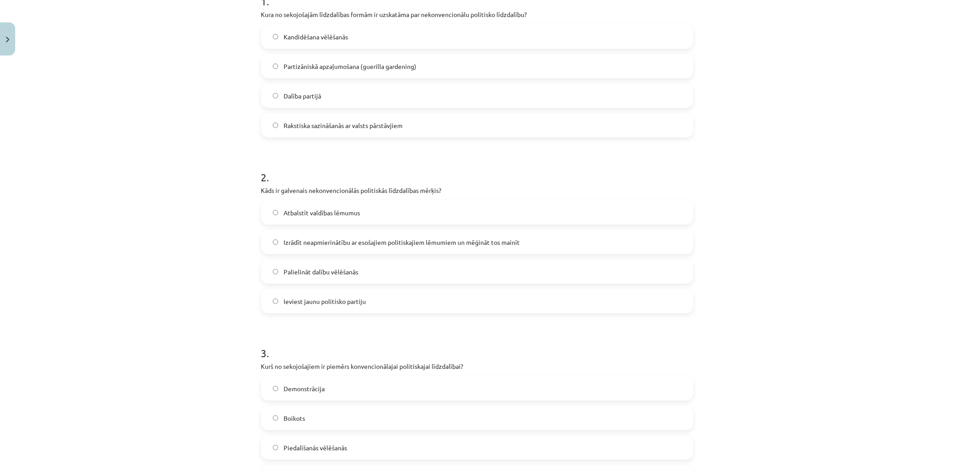
click at [340, 243] on span "Izrādīt neapmierinātību ar esošajiem politiskajiem lēmumiem un mēģināt tos main…" at bounding box center [402, 241] width 236 height 9
click at [298, 432] on div "Demonstrācija Boikots Piedalīšanās vēlēšanās Streiks" at bounding box center [477, 432] width 432 height 113
drag, startPoint x: 293, startPoint y: 443, endPoint x: 245, endPoint y: 386, distance: 74.3
click at [292, 443] on span "Piedalīšanās vēlēšanās" at bounding box center [316, 447] width 64 height 9
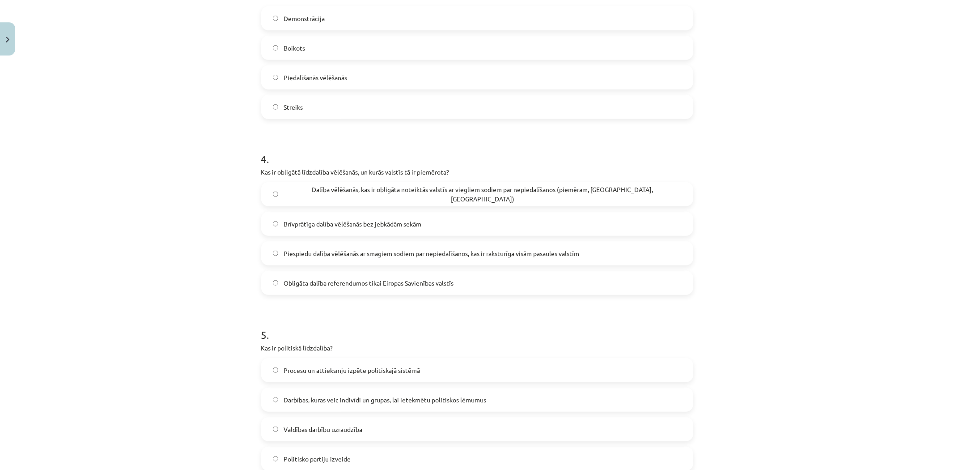
scroll to position [596, 0]
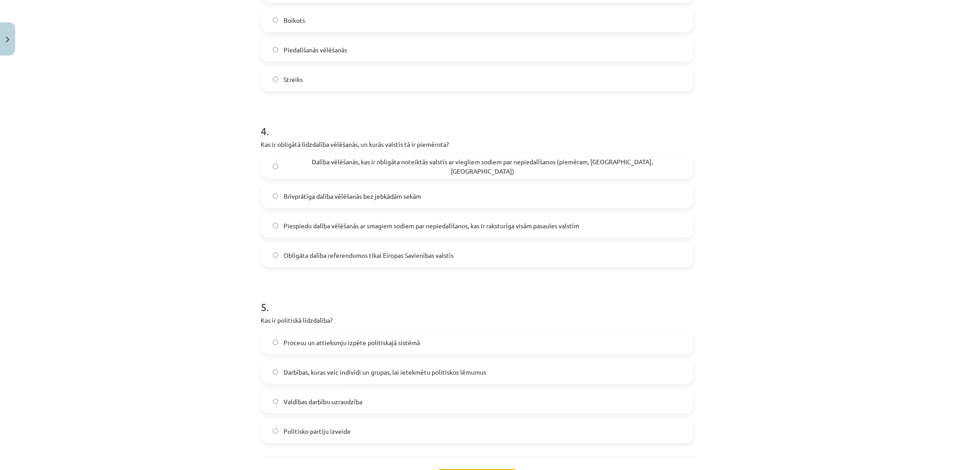
click at [444, 167] on span "Dalība vēlēšanās, kas ir obligāta noteiktās valstīs ar viegliem sodiem par nepi…" at bounding box center [483, 166] width 398 height 19
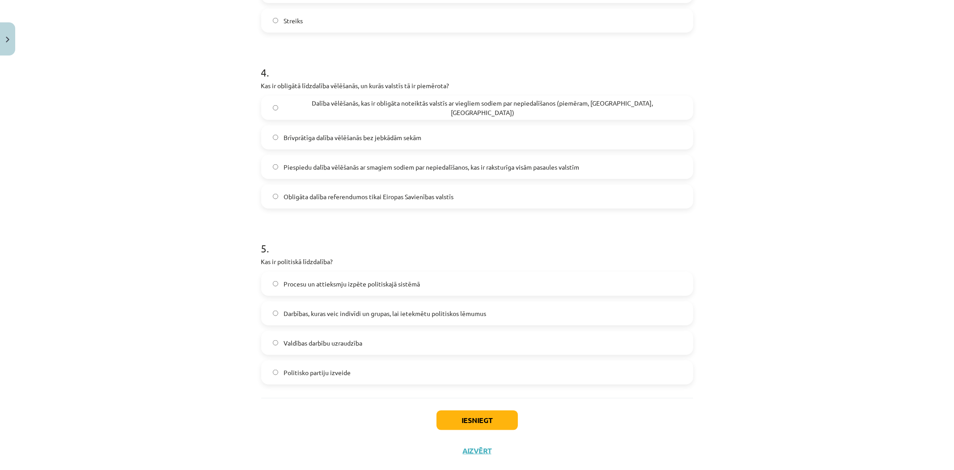
scroll to position [673, 0]
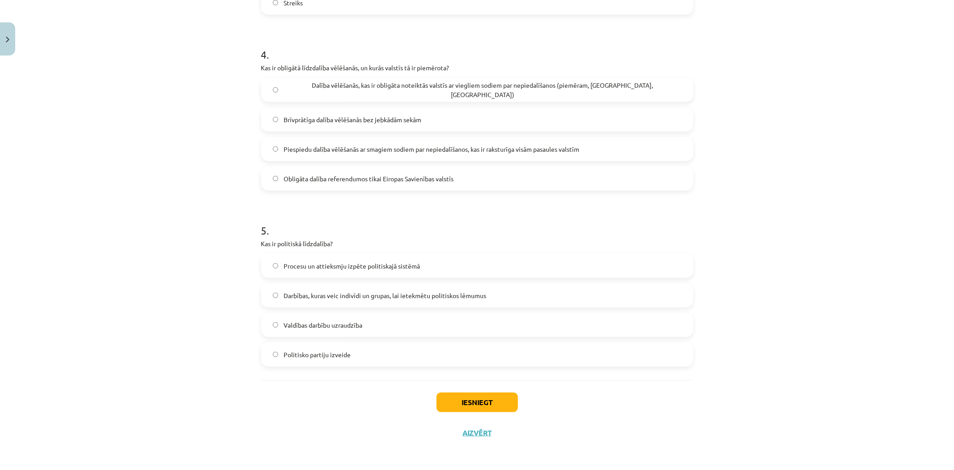
click at [346, 291] on span "Darbības, kuras veic indivīdi un grupas, lai ietekmētu politiskos lēmumus" at bounding box center [385, 295] width 203 height 9
click at [466, 397] on button "Iesniegt" at bounding box center [476, 402] width 81 height 20
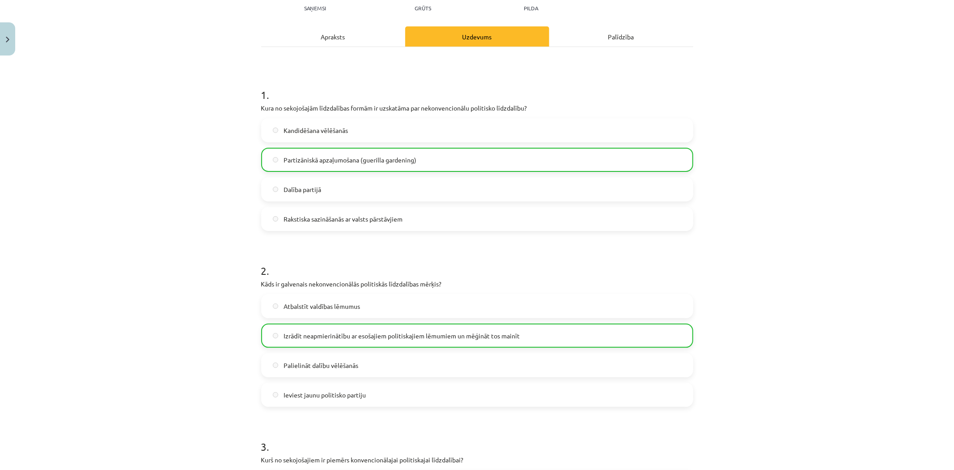
scroll to position [0, 0]
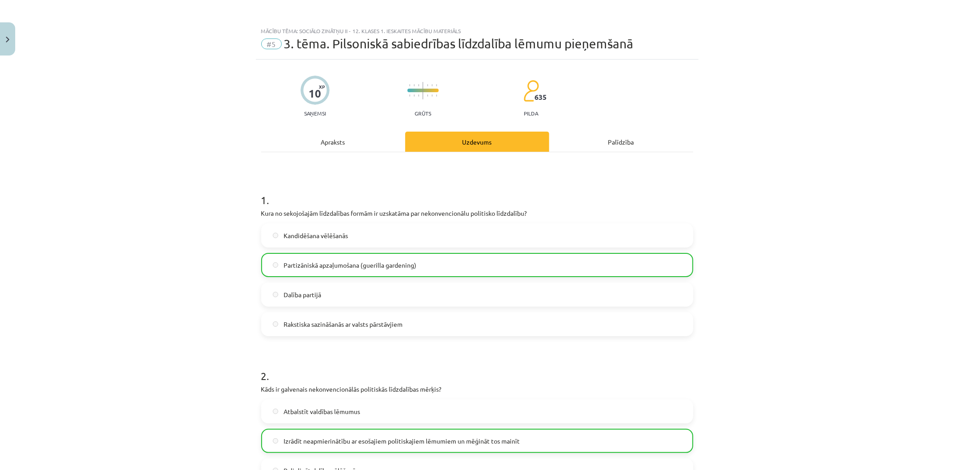
drag, startPoint x: 222, startPoint y: 176, endPoint x: 160, endPoint y: 409, distance: 240.6
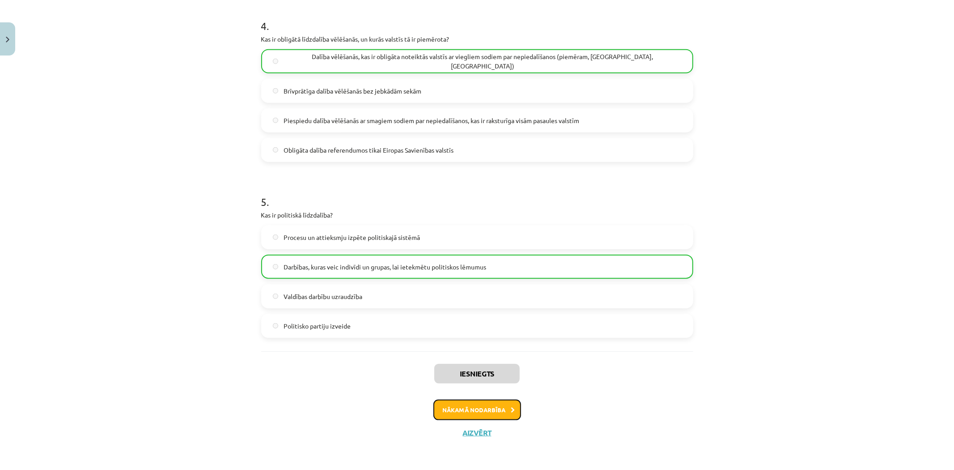
click at [471, 406] on button "Nākamā nodarbība" at bounding box center [477, 409] width 88 height 21
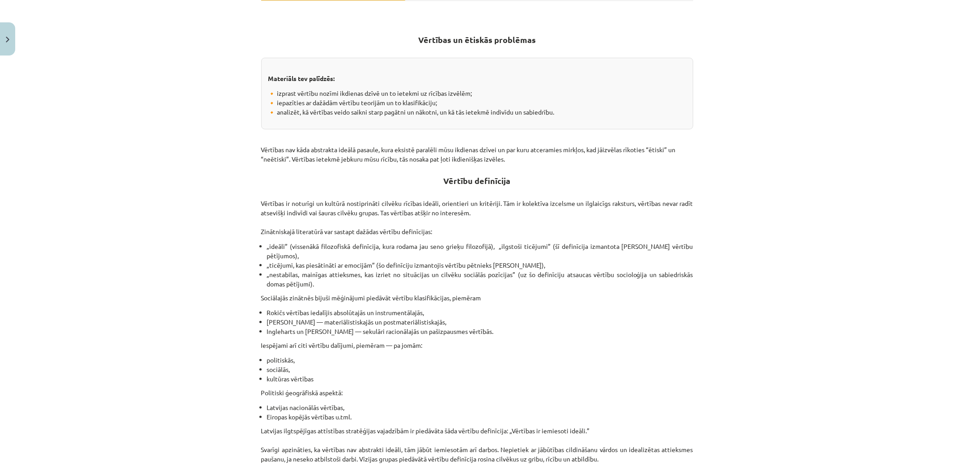
scroll to position [141, 0]
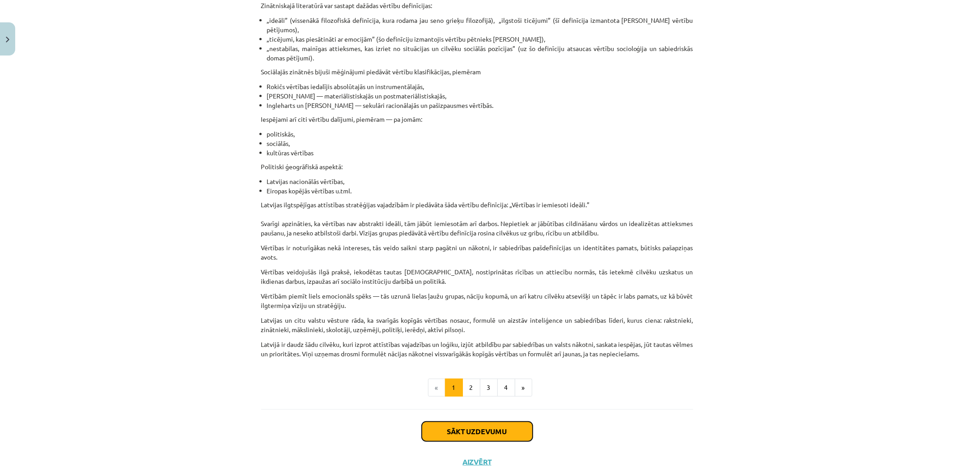
click at [512, 436] on button "Sākt uzdevumu" at bounding box center [477, 431] width 111 height 20
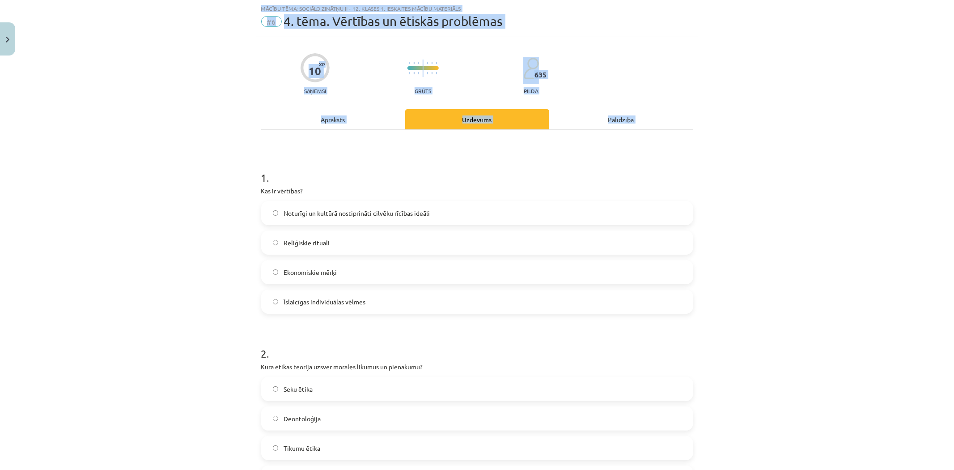
scroll to position [673, 0]
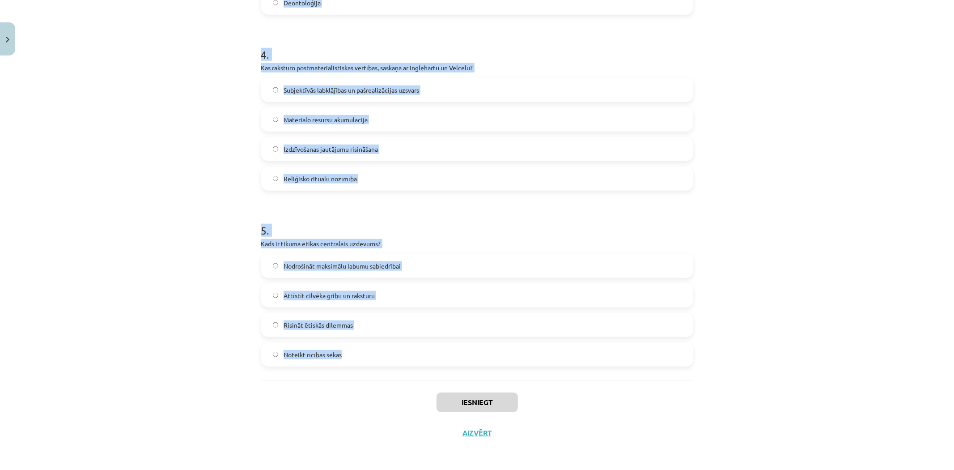
drag, startPoint x: 253, startPoint y: 161, endPoint x: 414, endPoint y: 352, distance: 250.1
copy form "1 . Kas ir vērtības? Noturīgi un kultūrā nostiprināti cilvēku rīcības ideāli Re…"
click at [208, 282] on div "Mācību tēma: Sociālo zinātņu ii - 12. klases 1. ieskaites mācību materiāls #6 4…" at bounding box center [477, 235] width 954 height 470
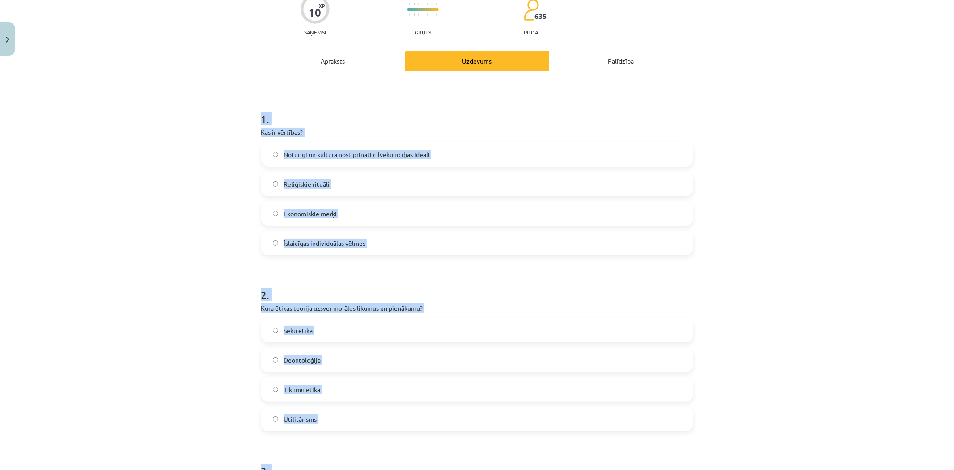
scroll to position [76, 0]
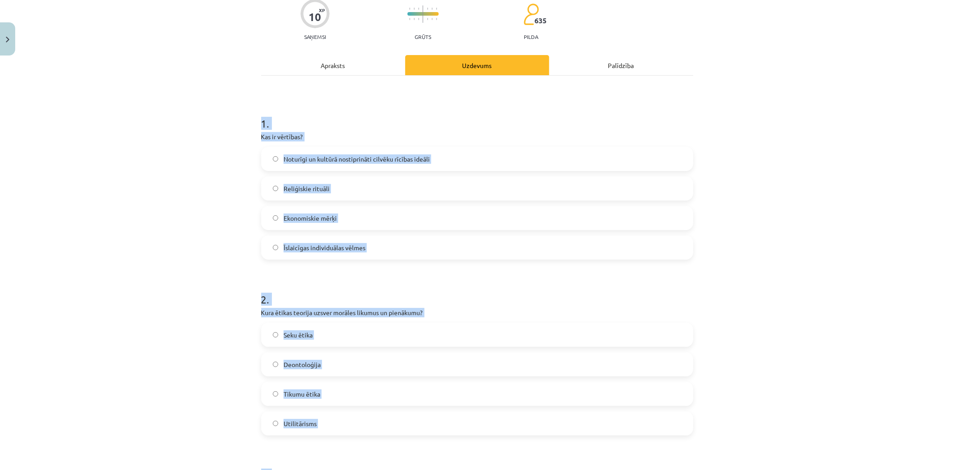
click at [206, 283] on div "Mācību tēma: Sociālo zinātņu ii - 12. klases 1. ieskaites mācību materiāls #6 4…" at bounding box center [477, 235] width 954 height 470
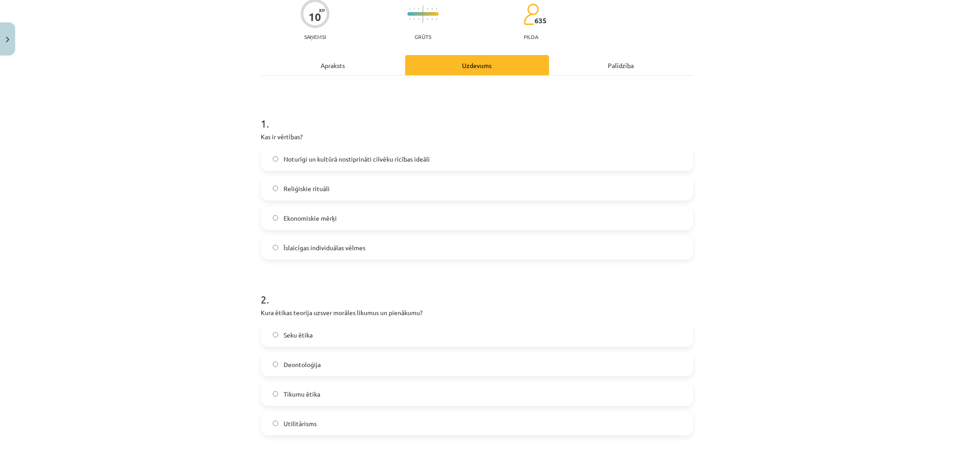
click at [355, 158] on span "Noturīgi un kultūrā nostiprināti cilvēku rīcības ideāli" at bounding box center [357, 158] width 146 height 9
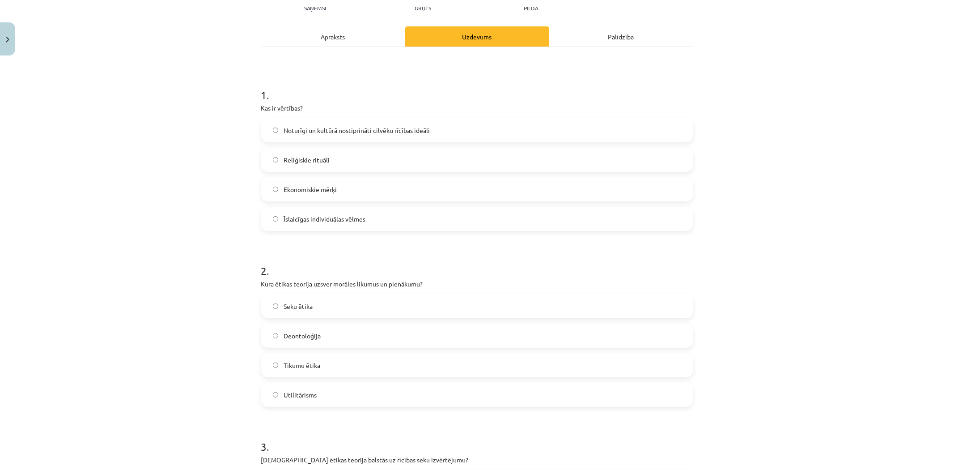
scroll to position [209, 0]
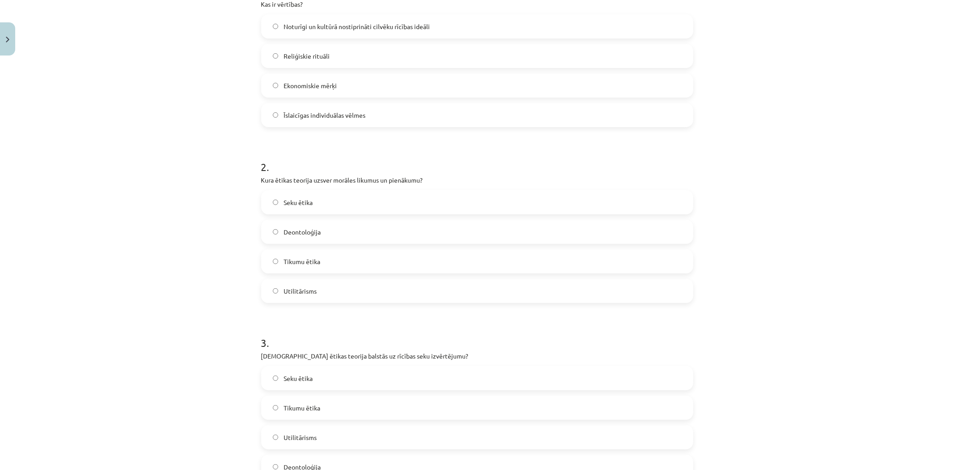
click at [314, 229] on span "Deontoloģija" at bounding box center [302, 231] width 37 height 9
drag, startPoint x: 202, startPoint y: 281, endPoint x: 171, endPoint y: 284, distance: 31.0
click at [171, 284] on div "Mācību tēma: Sociālo zinātņu ii - 12. klases 1. ieskaites mācību materiāls #6 4…" at bounding box center [477, 235] width 954 height 470
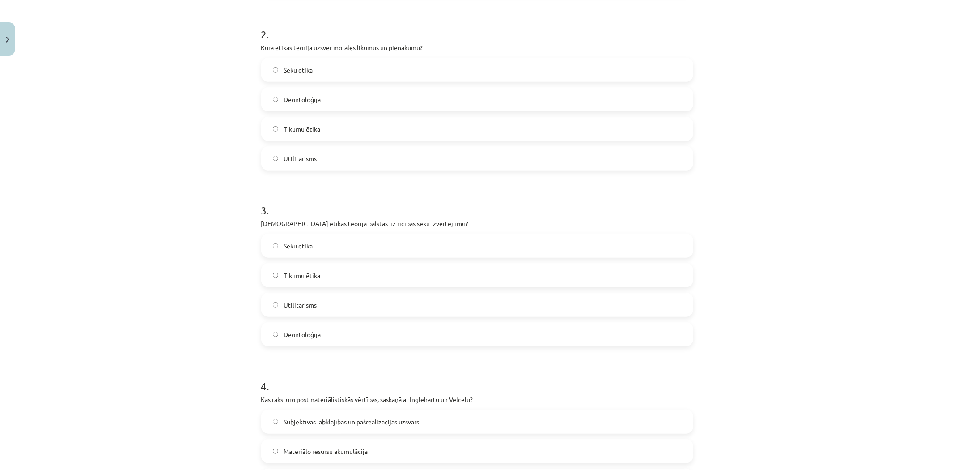
click at [329, 246] on label "Seku ētika" at bounding box center [477, 245] width 430 height 22
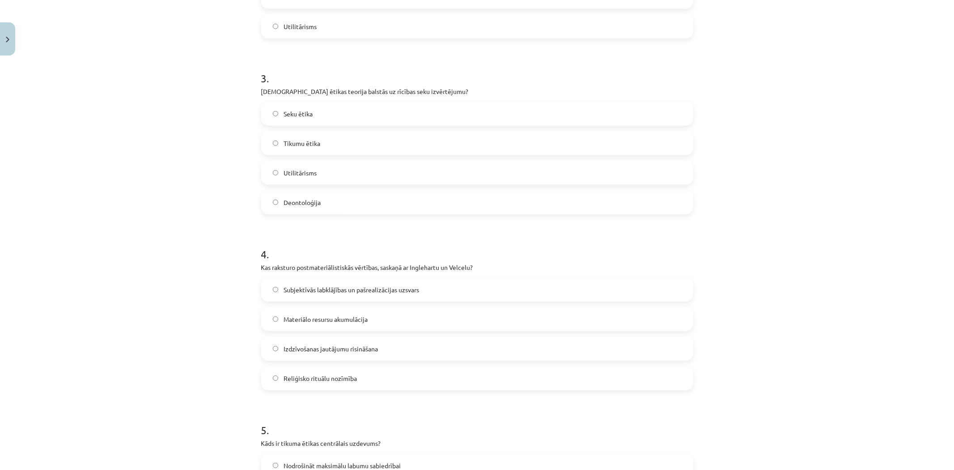
scroll to position [474, 0]
click at [318, 288] on span "Subjektīvās labklājības un pašrealizācijas uzsvars" at bounding box center [352, 288] width 136 height 9
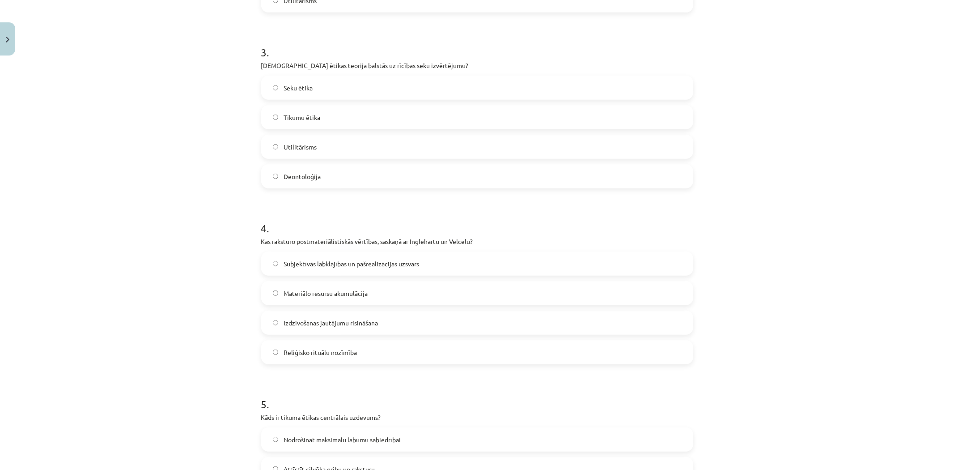
scroll to position [606, 0]
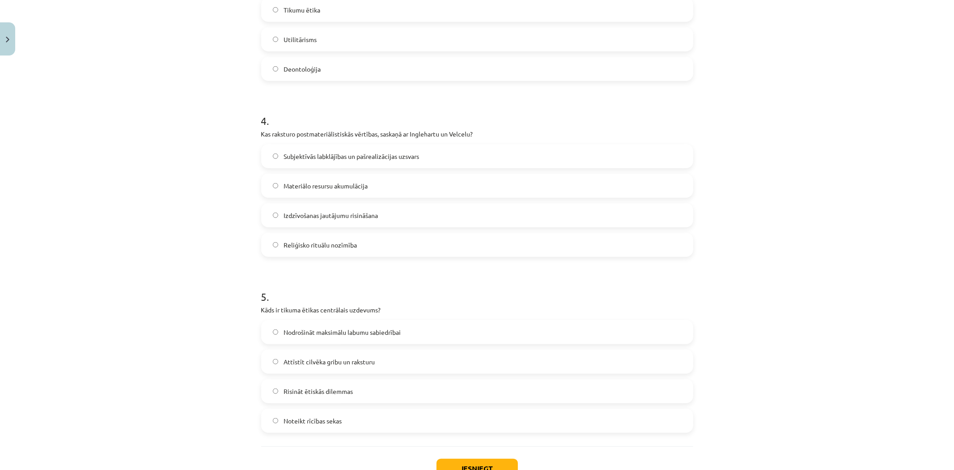
click at [320, 364] on span "Attīstīt cilvēka gribu un raksturu" at bounding box center [329, 361] width 91 height 9
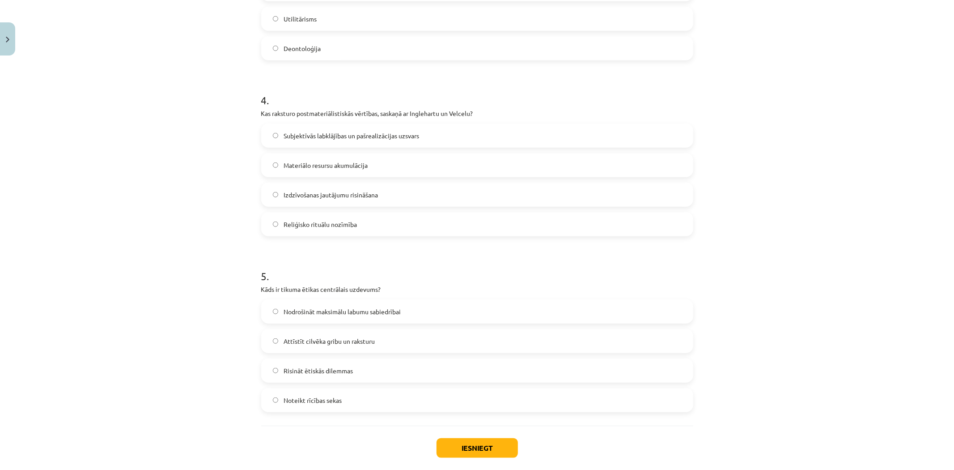
scroll to position [673, 0]
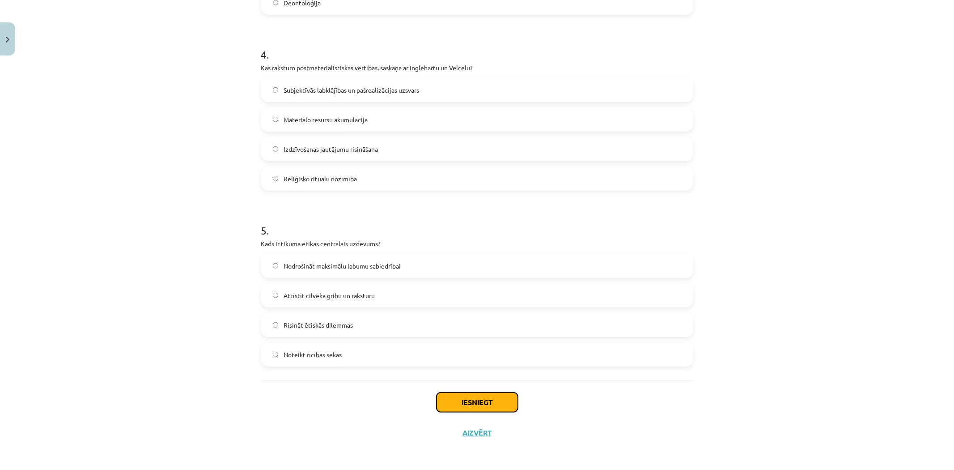
click at [484, 405] on button "Iesniegt" at bounding box center [476, 402] width 81 height 20
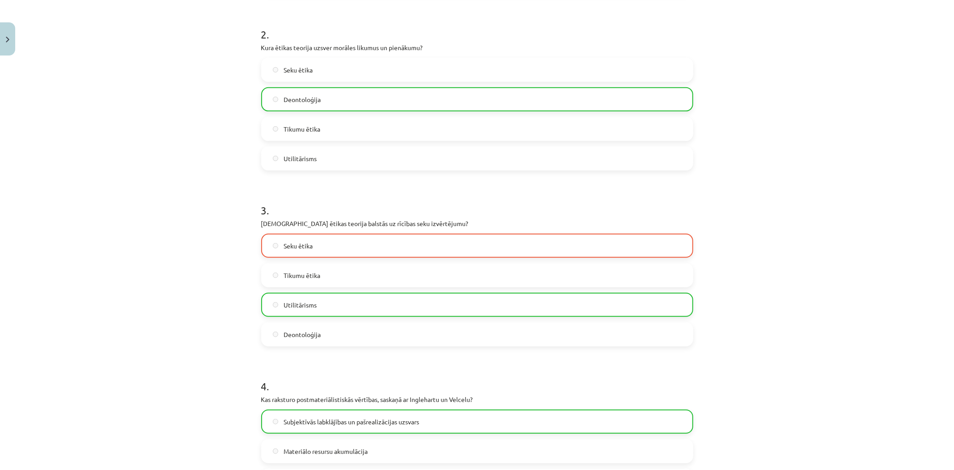
scroll to position [76, 0]
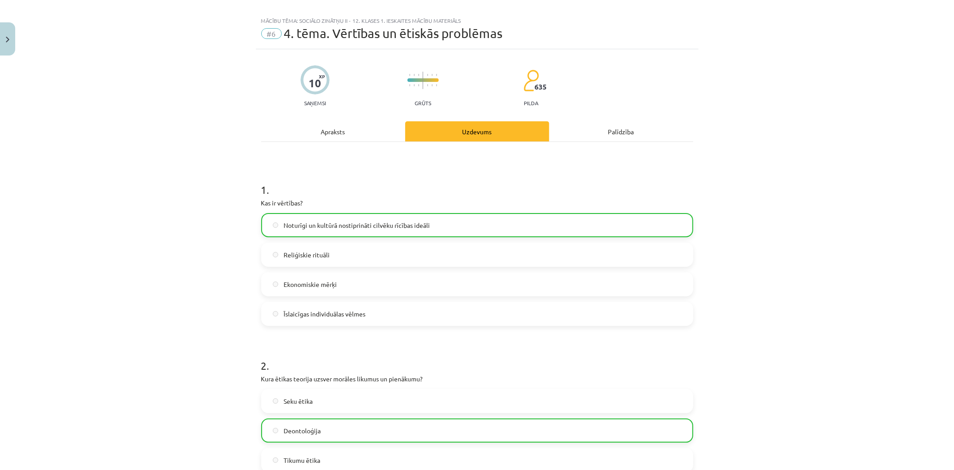
drag, startPoint x: 789, startPoint y: 248, endPoint x: 777, endPoint y: 425, distance: 177.5
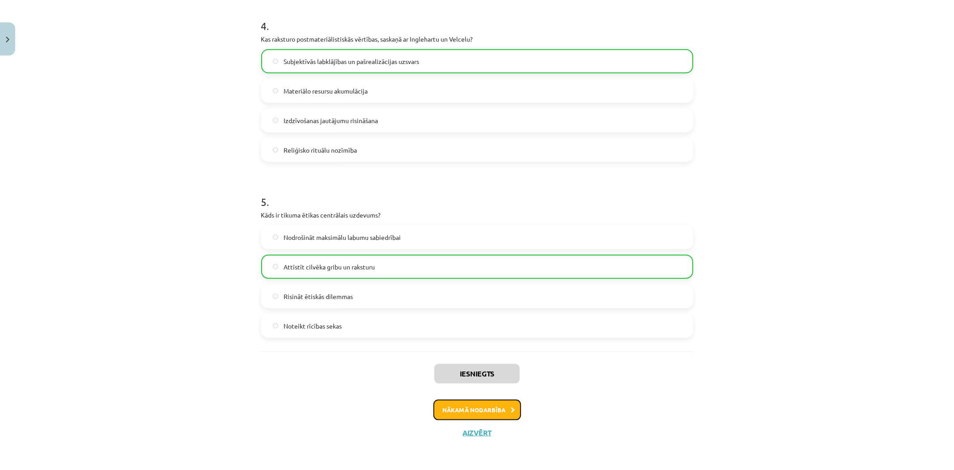
click at [482, 413] on button "Nākamā nodarbība" at bounding box center [477, 409] width 88 height 21
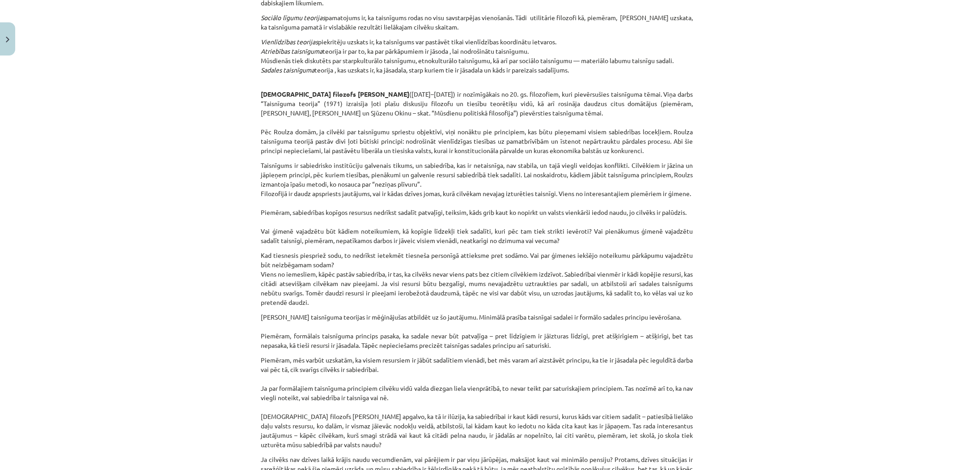
drag, startPoint x: 746, startPoint y: 193, endPoint x: 734, endPoint y: 310, distance: 117.3
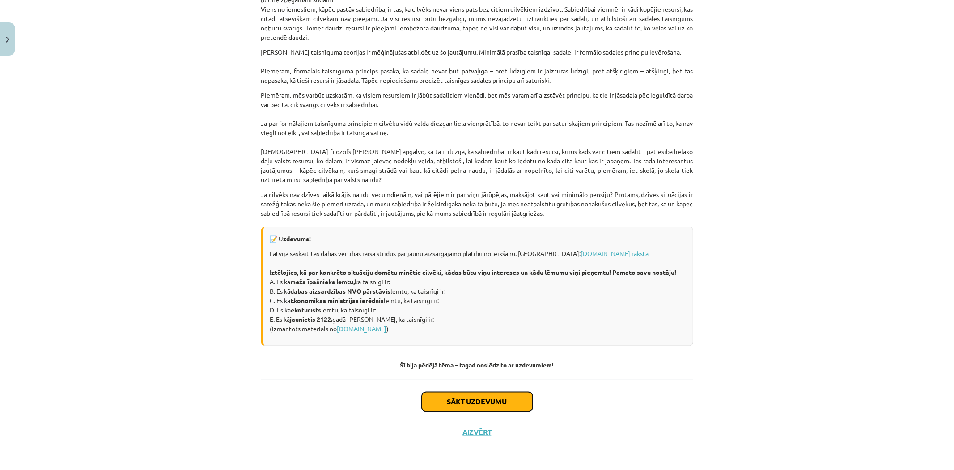
click at [503, 407] on button "Sākt uzdevumu" at bounding box center [477, 402] width 111 height 20
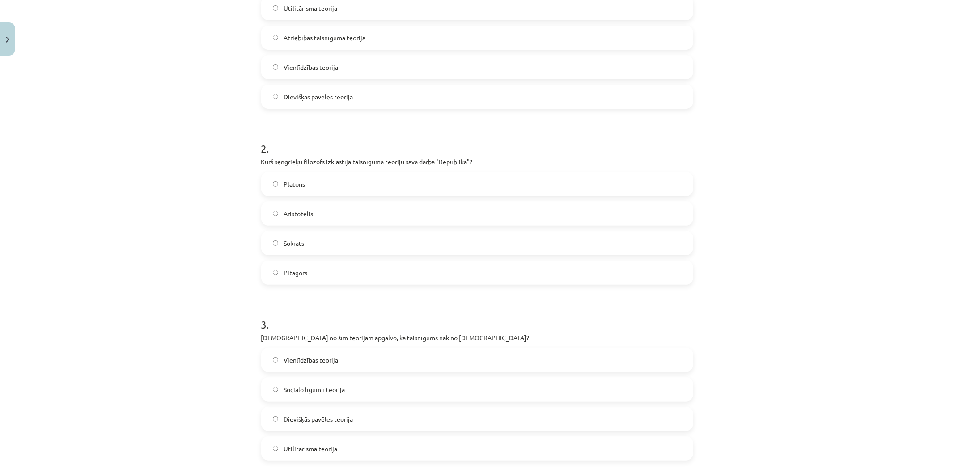
scroll to position [673, 0]
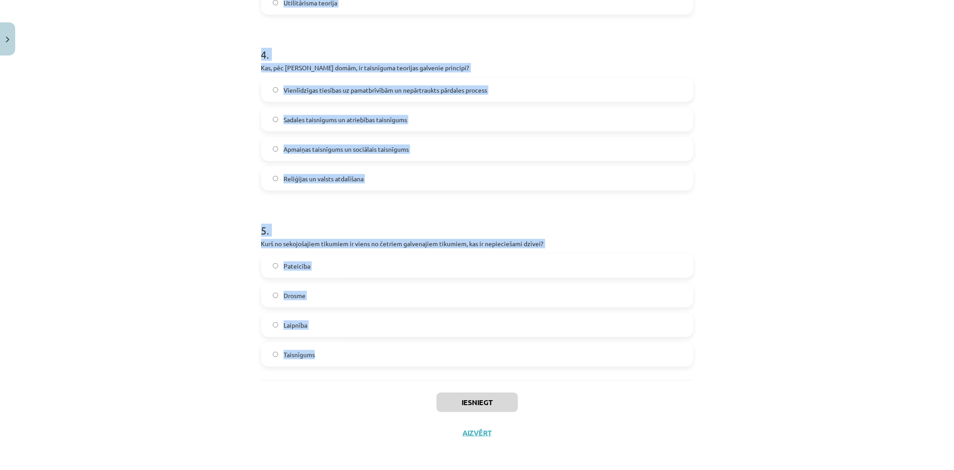
drag, startPoint x: 328, startPoint y: 217, endPoint x: 390, endPoint y: 357, distance: 152.9
click at [390, 357] on div "Mācību tēma: Sociālo zinātņu ii - 12. klases 1. ieskaites mācību materiāls #7 5…" at bounding box center [477, 235] width 954 height 470
copy form "1 . Kura no šīm teorijām uzskata, ka taisnīgums var pastāvēt tikai vienlīdzības…"
click at [157, 208] on div "Mācību tēma: Sociālo zinātņu ii - 12. klases 1. ieskaites mācību materiāls #7 5…" at bounding box center [477, 235] width 954 height 470
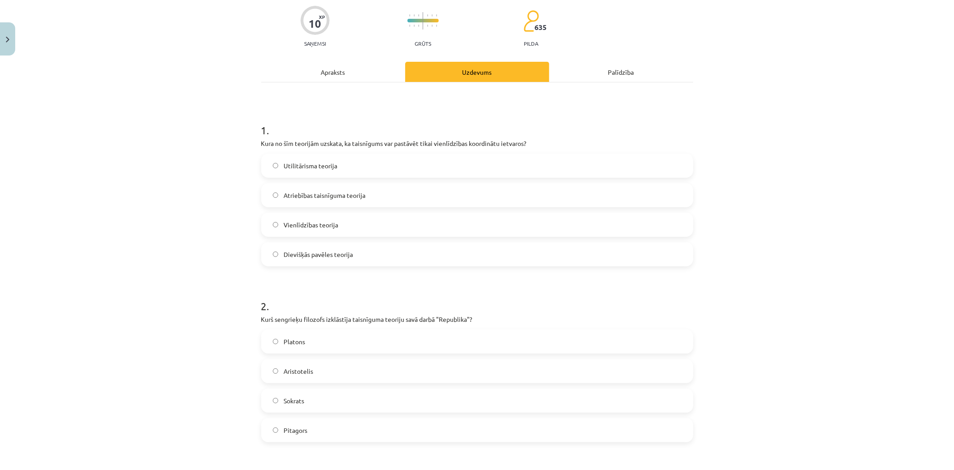
scroll to position [0, 0]
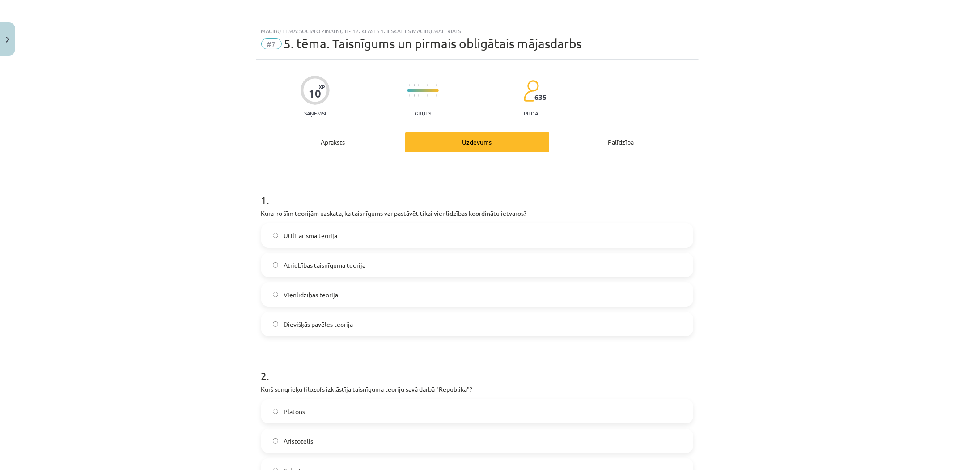
click at [316, 291] on span "Vienlīdzības teorija" at bounding box center [311, 294] width 55 height 9
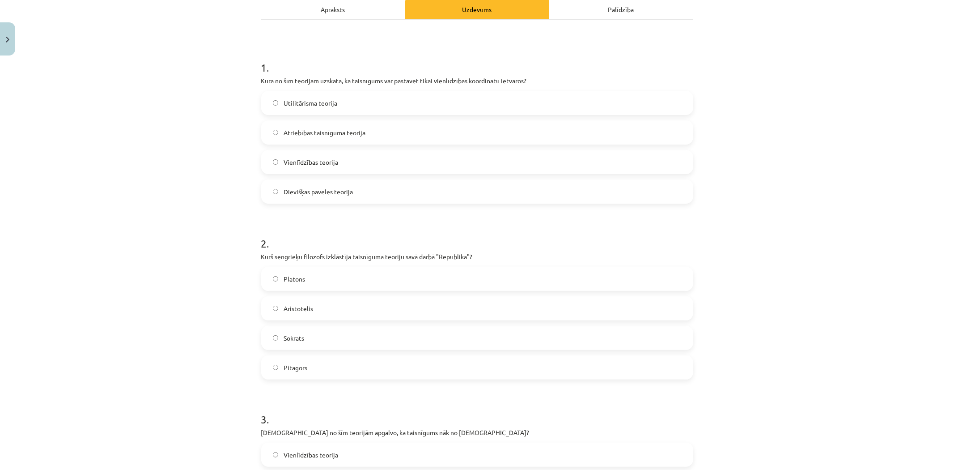
click at [312, 287] on label "Platons" at bounding box center [477, 278] width 430 height 22
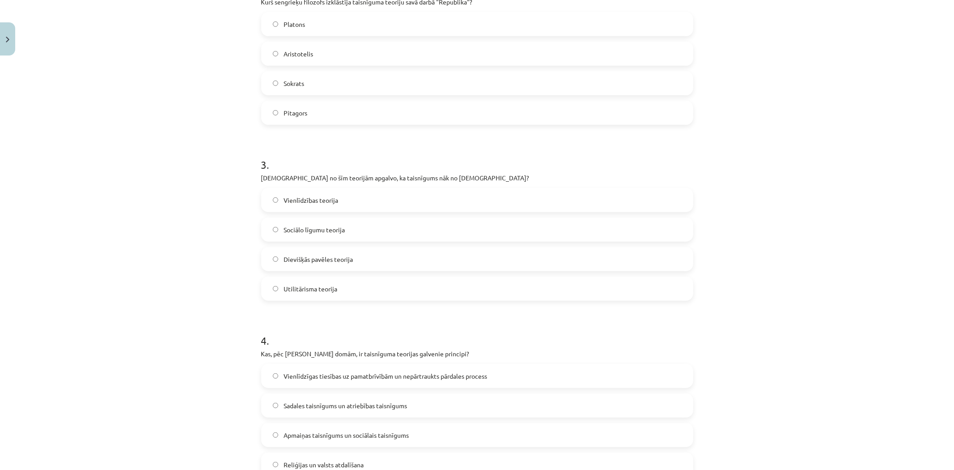
scroll to position [397, 0]
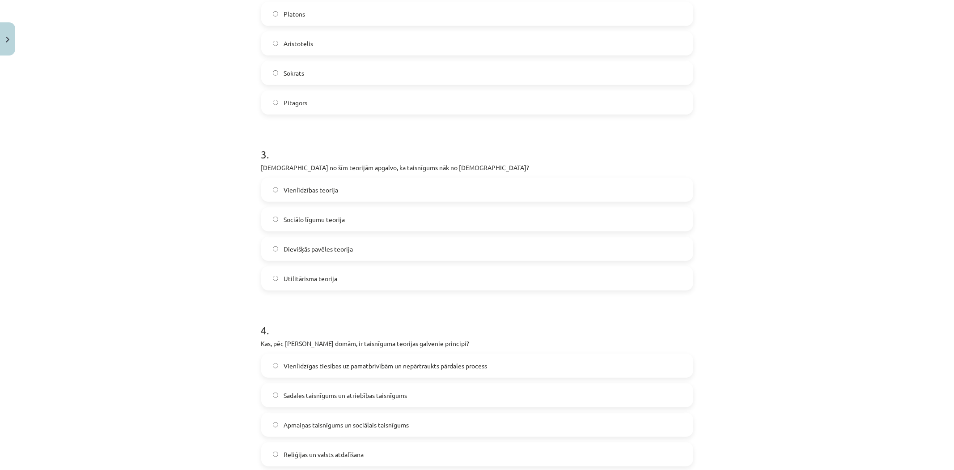
click at [328, 244] on label "Dievišķās pavēles teorija" at bounding box center [477, 248] width 430 height 22
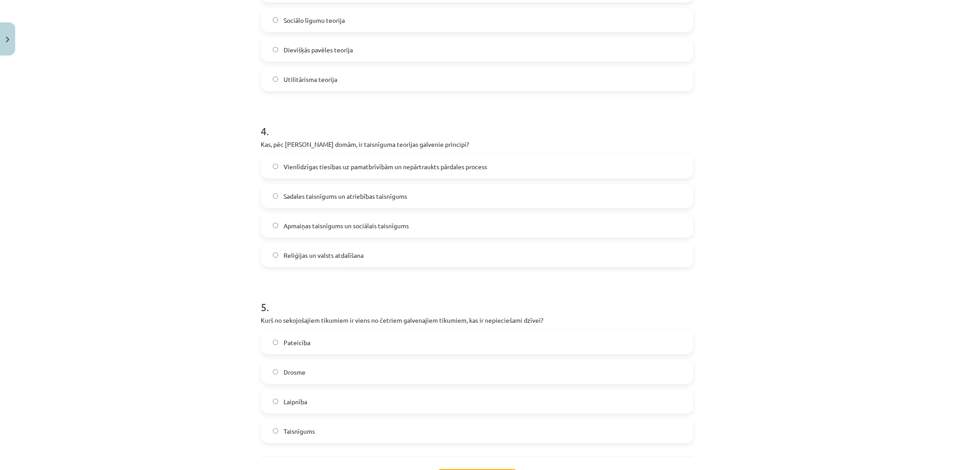
click at [345, 159] on label "Vienlīdzīgas tiesības uz pamatbrīvībām un nepārtraukts pārdales process" at bounding box center [477, 166] width 430 height 22
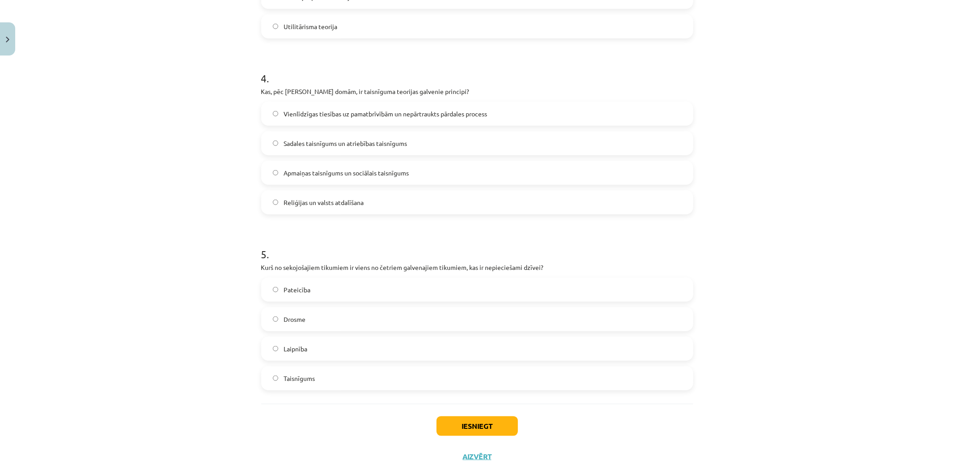
scroll to position [673, 0]
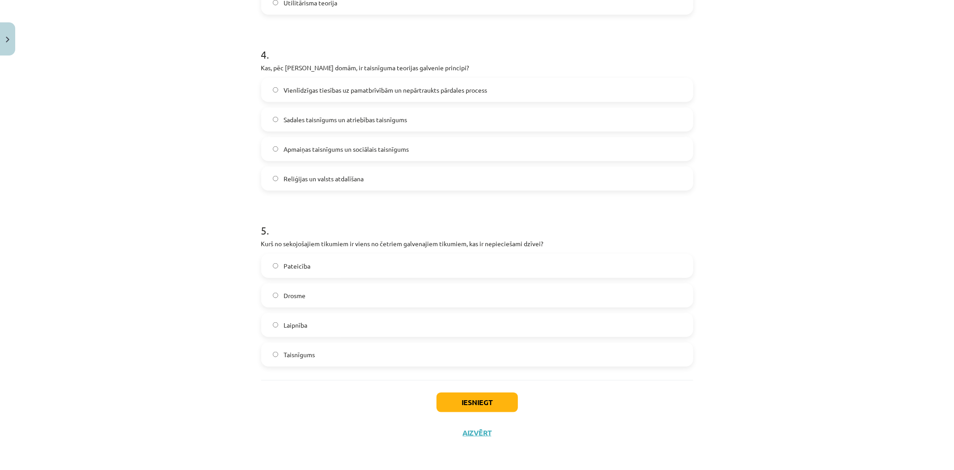
drag, startPoint x: 314, startPoint y: 293, endPoint x: 418, endPoint y: 390, distance: 141.5
click at [314, 294] on label "Drosme" at bounding box center [477, 295] width 430 height 22
drag, startPoint x: 448, startPoint y: 401, endPoint x: 411, endPoint y: 367, distance: 50.6
click at [446, 402] on button "Iesniegt" at bounding box center [476, 402] width 81 height 20
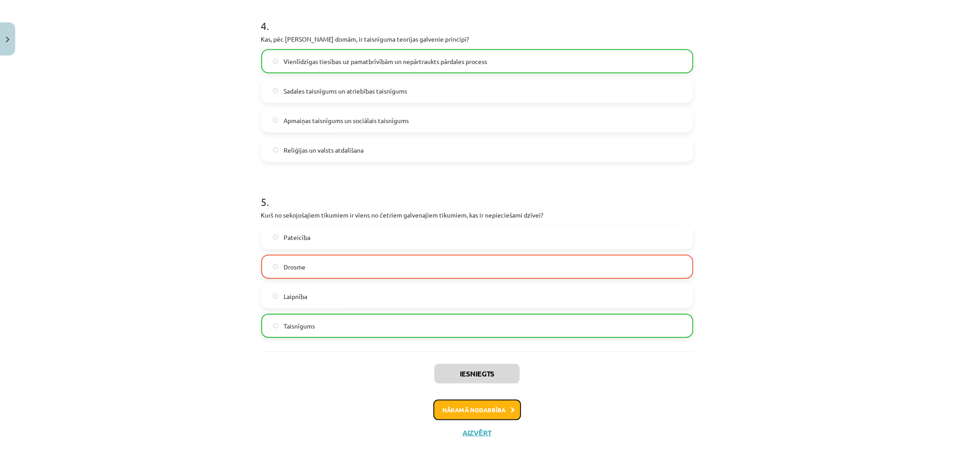
click at [465, 403] on button "Nākamā nodarbība" at bounding box center [477, 409] width 88 height 21
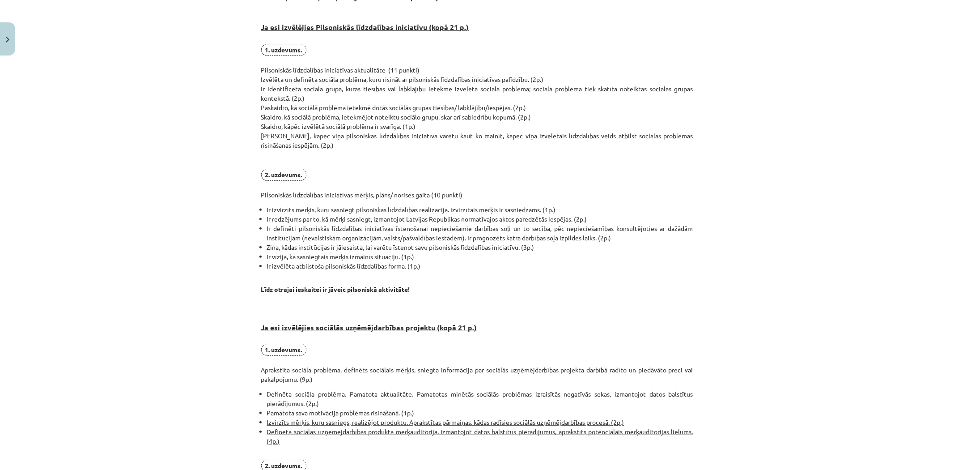
drag, startPoint x: 461, startPoint y: 191, endPoint x: 481, endPoint y: 388, distance: 197.3
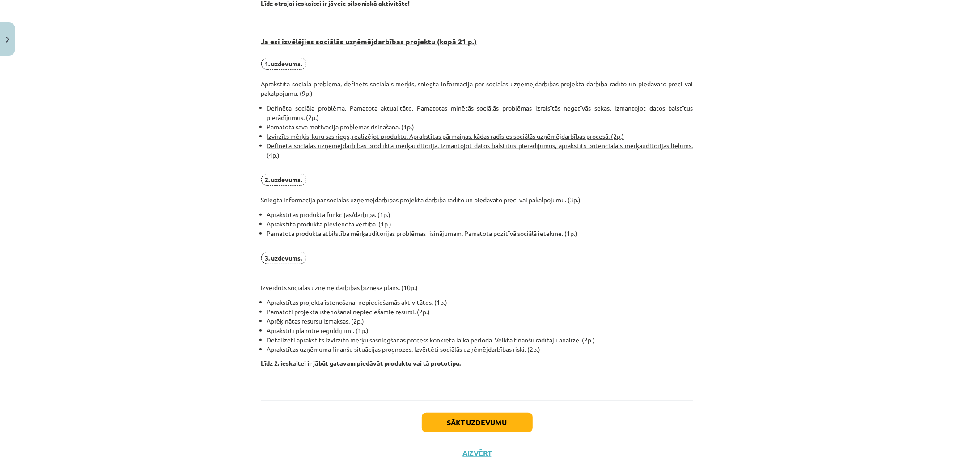
scroll to position [526, 0]
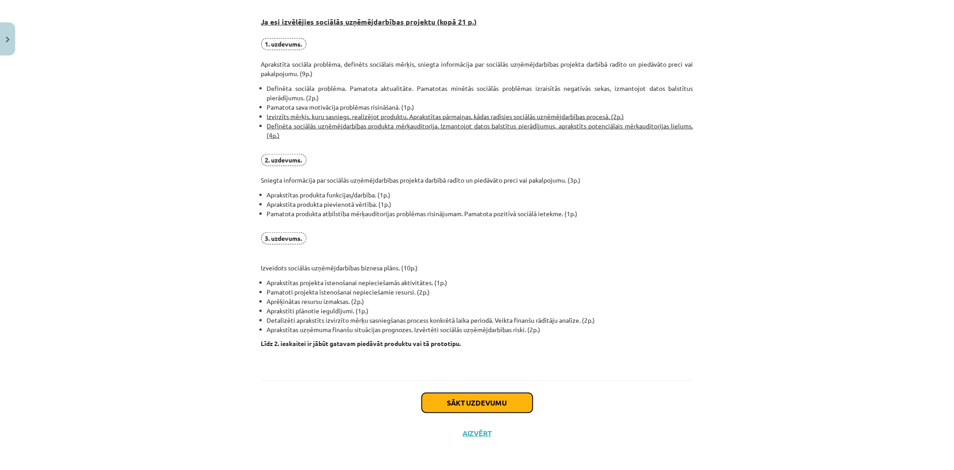
click at [496, 397] on button "Sākt uzdevumu" at bounding box center [477, 403] width 111 height 20
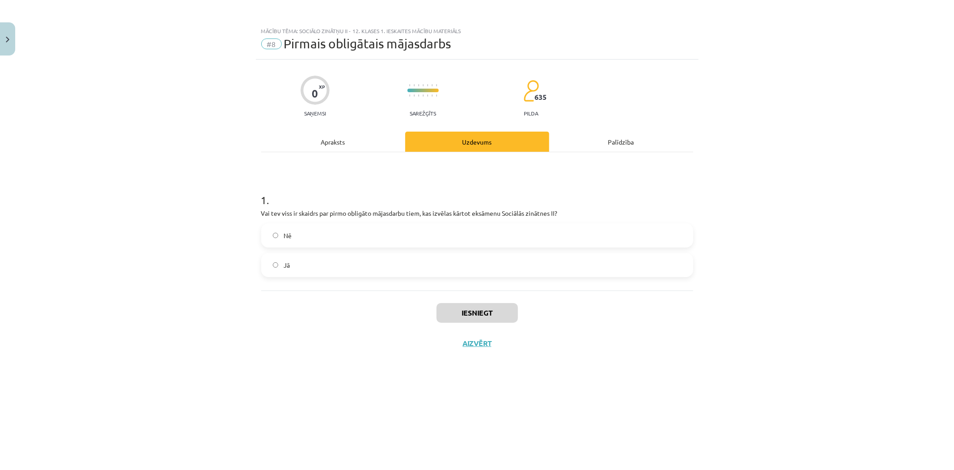
click at [336, 237] on label "Nē" at bounding box center [477, 235] width 430 height 22
click at [322, 250] on div "Nē Jā" at bounding box center [477, 250] width 432 height 54
click at [325, 264] on label "Jā" at bounding box center [477, 265] width 430 height 22
click at [472, 313] on button "Iesniegt" at bounding box center [476, 313] width 81 height 20
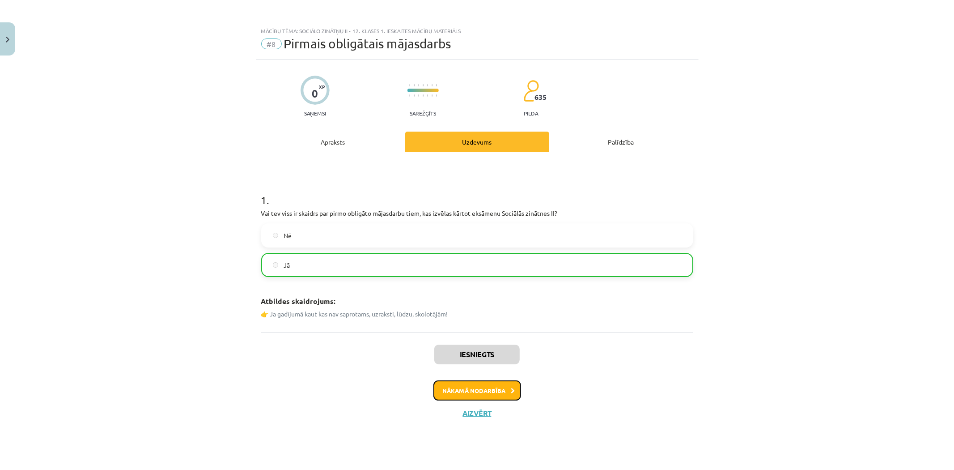
drag, startPoint x: 457, startPoint y: 386, endPoint x: 445, endPoint y: 376, distance: 15.9
click at [456, 386] on button "Nākamā nodarbība" at bounding box center [477, 390] width 88 height 21
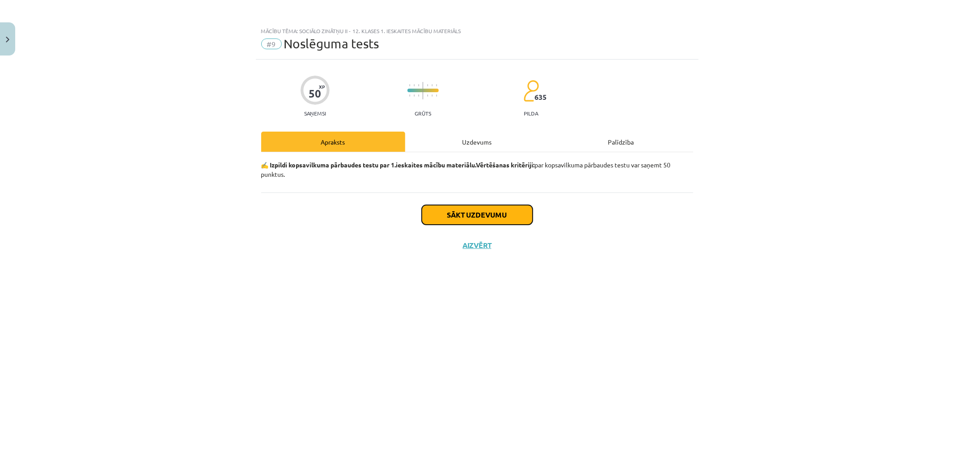
click at [450, 220] on button "Sākt uzdevumu" at bounding box center [477, 215] width 111 height 20
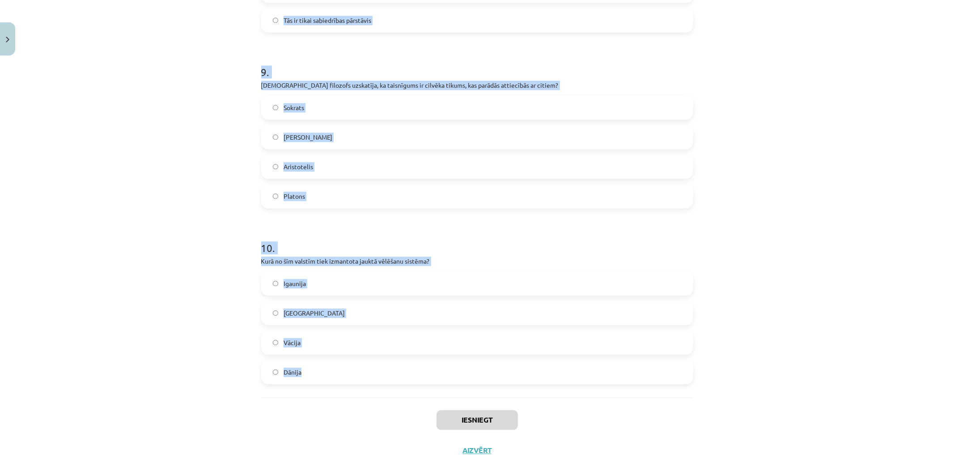
scroll to position [1552, 0]
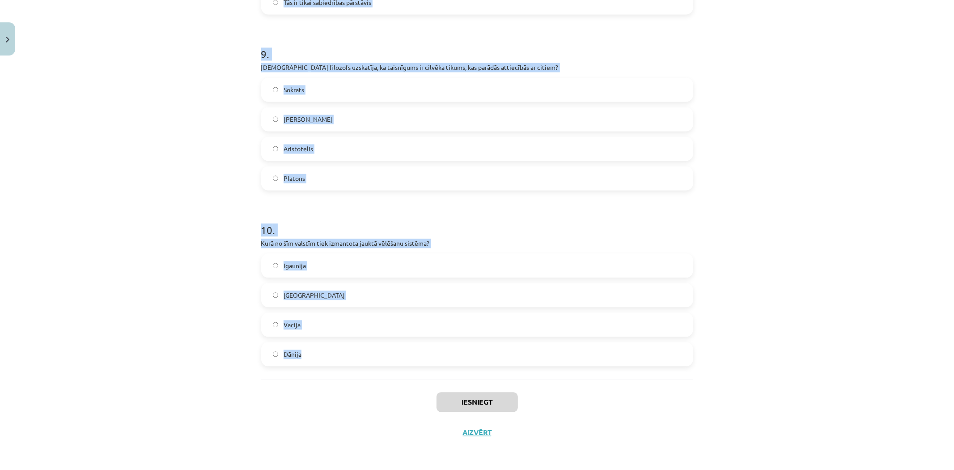
drag, startPoint x: 273, startPoint y: 210, endPoint x: 449, endPoint y: 372, distance: 238.6
click at [449, 372] on div "Mācību tēma: Sociālo zinātņu ii - 12. klases 1. ieskaites mācību materiāls #9 N…" at bounding box center [477, 235] width 954 height 470
copy form "1 . Kura ētikas teorija uzsver rīcības lietderību pēc iespējas lielākam cilvēku…"
click at [119, 336] on div "Mācību tēma: Sociālo zinātņu ii - 12. klases 1. ieskaites mācību materiāls #9 N…" at bounding box center [477, 235] width 954 height 470
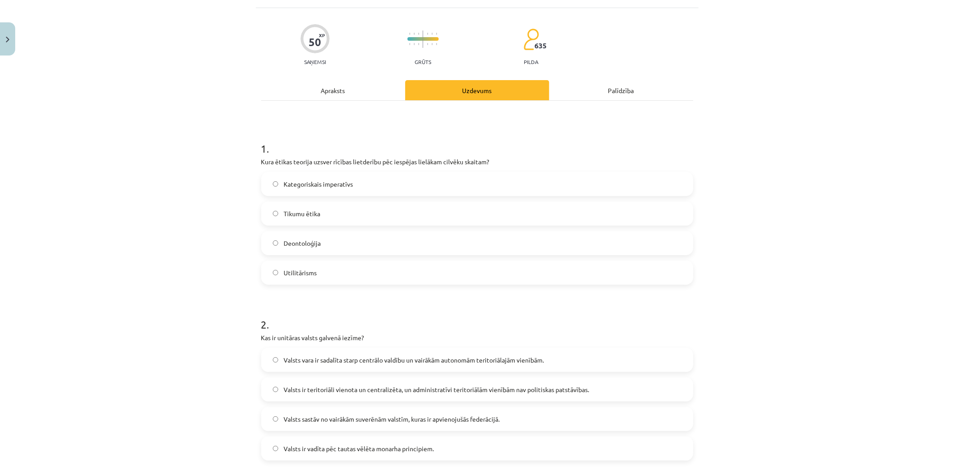
scroll to position [0, 0]
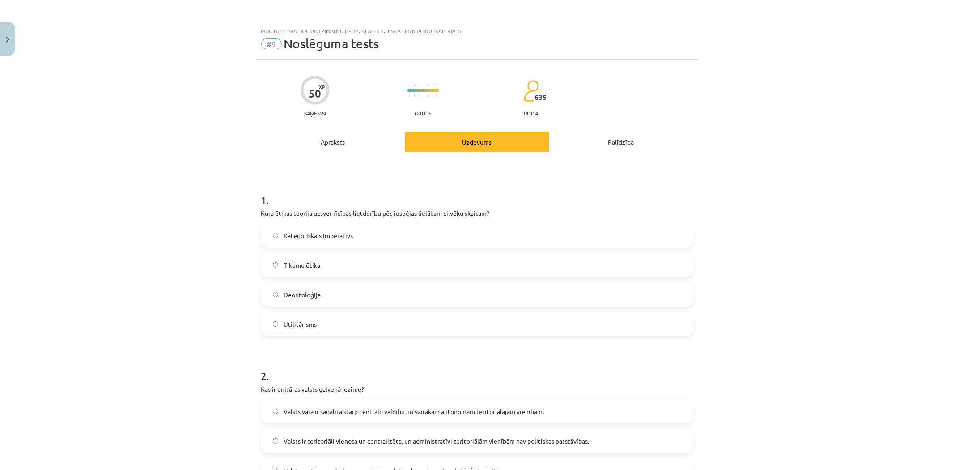
click at [320, 294] on label "Deontoloģija" at bounding box center [477, 294] width 430 height 22
click at [294, 325] on span "Utilitārisms" at bounding box center [300, 323] width 33 height 9
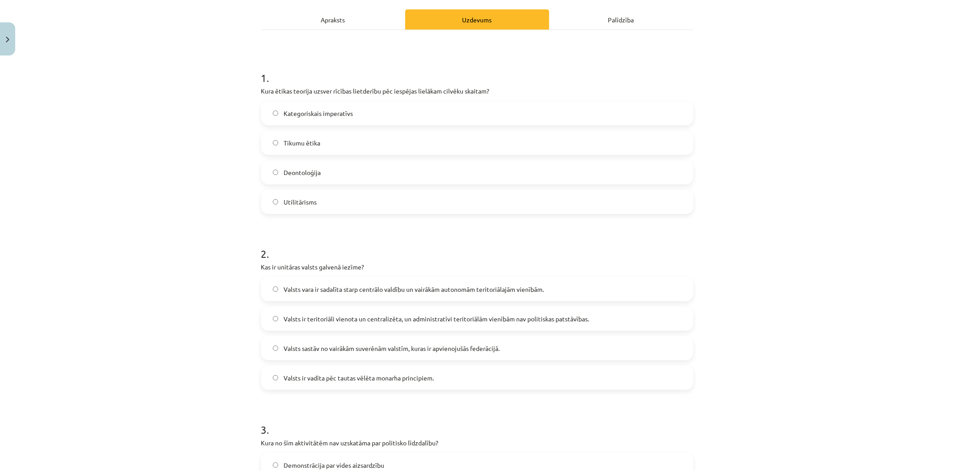
scroll to position [132, 0]
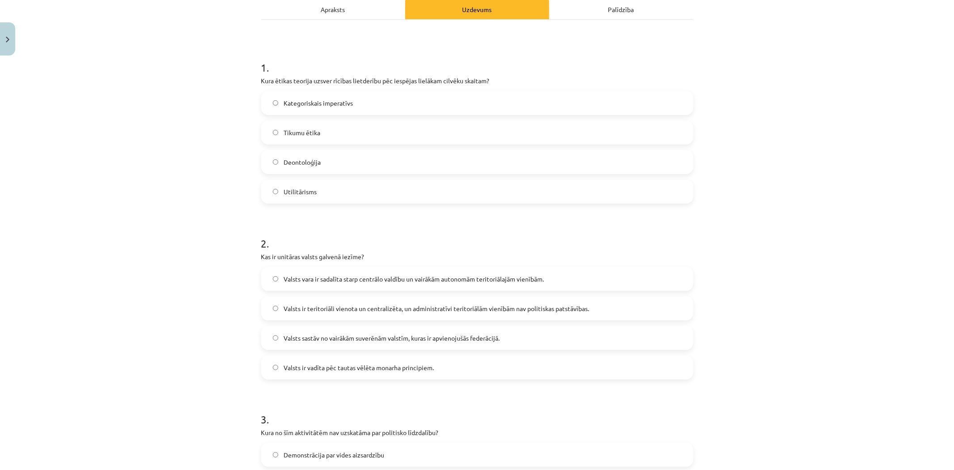
click at [383, 300] on label "Valsts ir teritoriāli vienota un centralizēta, un administratīvi teritoriālām v…" at bounding box center [477, 308] width 430 height 22
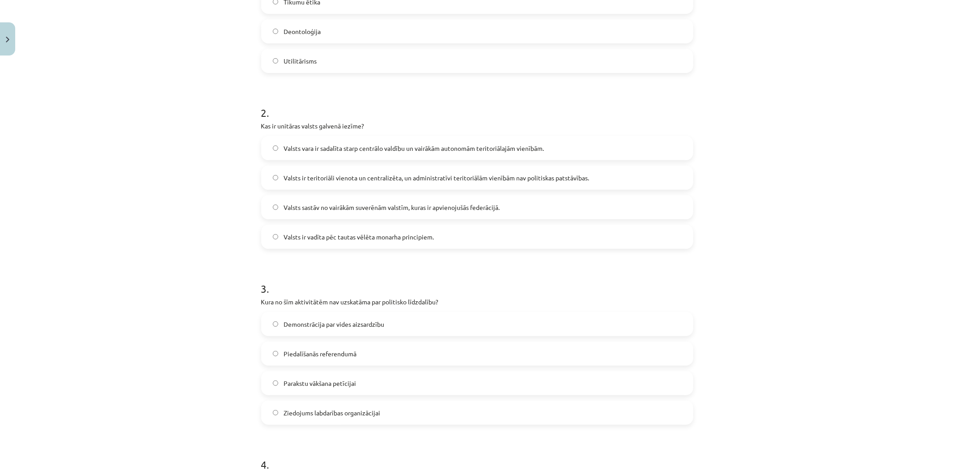
scroll to position [265, 0]
click at [323, 405] on label "Ziedojums labdarības organizācijai" at bounding box center [477, 410] width 430 height 22
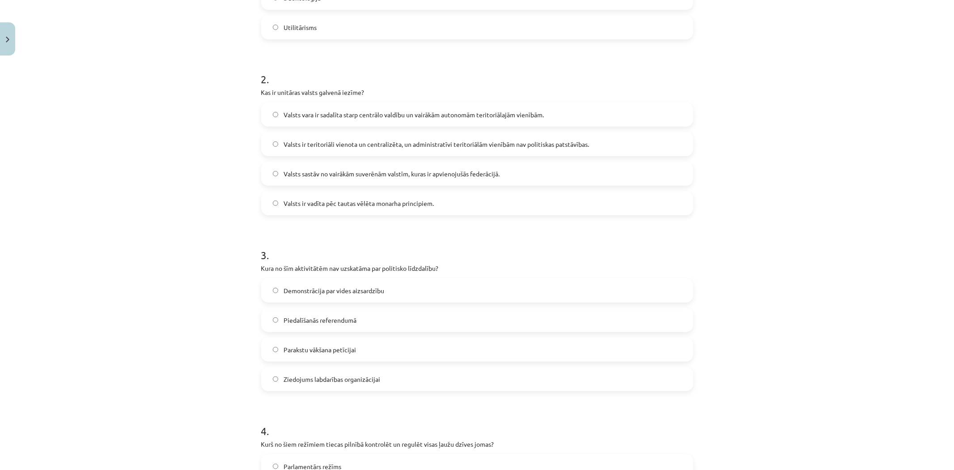
scroll to position [463, 0]
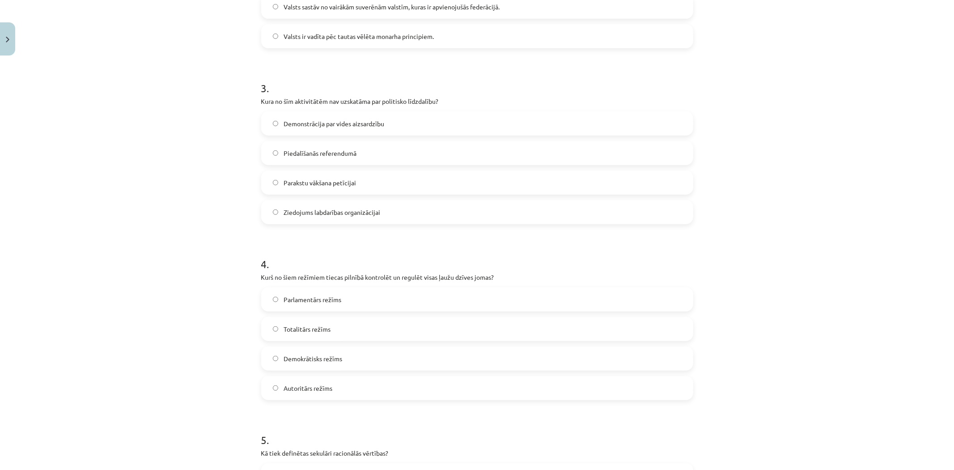
click at [339, 333] on label "Totalitārs režīms" at bounding box center [477, 329] width 430 height 22
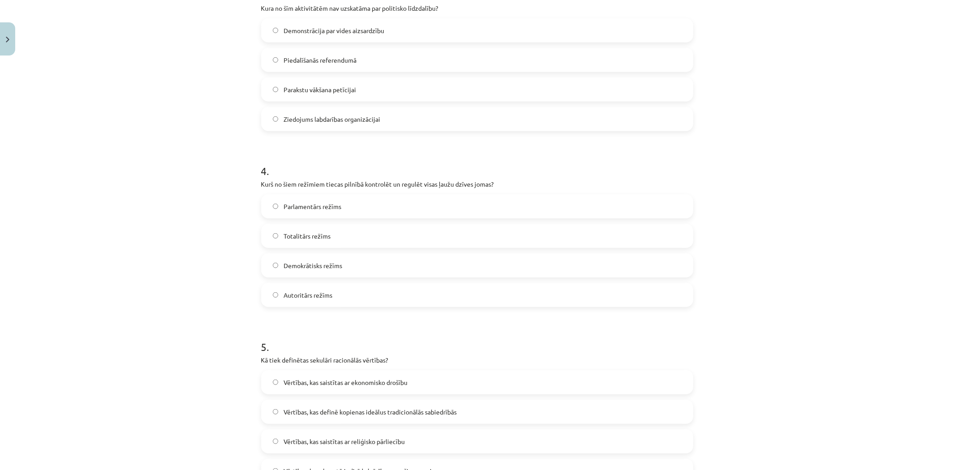
scroll to position [596, 0]
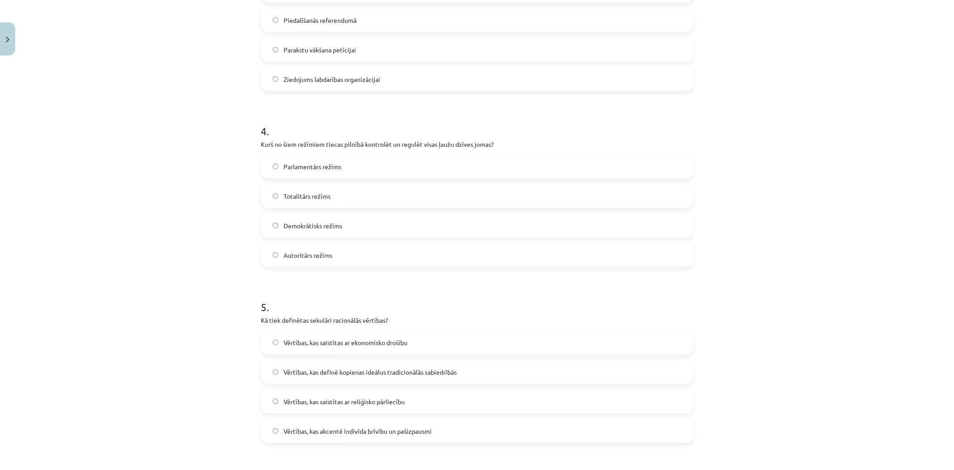
click at [349, 418] on div "Vērtības, kas saistītas ar ekonomisko drošību Vērtības, kas definē kopienas ide…" at bounding box center [477, 386] width 432 height 113
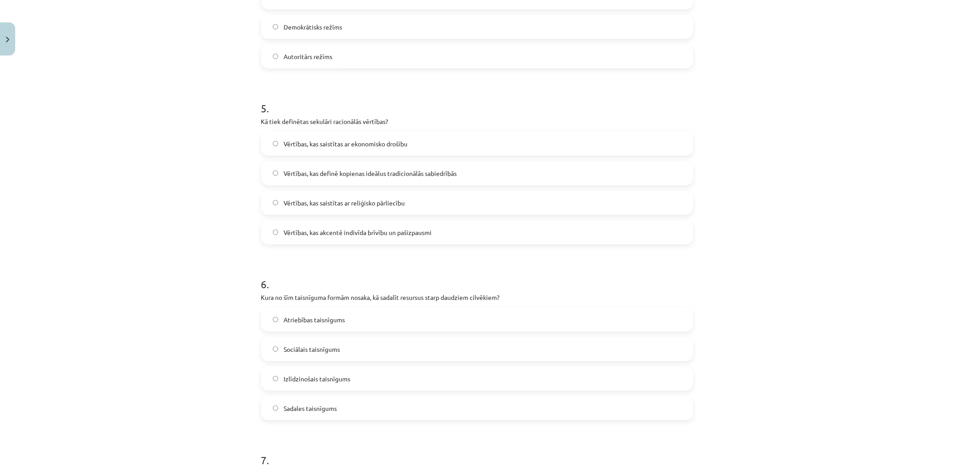
click at [347, 222] on label "Vērtības, kas akcentē indivīda brīvību un pašizpausmi" at bounding box center [477, 232] width 430 height 22
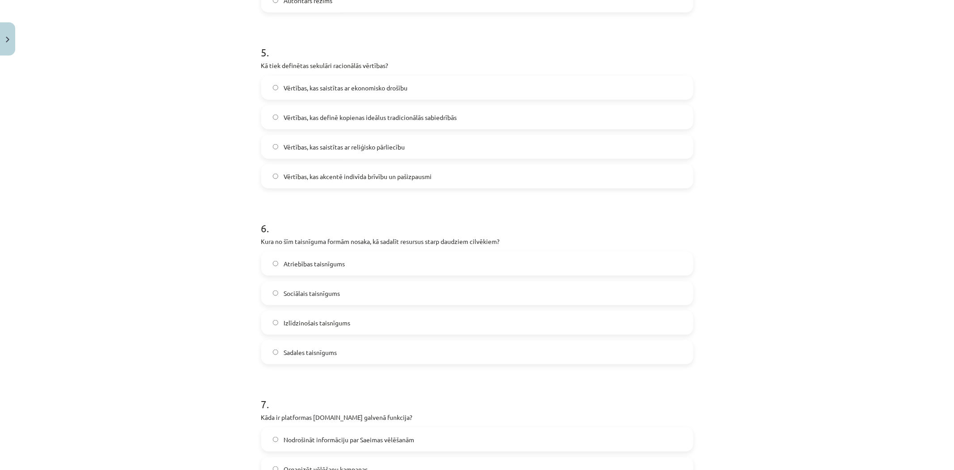
scroll to position [861, 0]
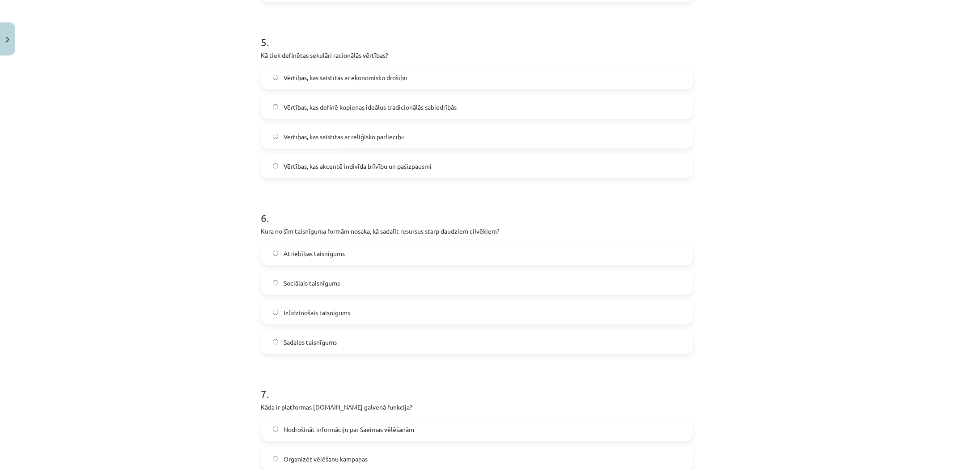
click at [332, 333] on label "Sadales taisnīgums" at bounding box center [477, 341] width 430 height 22
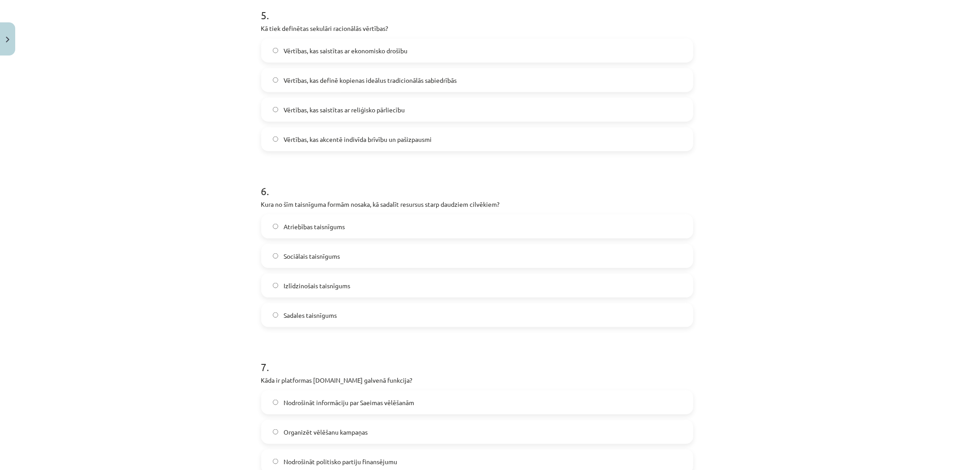
scroll to position [1060, 0]
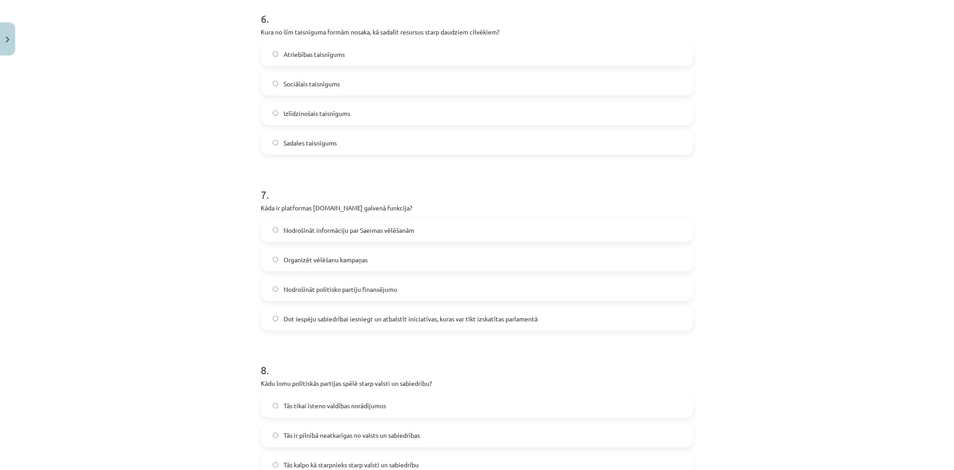
click at [307, 316] on span "Dot iespēju sabiedrībai iesniegt un atbalstīt iniciatīvas, kuras var tikt izska…" at bounding box center [411, 318] width 254 height 9
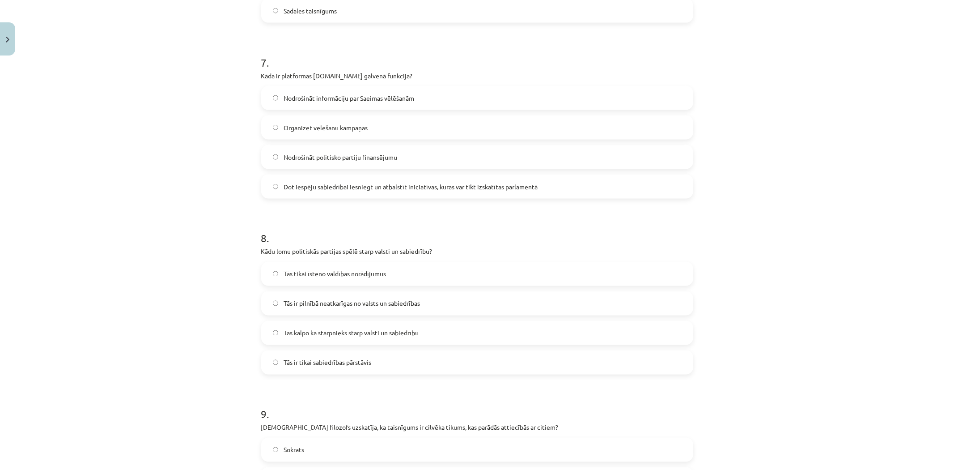
scroll to position [1192, 0]
click at [373, 334] on span "Tās kalpo kā starpnieks starp valsti un sabiedrību" at bounding box center [351, 332] width 135 height 9
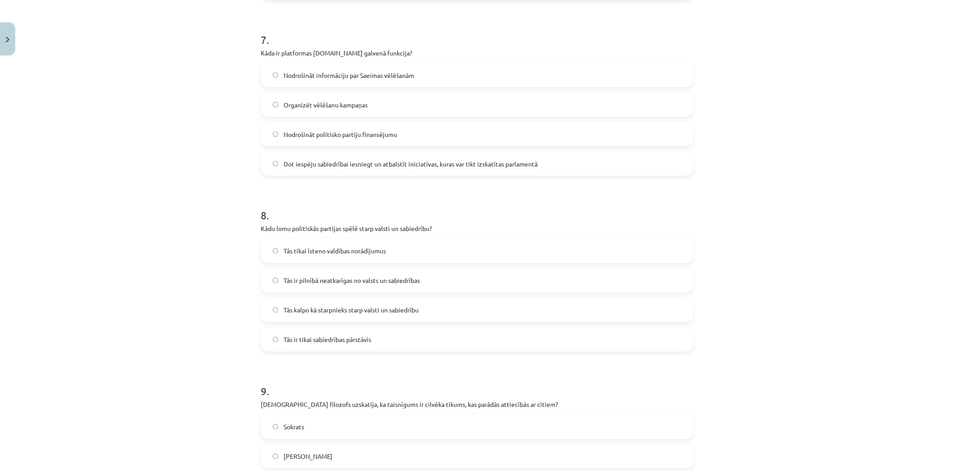
scroll to position [1325, 0]
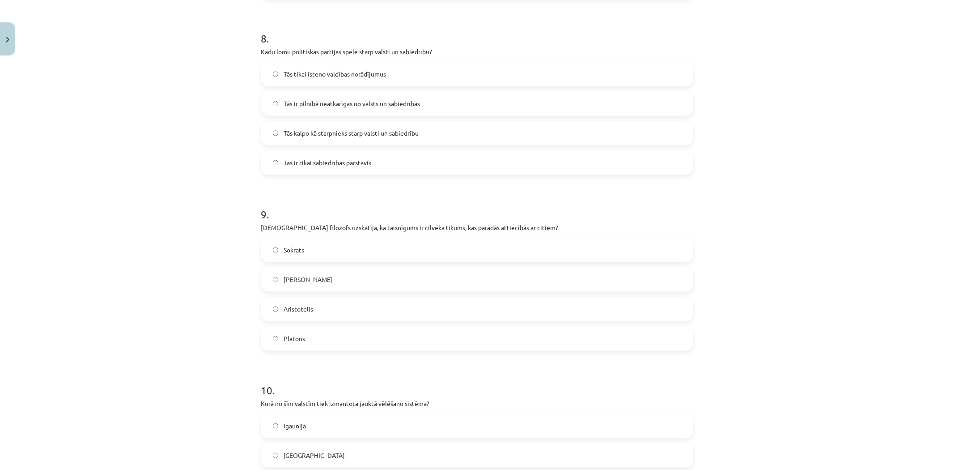
click at [302, 310] on span "Aristotelis" at bounding box center [299, 309] width 30 height 9
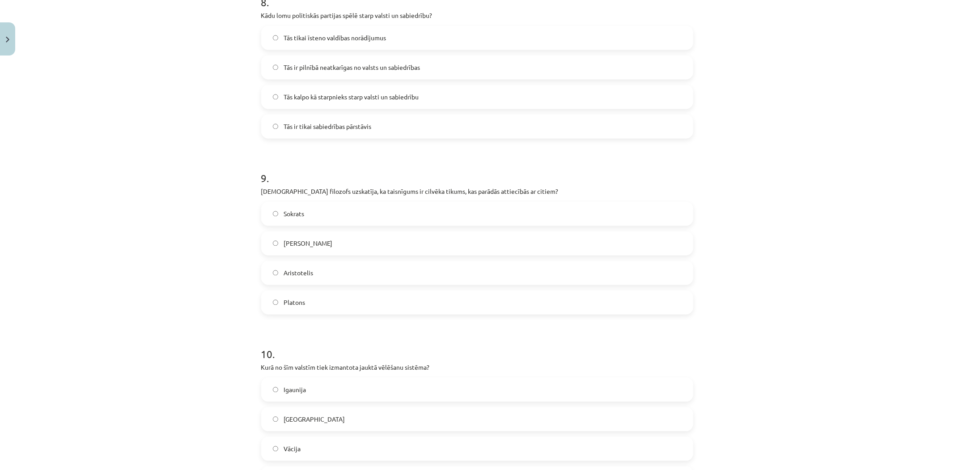
scroll to position [1552, 0]
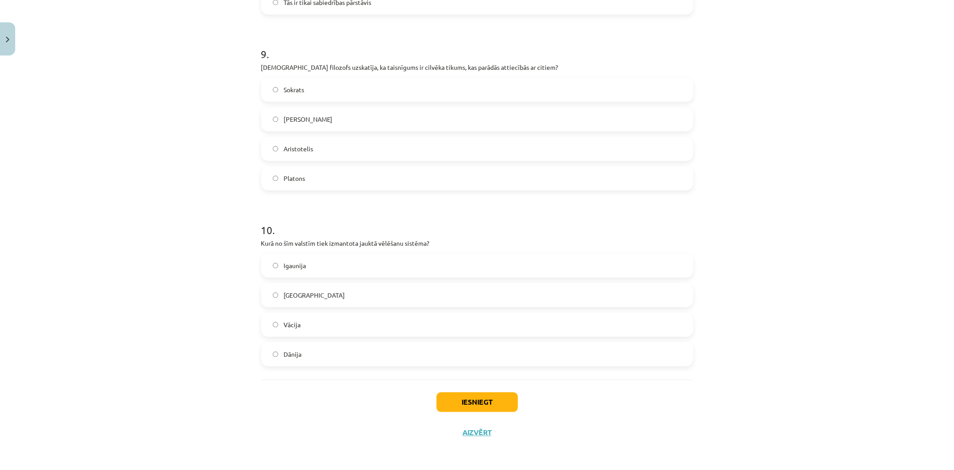
click at [307, 327] on label "Vācija" at bounding box center [477, 324] width 430 height 22
click at [479, 395] on button "Iesniegt" at bounding box center [476, 402] width 81 height 20
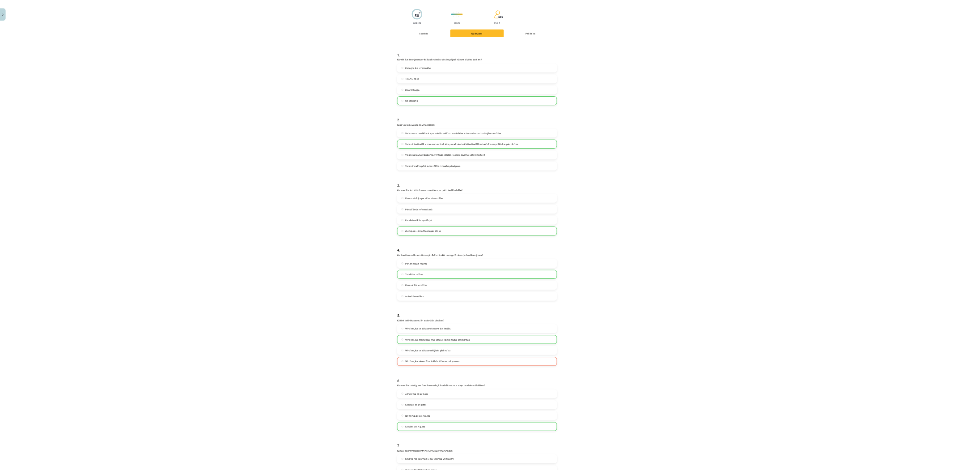
scroll to position [0, 0]
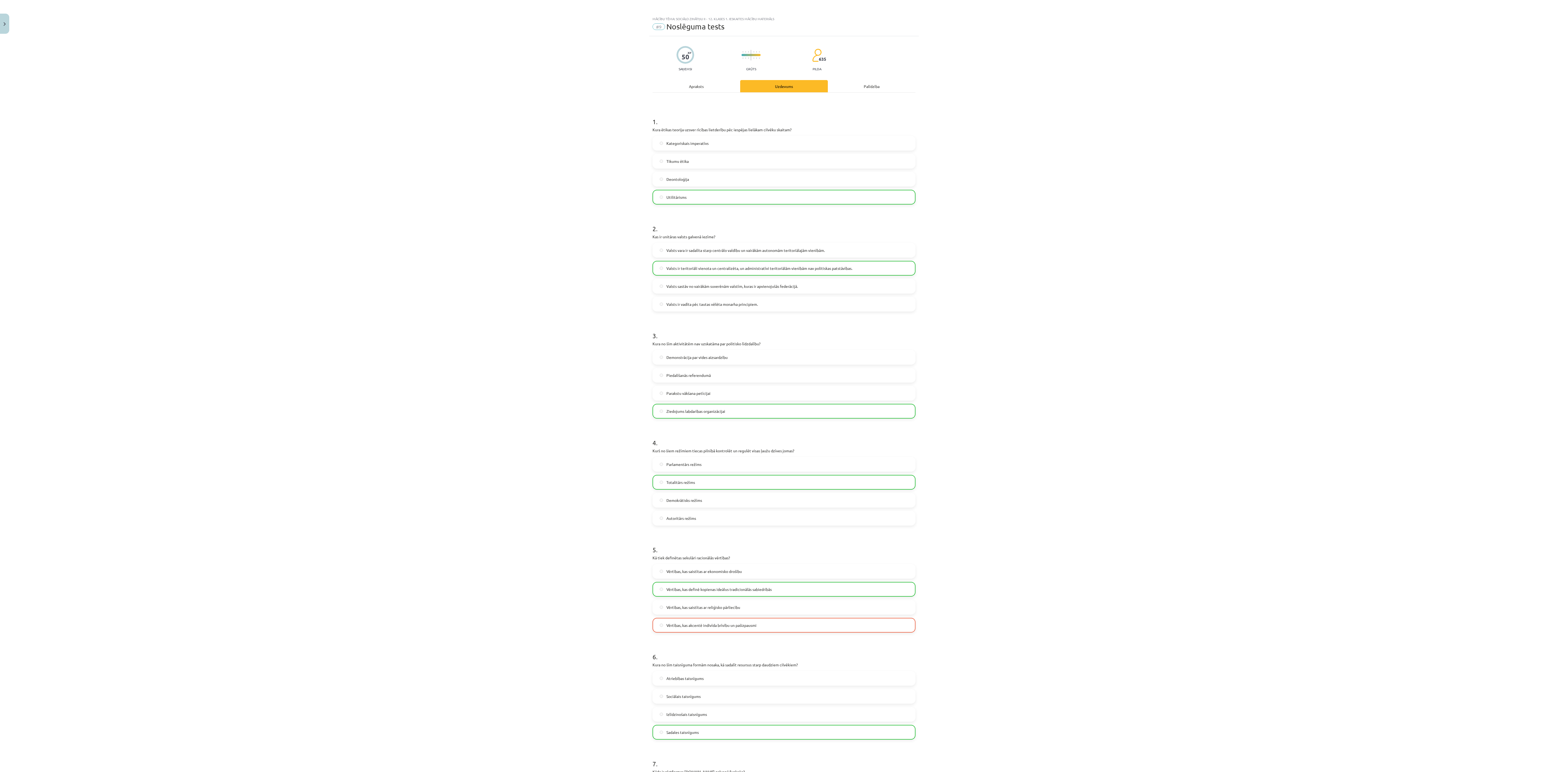
drag, startPoint x: 522, startPoint y: 528, endPoint x: 497, endPoint y: 657, distance: 131.4
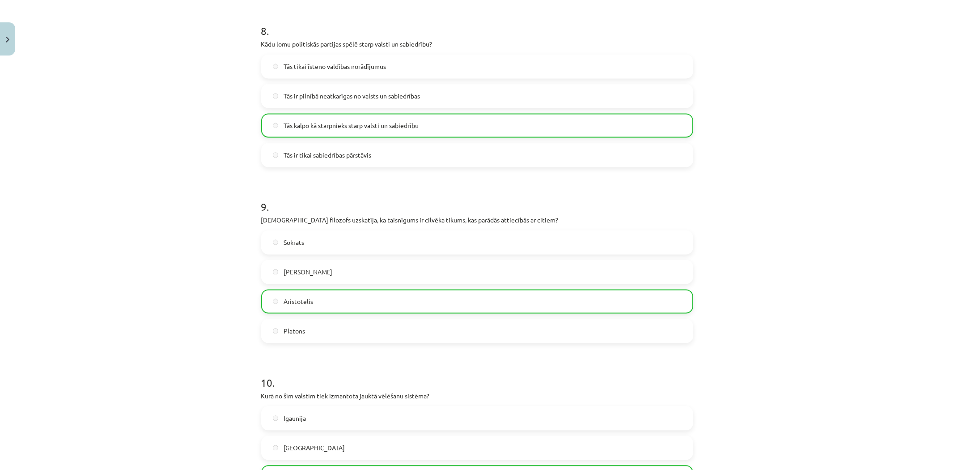
scroll to position [1580, 0]
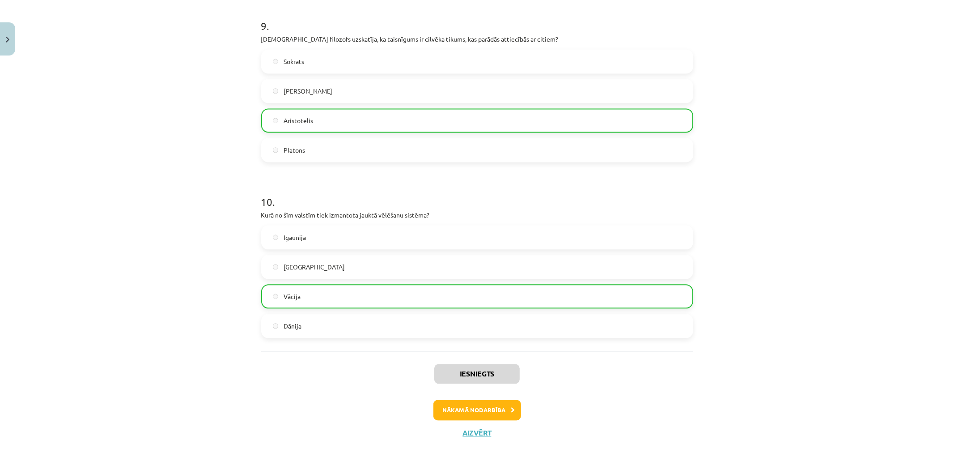
click at [476, 425] on div "Iesniegts Nākamā nodarbība Aizvērt" at bounding box center [477, 396] width 432 height 91
click at [484, 410] on button "Nākamā nodarbība" at bounding box center [477, 409] width 88 height 21
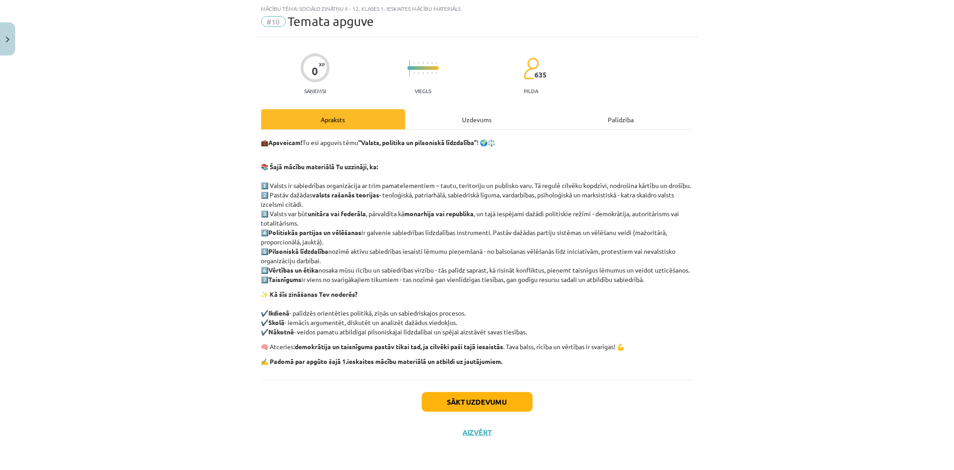
scroll to position [22, 0]
click at [485, 411] on button "Sākt uzdevumu" at bounding box center [477, 402] width 111 height 20
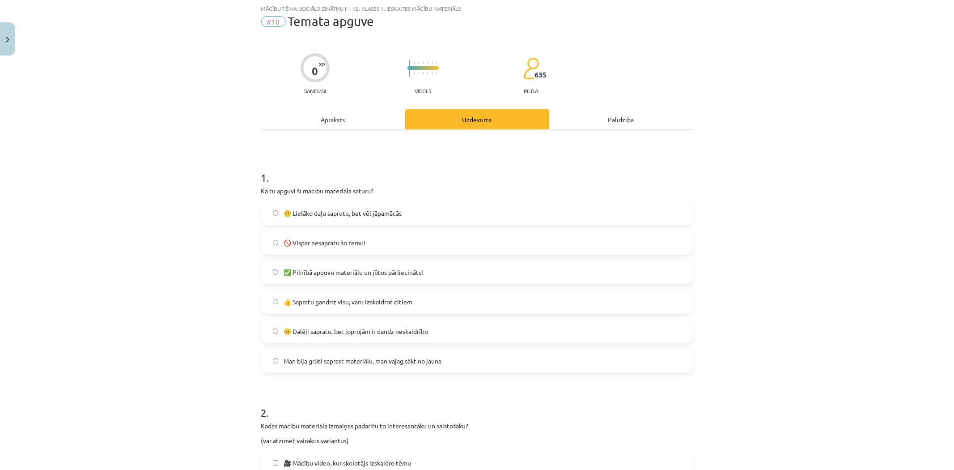
click at [309, 208] on span "🙂 Lielāko daļu saprotu, bet vēl jāpamācās" at bounding box center [343, 212] width 118 height 9
click at [390, 265] on label "✅ Pilnībā apguvu materiālu un jūtos pārliecināts!" at bounding box center [477, 272] width 430 height 22
click at [336, 209] on span "🙂 Lielāko daļu saprotu, bet vēl jāpamācās" at bounding box center [343, 212] width 118 height 9
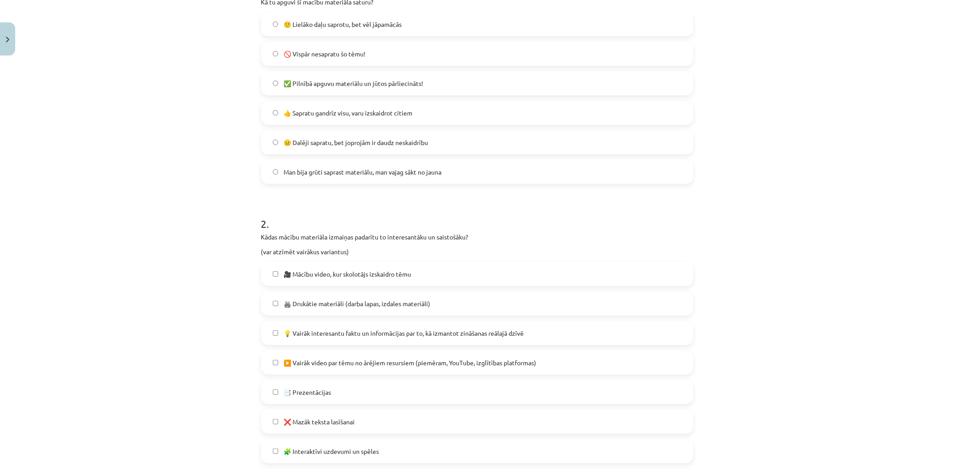
scroll to position [221, 0]
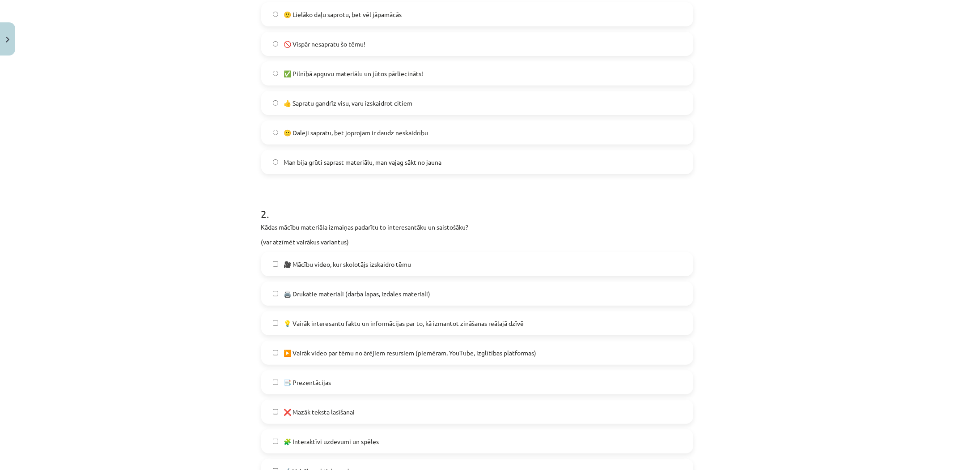
click at [382, 260] on span "🎥 Mācību video, kur skolotājs izskaidro tēmu" at bounding box center [347, 263] width 127 height 9
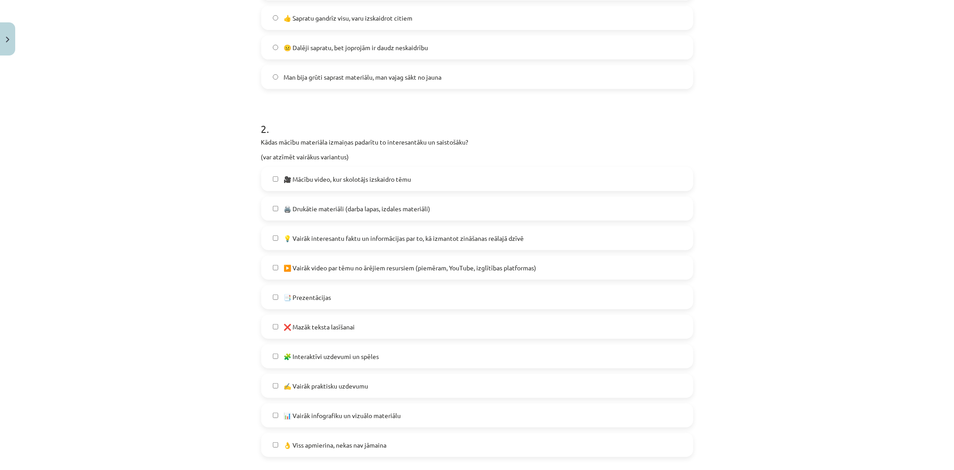
scroll to position [354, 0]
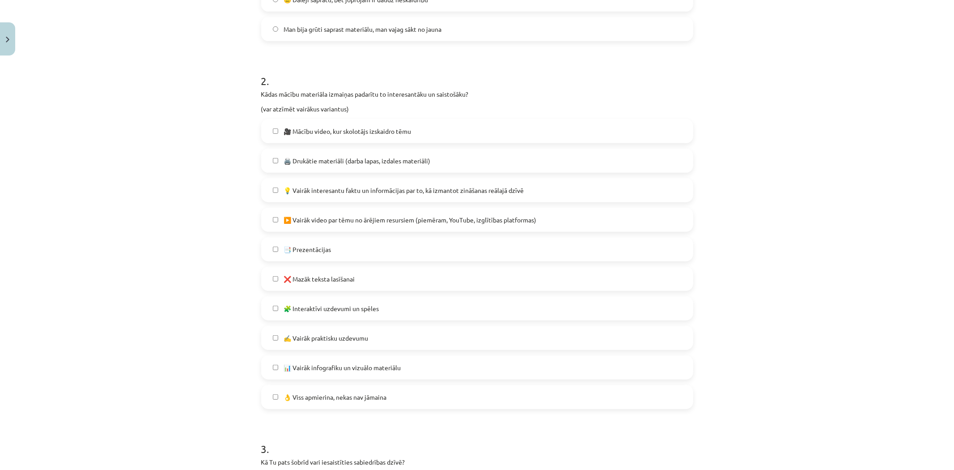
click at [344, 304] on span "🧩 Interaktīvi uzdevumi un spēles" at bounding box center [331, 308] width 95 height 9
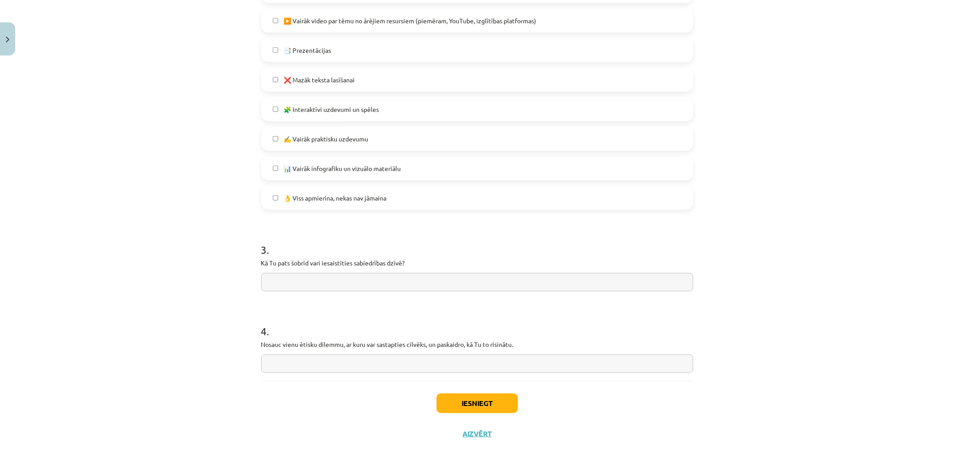
scroll to position [554, 0]
click at [334, 196] on span "👌 Viss apmierina, nekas nav jāmaina" at bounding box center [335, 196] width 103 height 9
drag, startPoint x: 277, startPoint y: 263, endPoint x: 445, endPoint y: 351, distance: 188.8
copy form "3 . Kā Tu pats šobrīd vari iesaistīties sabiedrības dzīvē? 4 ."
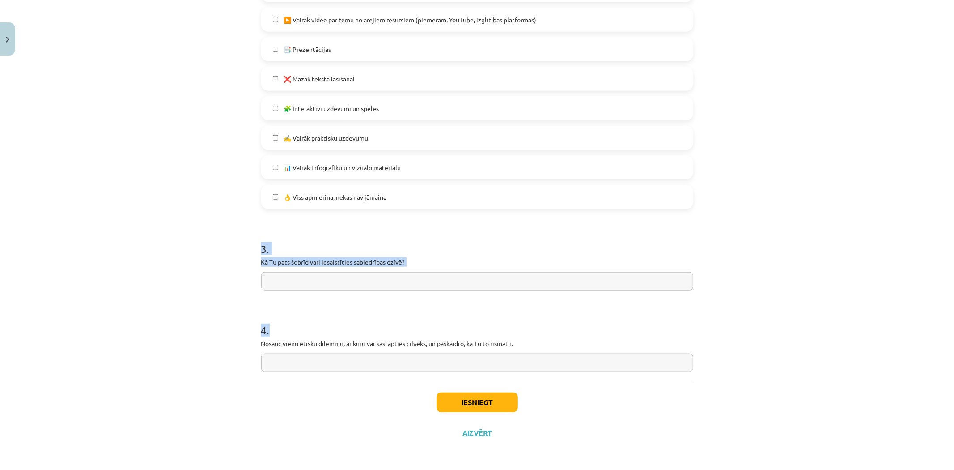
click at [453, 340] on p "Nosauc vienu ētisku dilemmu, ar kuru var sastapties cilvēks, un paskaidro, kā T…" at bounding box center [477, 343] width 432 height 9
click at [405, 278] on input "text" at bounding box center [477, 281] width 432 height 18
type input "**********"
click at [332, 356] on input "text" at bounding box center [477, 362] width 432 height 18
type input "*"
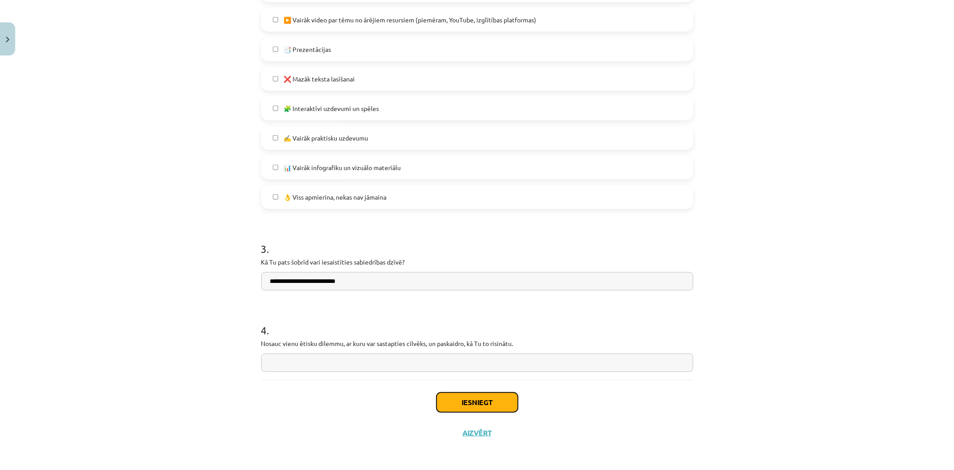
click at [486, 394] on button "Iesniegt" at bounding box center [476, 402] width 81 height 20
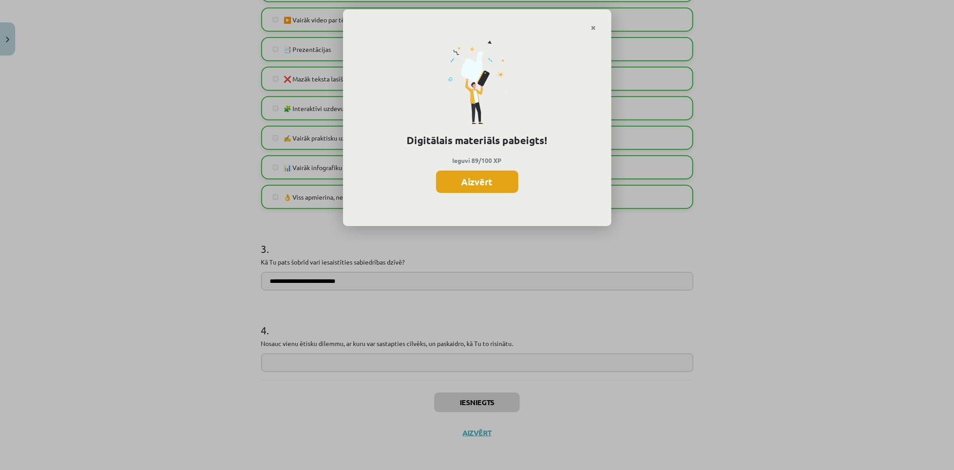
click at [453, 181] on button "Aizvērt" at bounding box center [477, 181] width 82 height 22
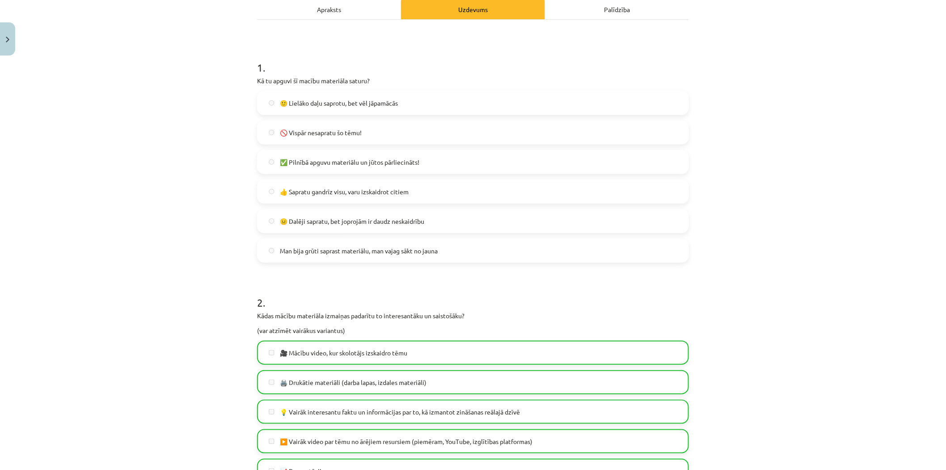
scroll to position [0, 0]
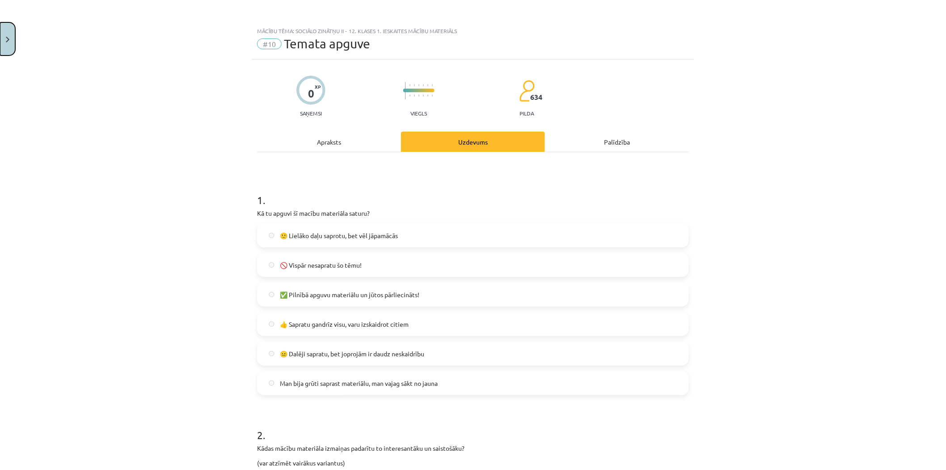
click at [12, 44] on button "Close" at bounding box center [7, 38] width 15 height 33
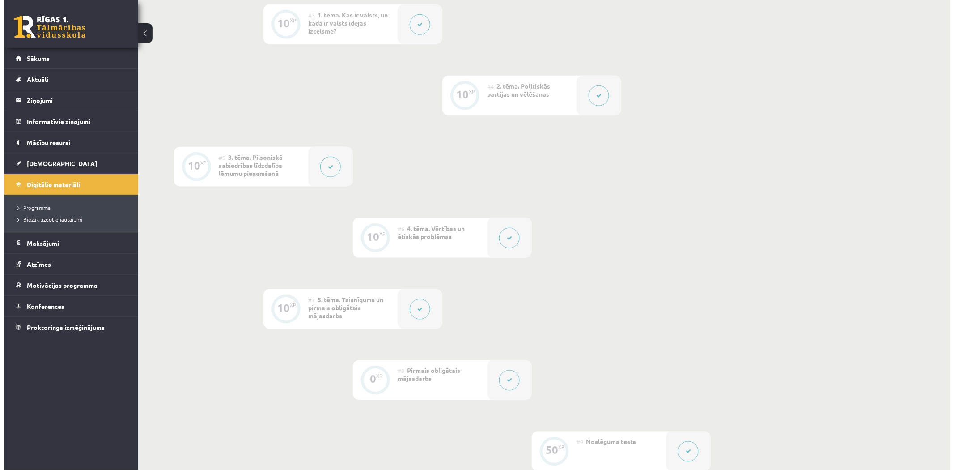
scroll to position [397, 0]
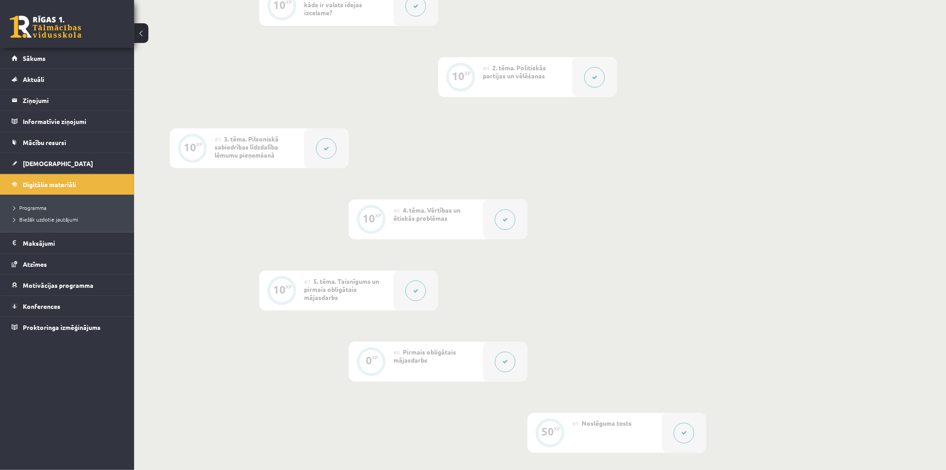
click at [513, 208] on div at bounding box center [505, 219] width 45 height 40
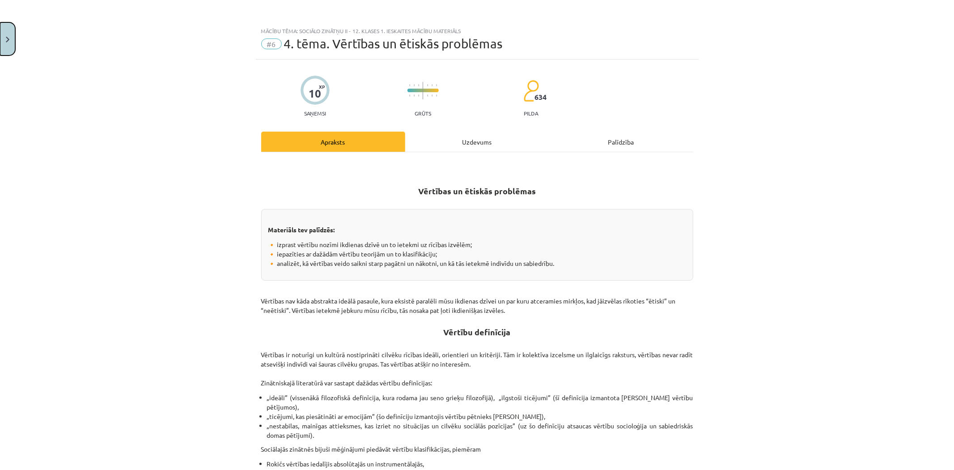
click at [5, 29] on button "Close" at bounding box center [7, 38] width 15 height 33
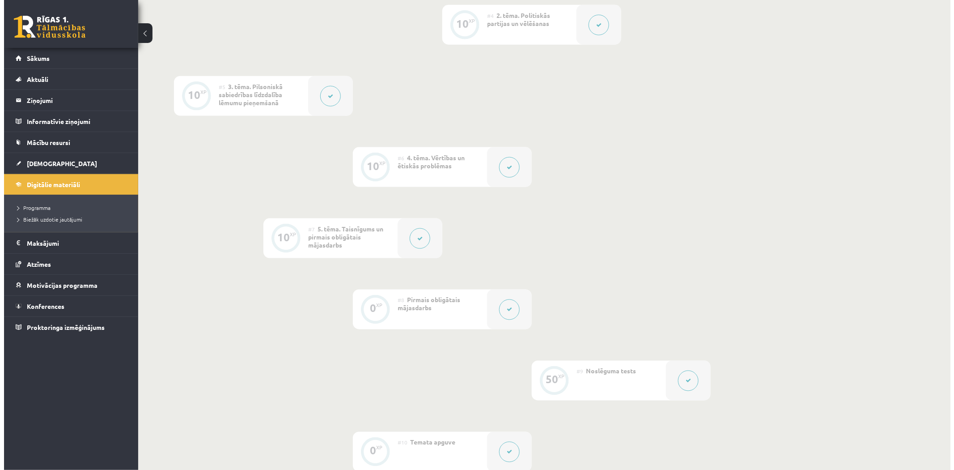
scroll to position [463, 0]
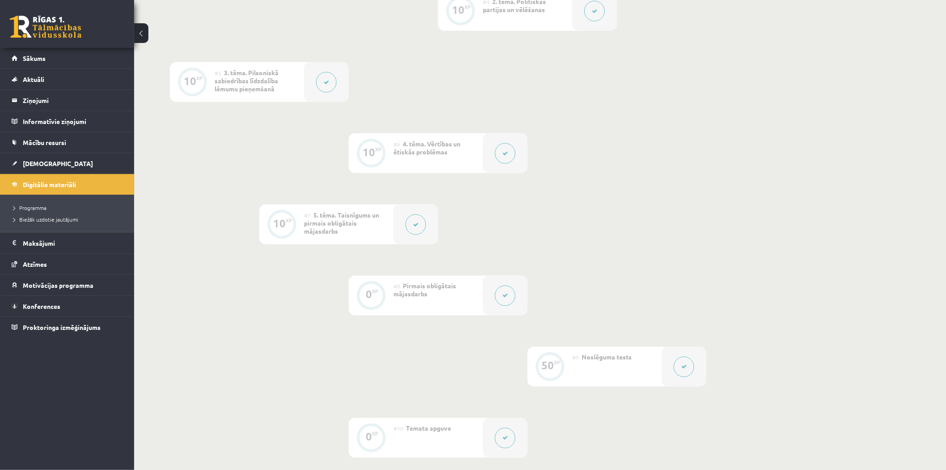
click at [506, 289] on button at bounding box center [505, 295] width 21 height 21
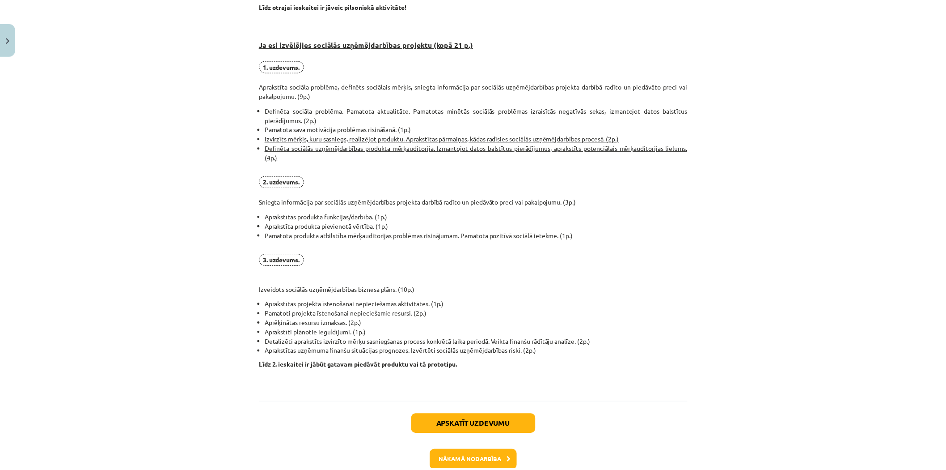
scroll to position [555, 0]
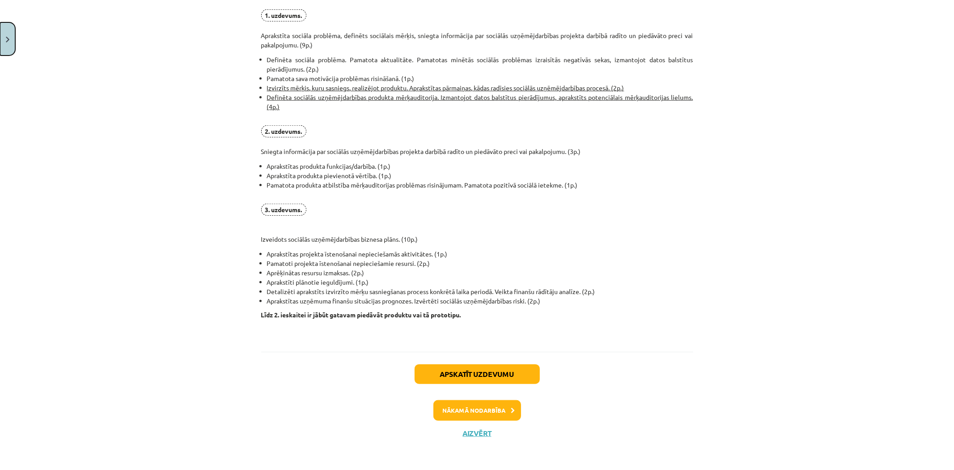
click at [15, 39] on button "Close" at bounding box center [7, 38] width 15 height 33
click at [51, 30] on div "Mācību tēma: Sociālo zinātņu ii - 12. klases 1. ieskaites mācību materiāls #8 P…" at bounding box center [477, 235] width 954 height 470
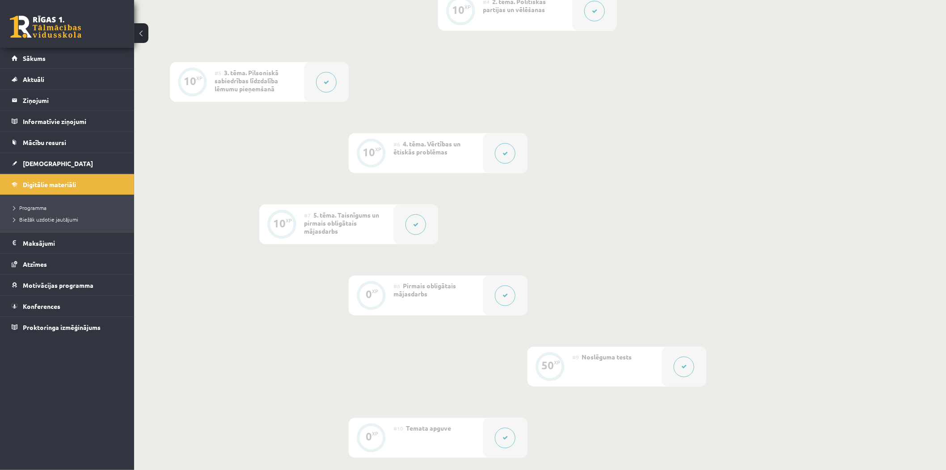
click at [43, 25] on link at bounding box center [46, 27] width 72 height 22
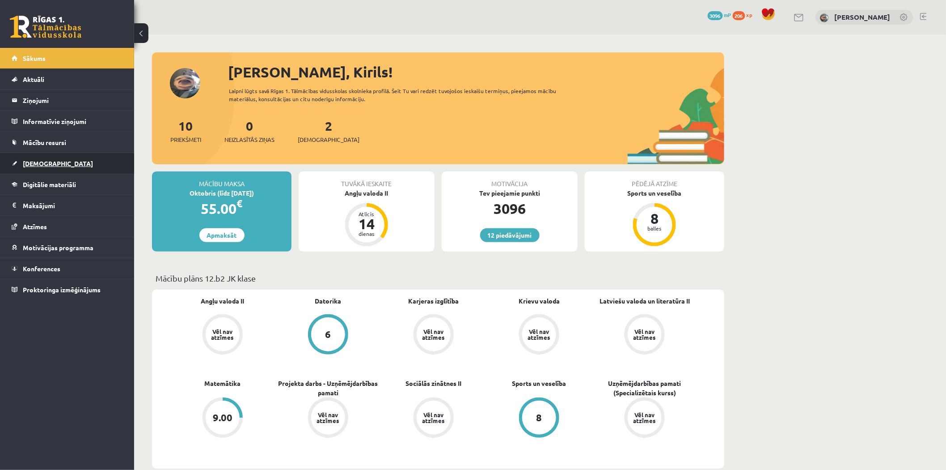
click at [78, 159] on link "[DEMOGRAPHIC_DATA]" at bounding box center [67, 163] width 111 height 21
click at [105, 165] on link "[DEMOGRAPHIC_DATA]" at bounding box center [67, 163] width 111 height 21
click at [64, 159] on link "[DEMOGRAPHIC_DATA]" at bounding box center [67, 163] width 111 height 21
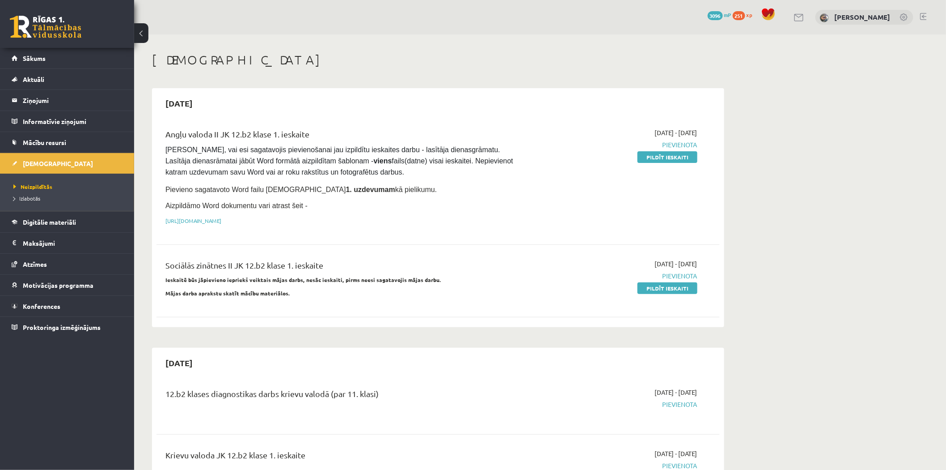
click at [60, 30] on link at bounding box center [46, 27] width 72 height 22
